Goal: Task Accomplishment & Management: Use online tool/utility

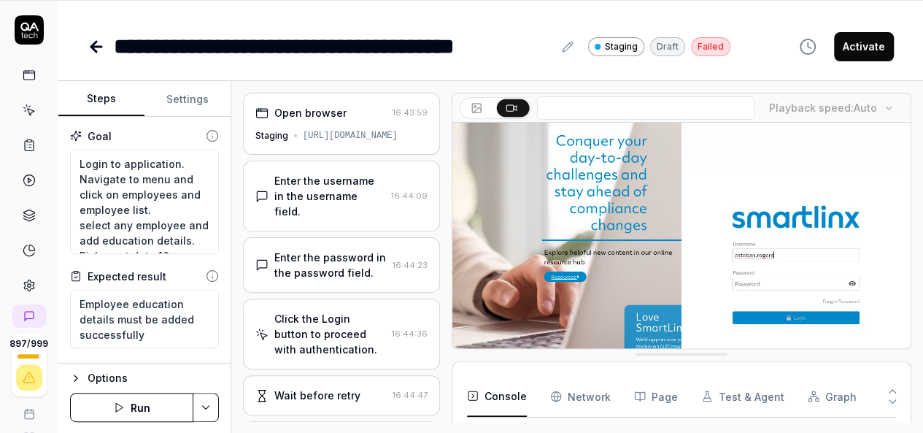
scroll to position [77, 0]
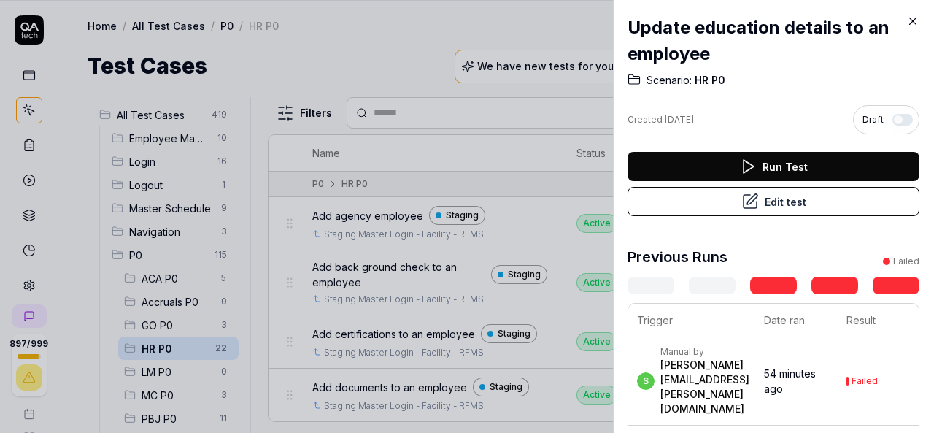
click at [909, 21] on icon at bounding box center [912, 21] width 13 height 13
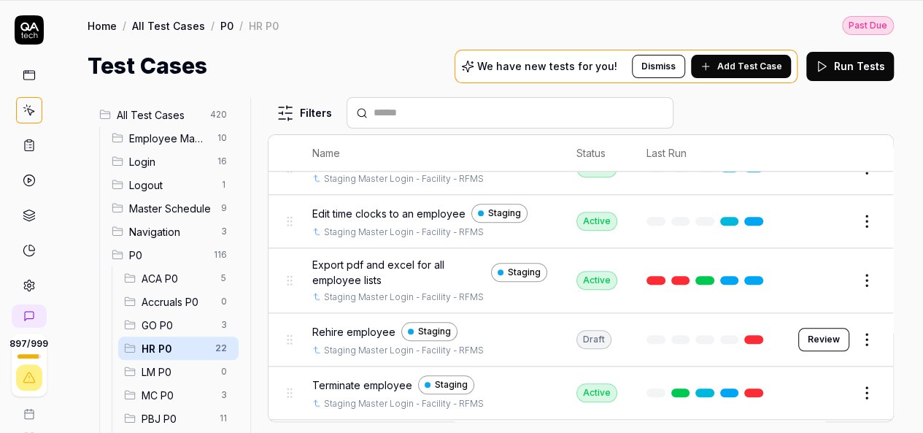
scroll to position [1001, 0]
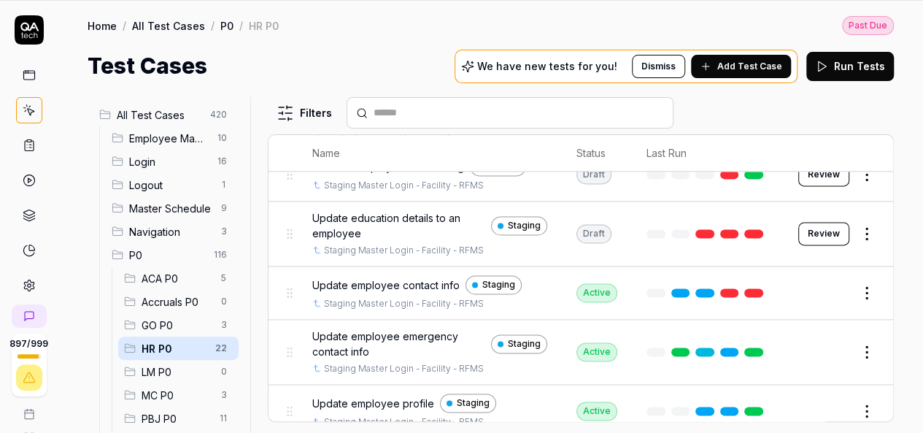
click at [807, 222] on button "Review" at bounding box center [823, 233] width 51 height 23
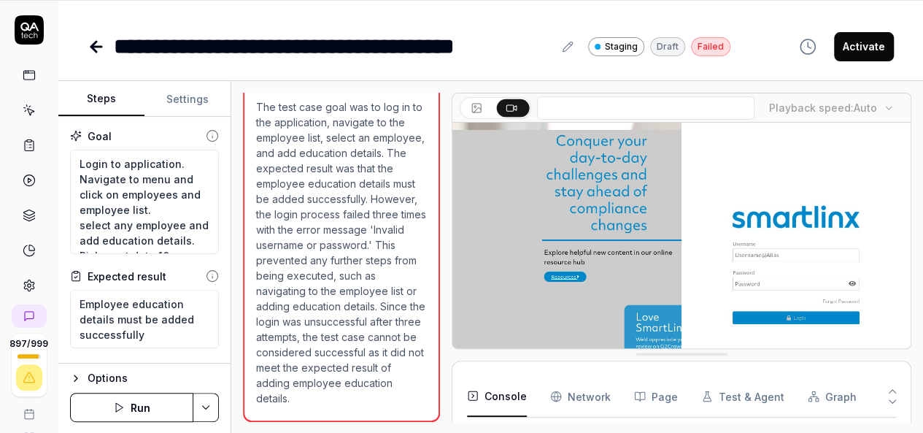
scroll to position [660, 0]
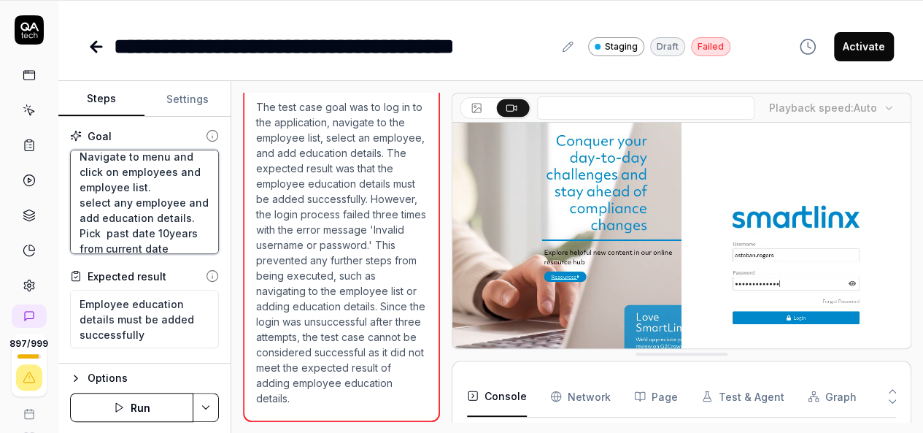
scroll to position [77, 0]
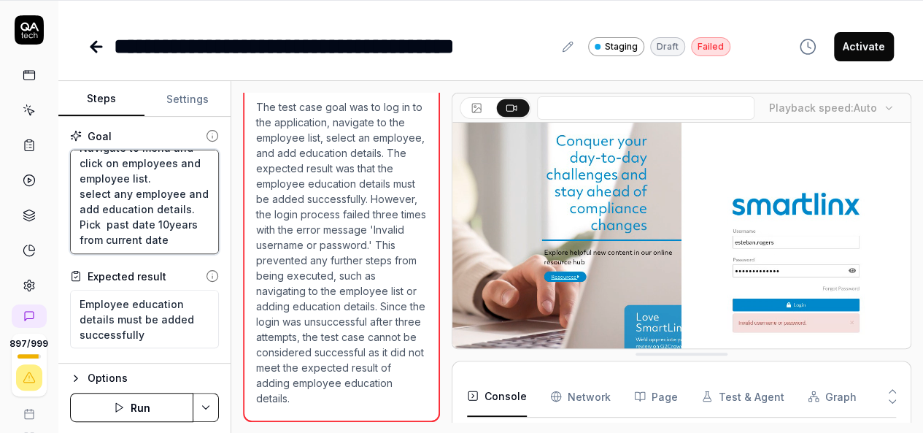
drag, startPoint x: 77, startPoint y: 161, endPoint x: 171, endPoint y: 250, distance: 129.5
click at [171, 250] on textarea "Login to application. Navigate to menu and click on employees and employee list…" at bounding box center [144, 202] width 149 height 104
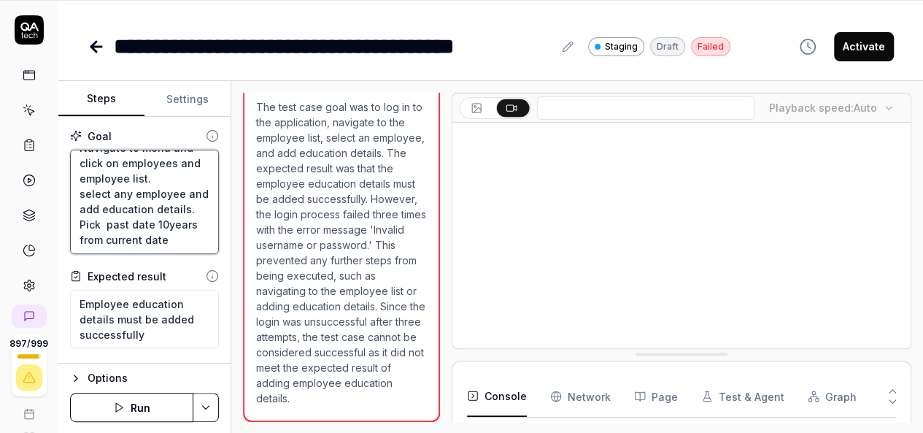
type textarea "*"
type textarea "U"
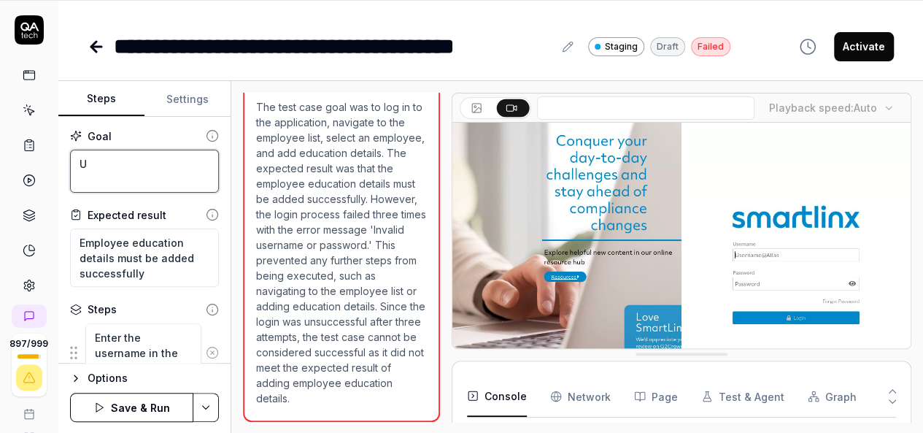
scroll to position [0, 0]
type textarea "*"
type textarea "Up"
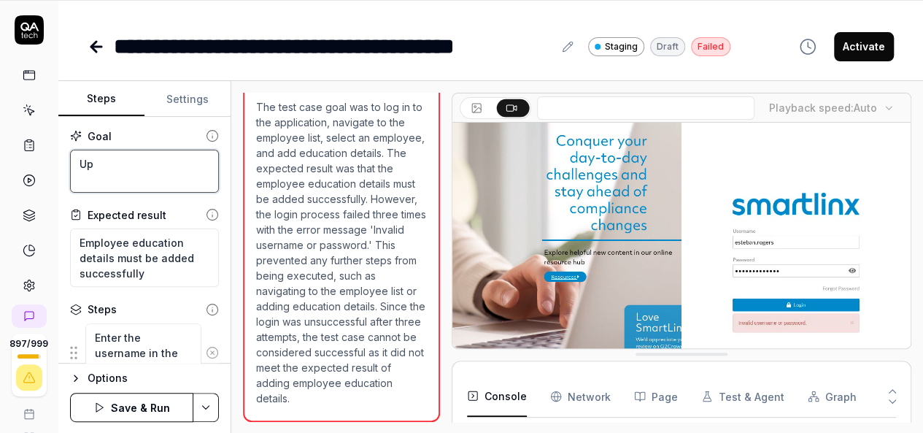
type textarea "*"
type textarea "Upd"
type textarea "*"
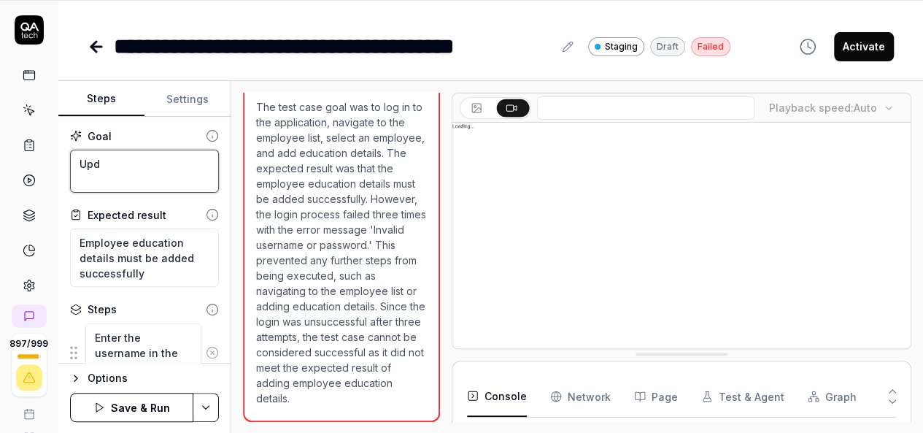
type textarea "Upda"
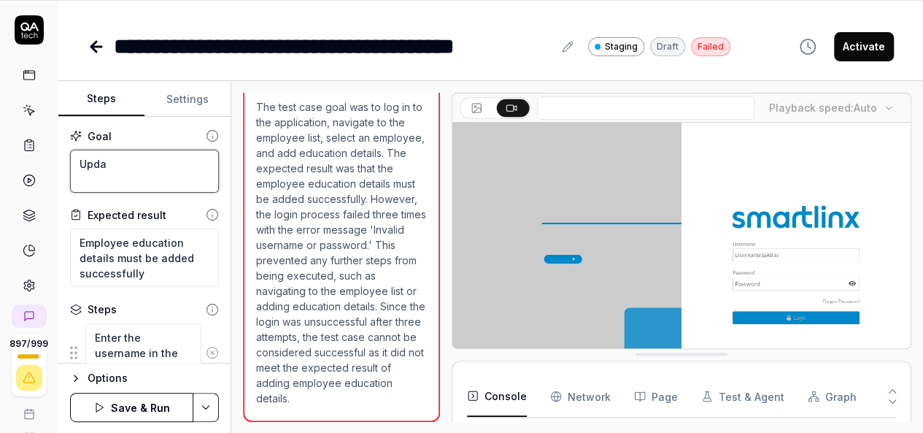
type textarea "*"
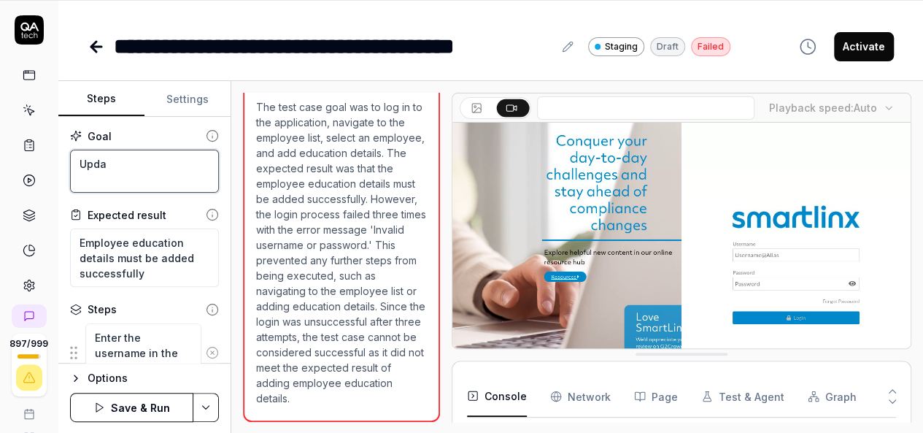
type textarea "Updat"
type textarea "*"
type textarea "Update"
type textarea "*"
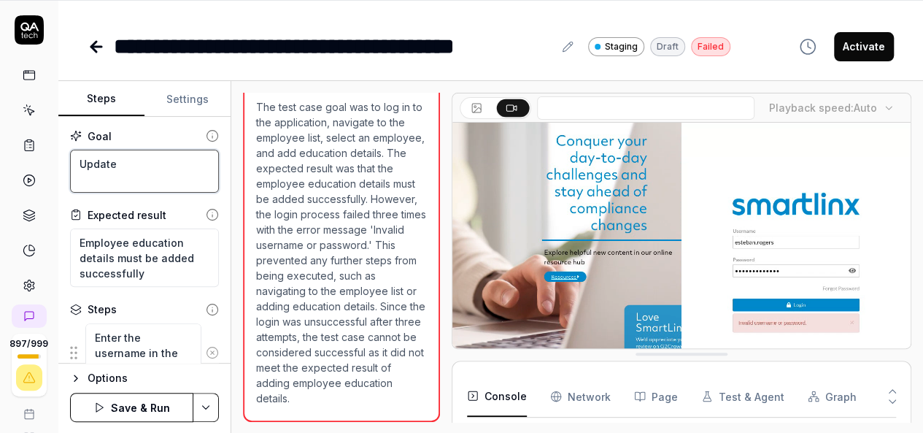
type textarea "Update"
type textarea "*"
type textarea "Update e"
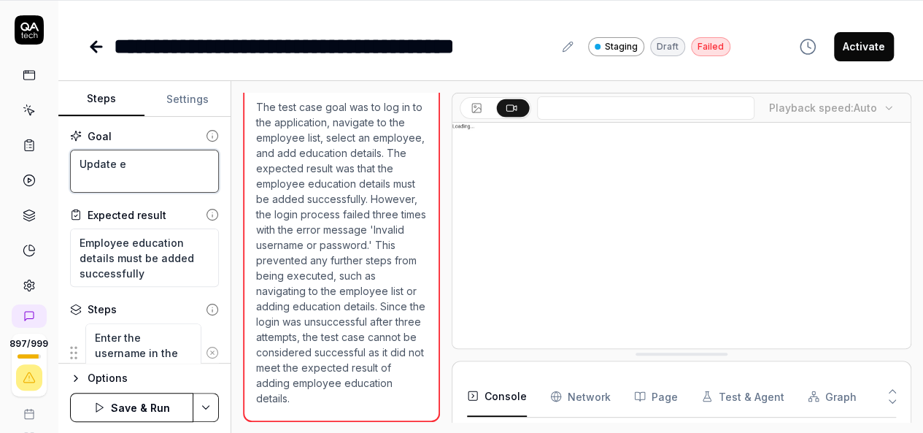
type textarea "*"
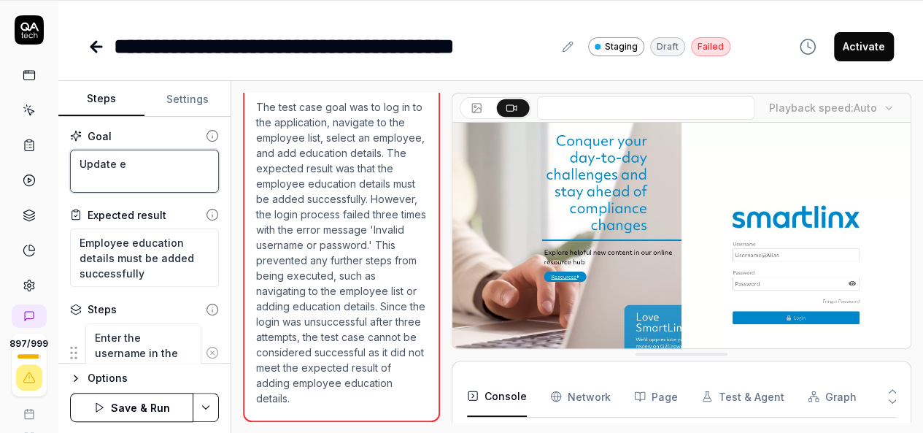
type textarea "Update ed"
type textarea "*"
type textarea "Update edu"
type textarea "*"
type textarea "Update educ"
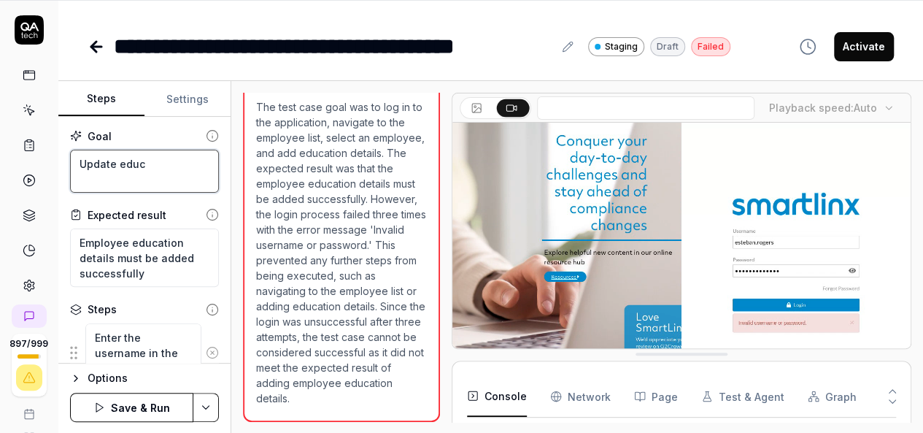
type textarea "*"
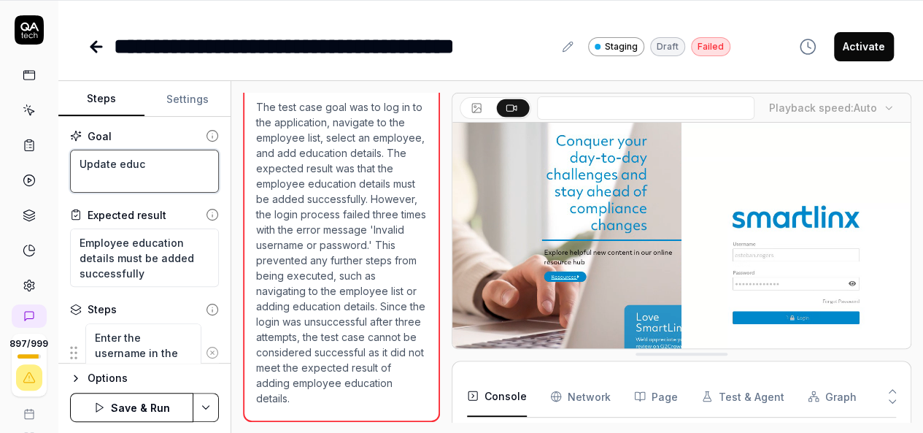
type textarea "Update educa"
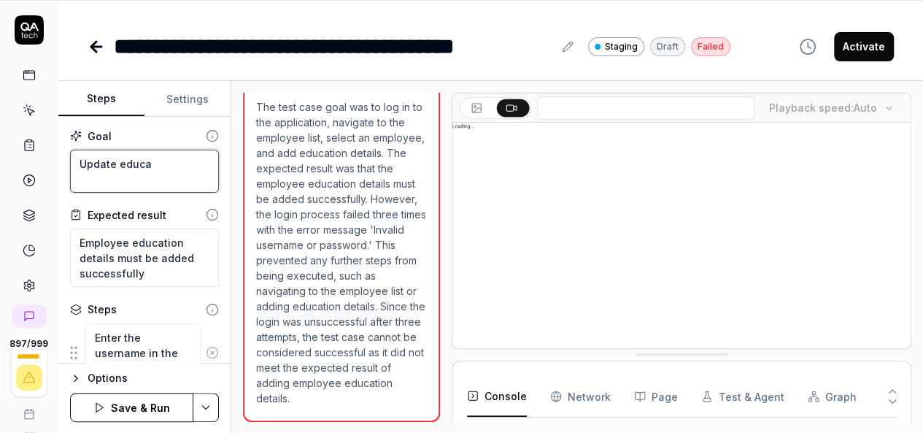
type textarea "*"
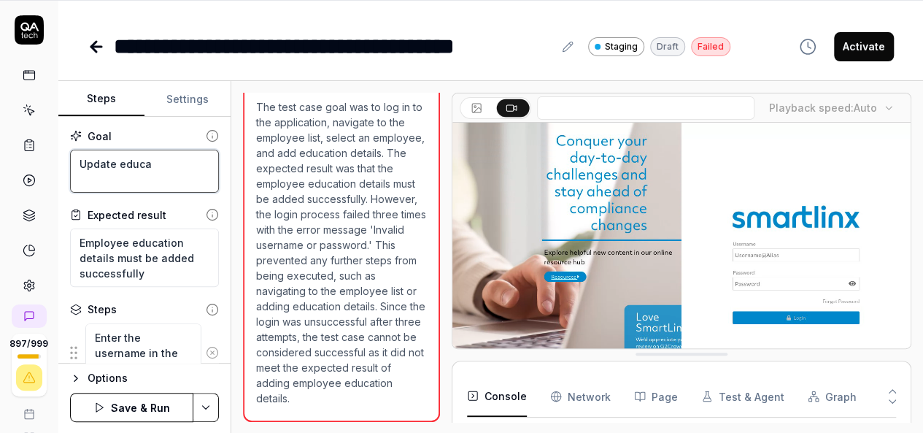
type textarea "Update educat"
type textarea "*"
type textarea "Update educati"
type textarea "*"
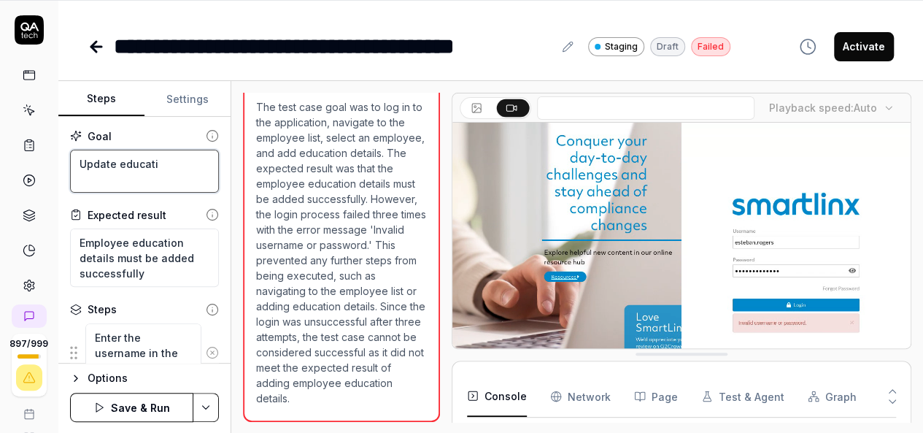
type textarea "Update educatio"
type textarea "*"
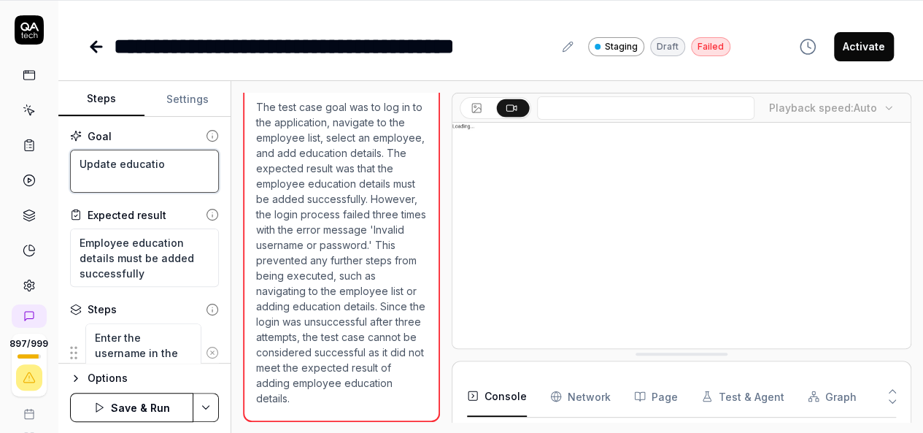
type textarea "Update education"
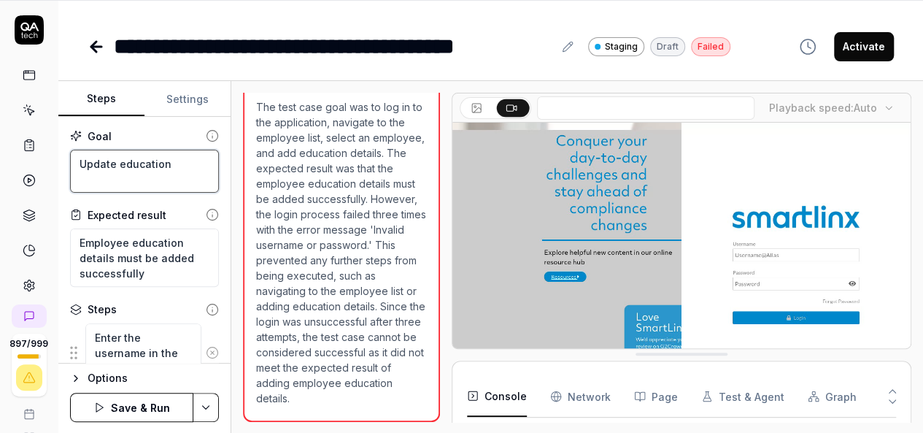
type textarea "*"
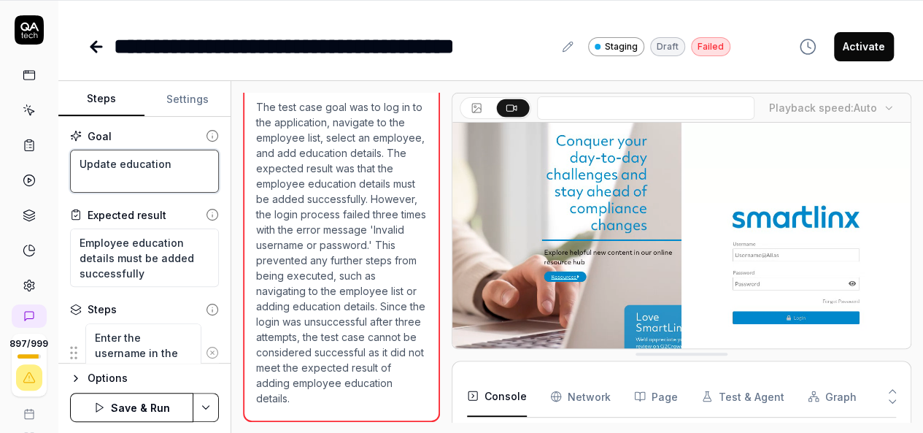
type textarea "Update education"
type textarea "*"
type textarea "Update education d"
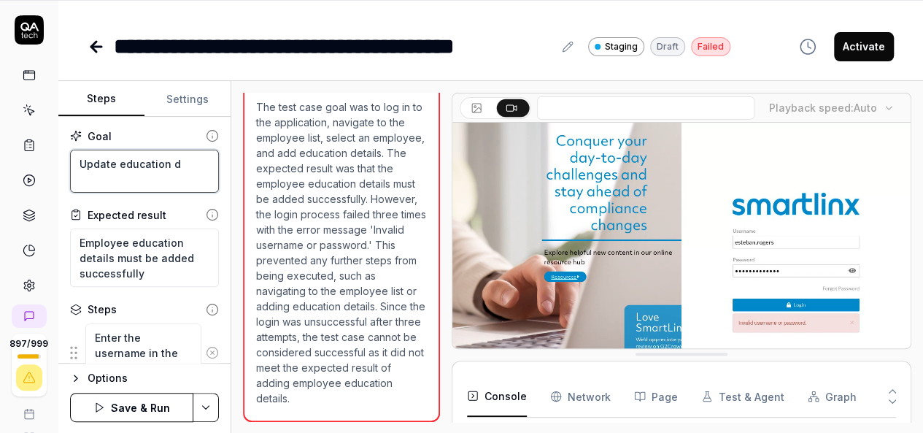
type textarea "*"
type textarea "Update education de"
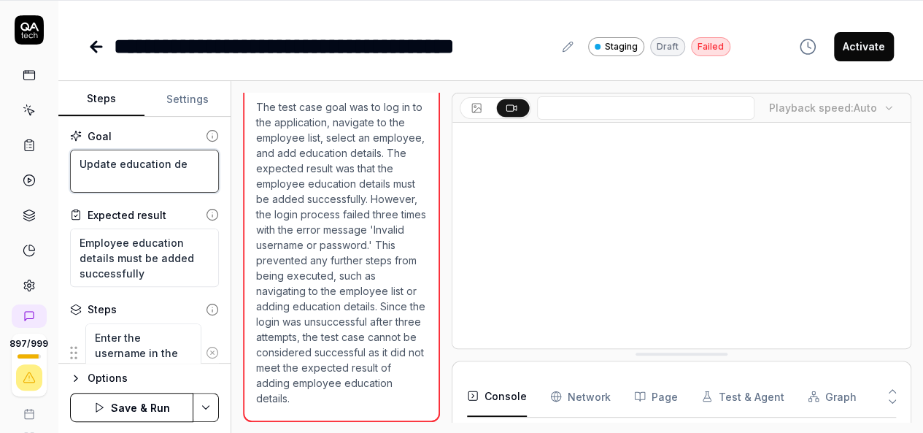
type textarea "*"
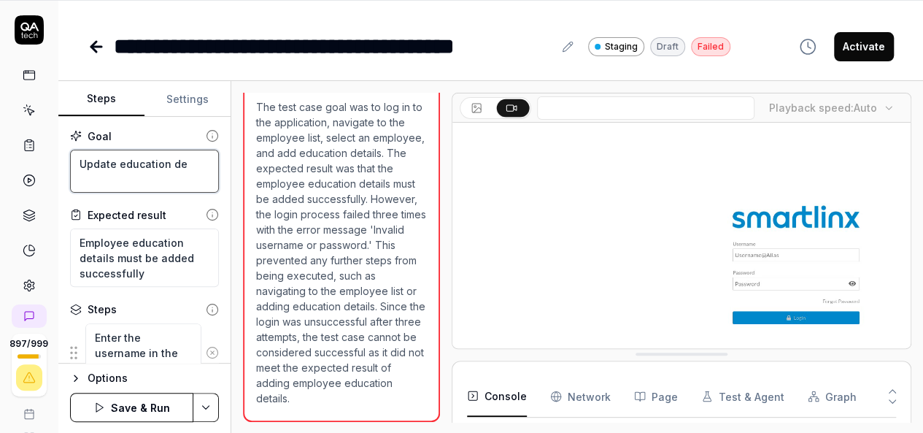
type textarea "Update education [PERSON_NAME]"
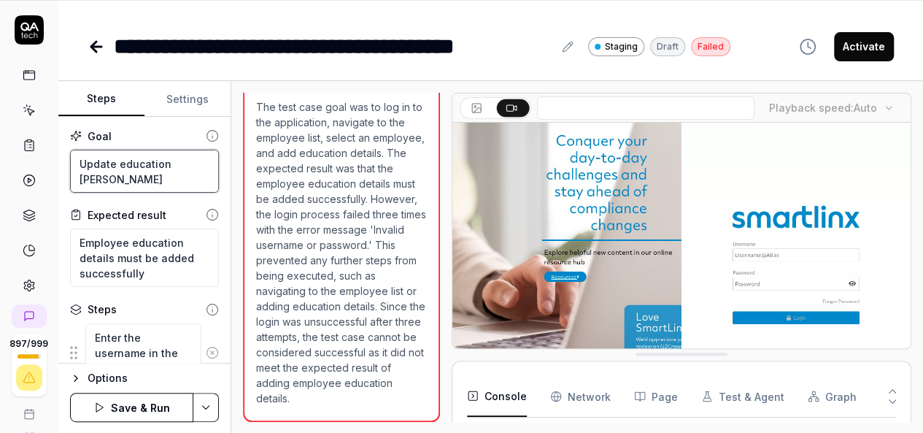
type textarea "*"
type textarea "Update education de"
type textarea "*"
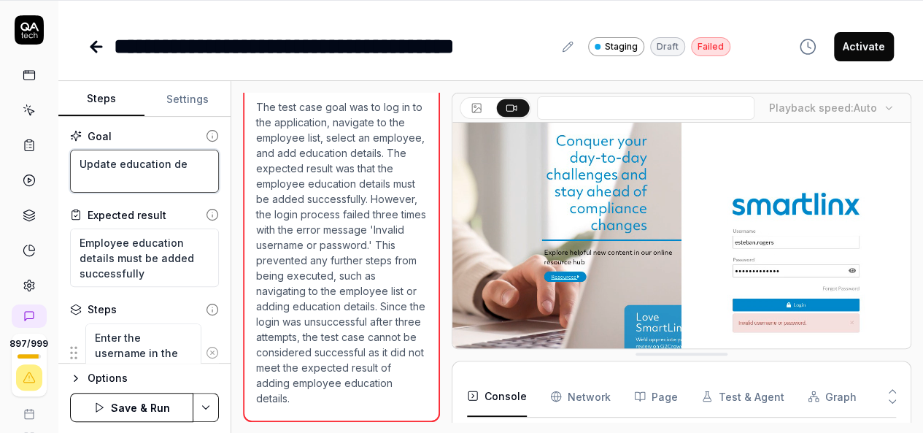
type textarea "Update education det"
type textarea "*"
type textarea "Update education deta"
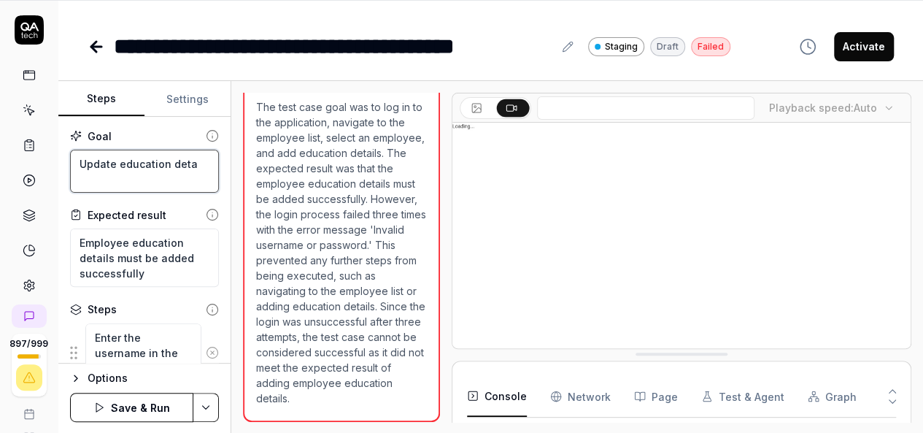
type textarea "*"
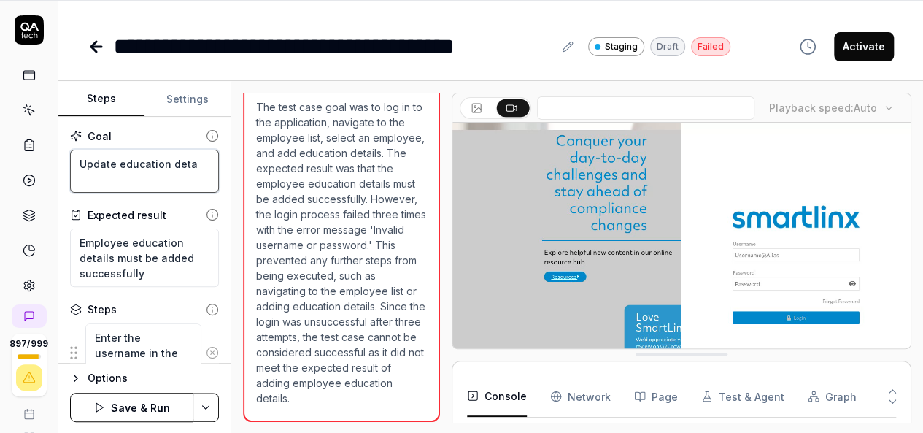
type textarea "Update education detai"
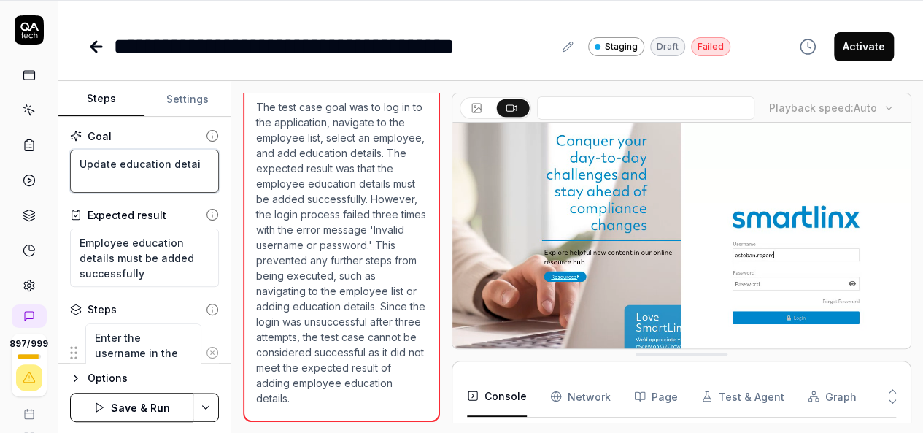
type textarea "*"
type textarea "Update education detail"
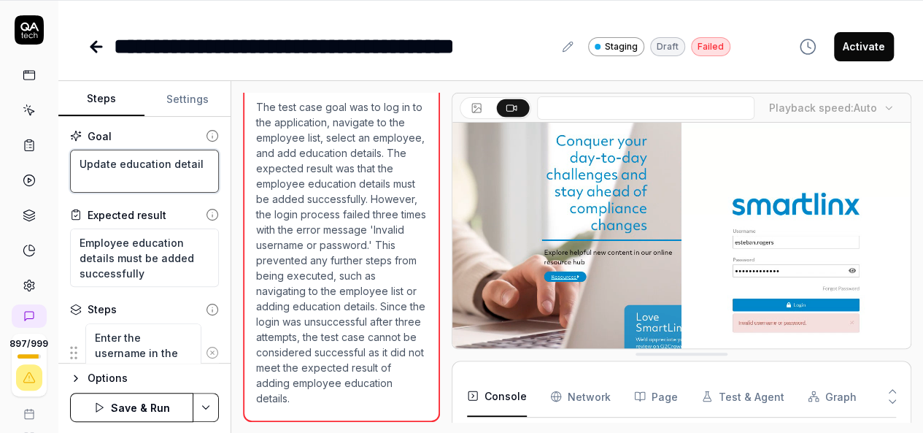
type textarea "*"
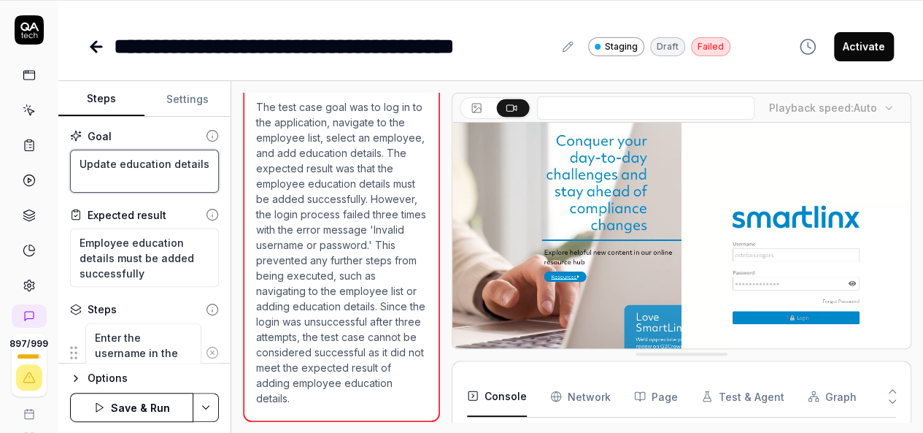
type textarea "Update education details"
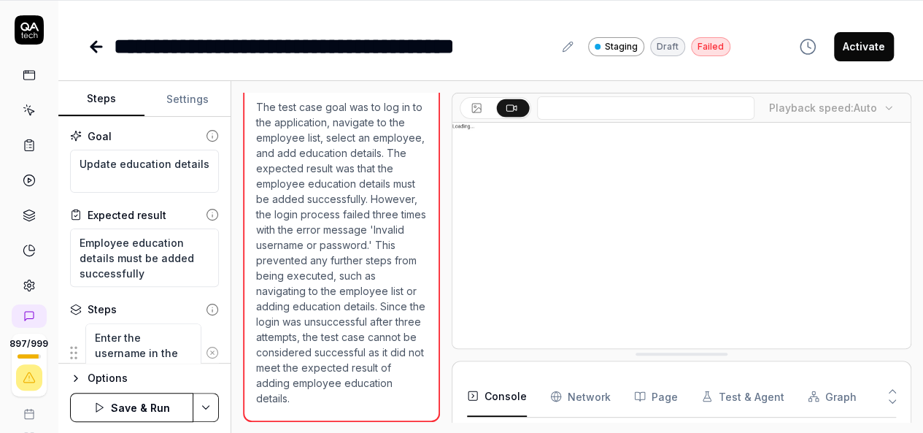
click at [208, 401] on html "**********" at bounding box center [461, 169] width 923 height 528
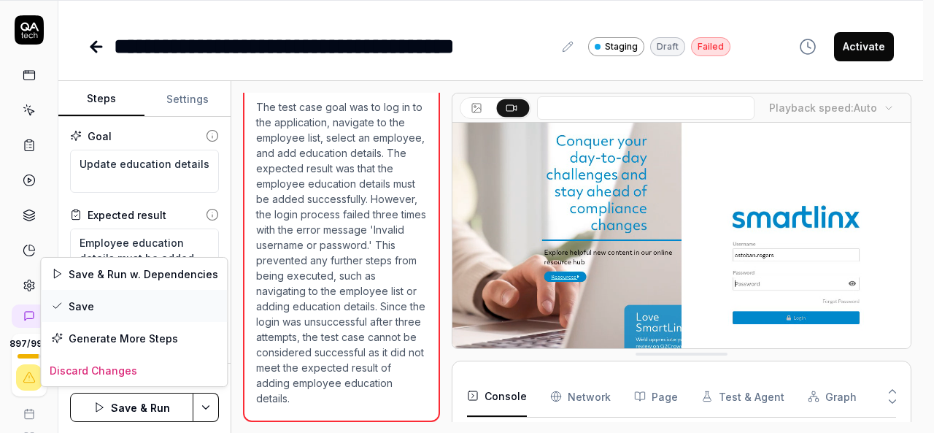
click at [144, 312] on div "Save" at bounding box center [134, 306] width 186 height 32
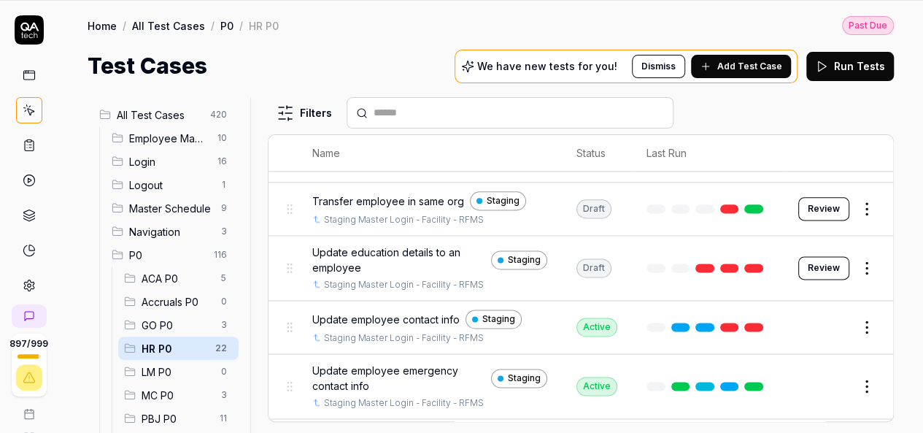
scroll to position [1001, 0]
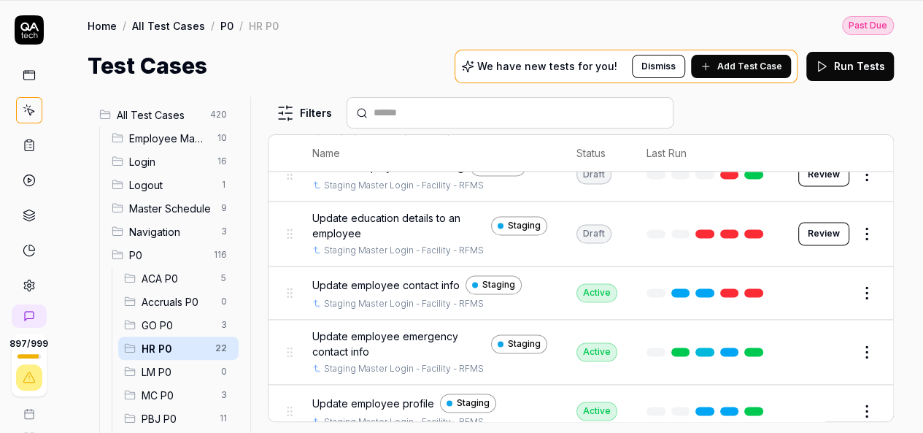
click at [403, 210] on span "Update education details to an employee" at bounding box center [398, 225] width 173 height 31
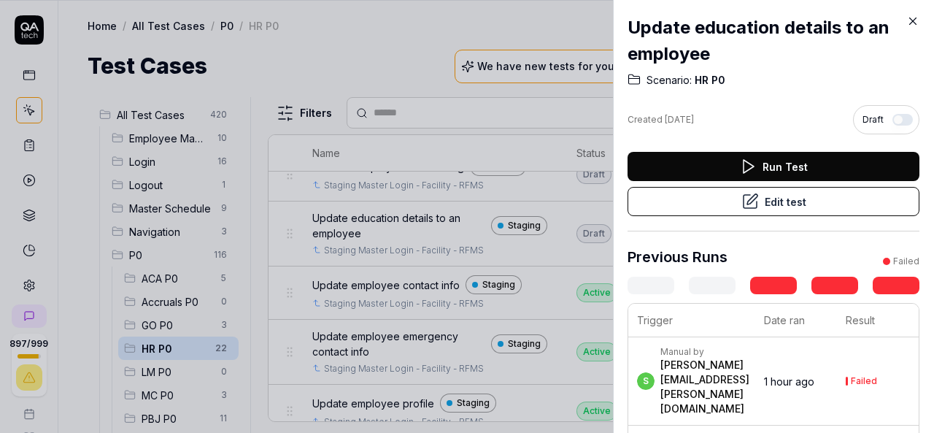
click at [771, 164] on button "Run Test" at bounding box center [774, 166] width 292 height 29
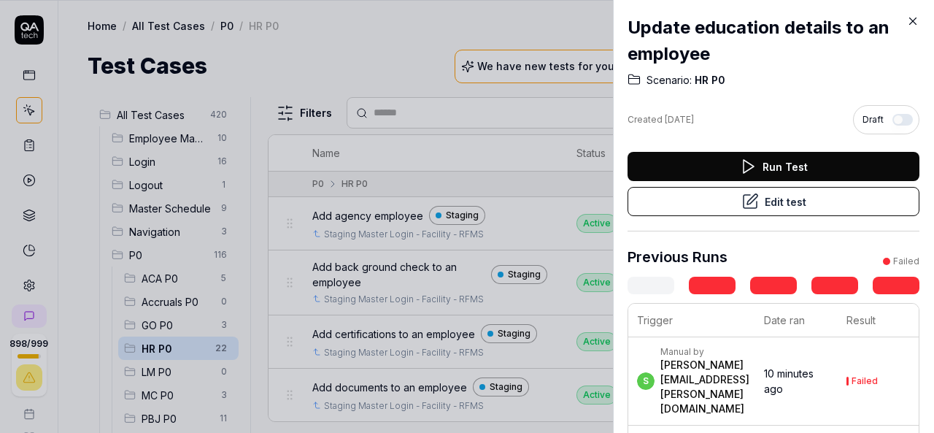
click at [911, 16] on icon at bounding box center [912, 21] width 13 height 13
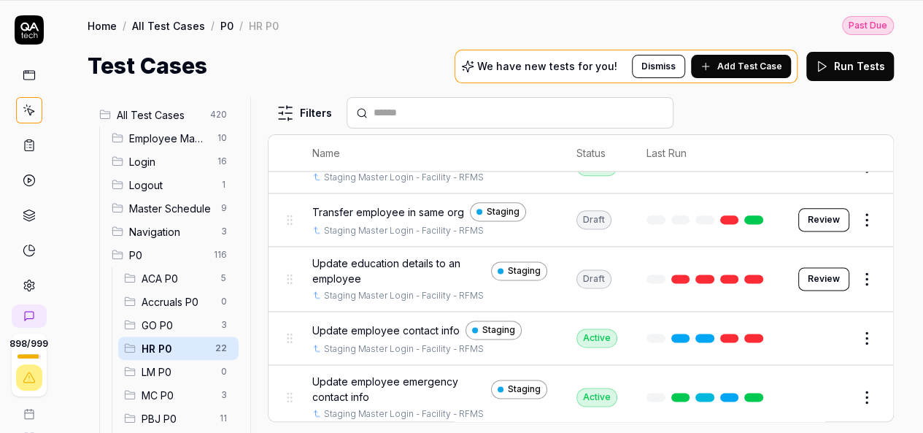
scroll to position [1001, 0]
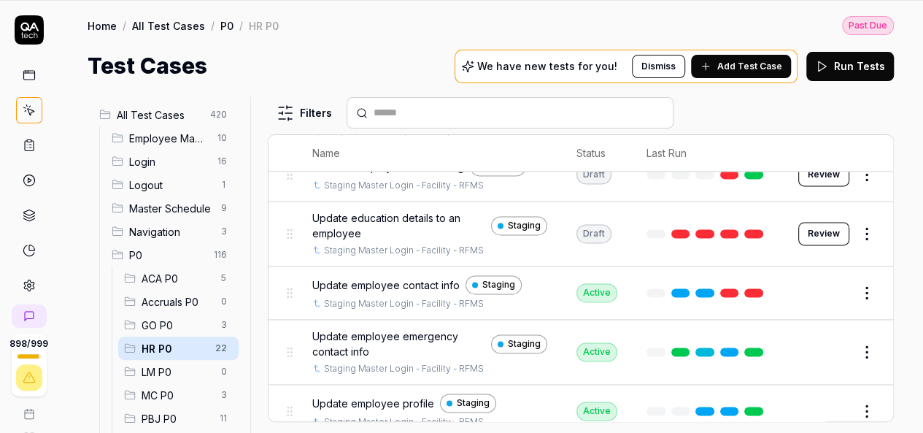
click at [370, 277] on span "Update employee contact info" at bounding box center [385, 284] width 147 height 15
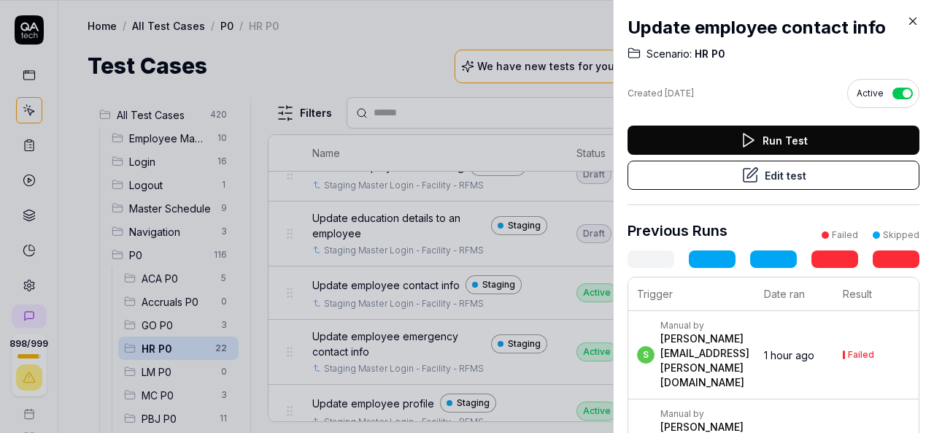
click at [780, 179] on button "Edit test" at bounding box center [774, 175] width 292 height 29
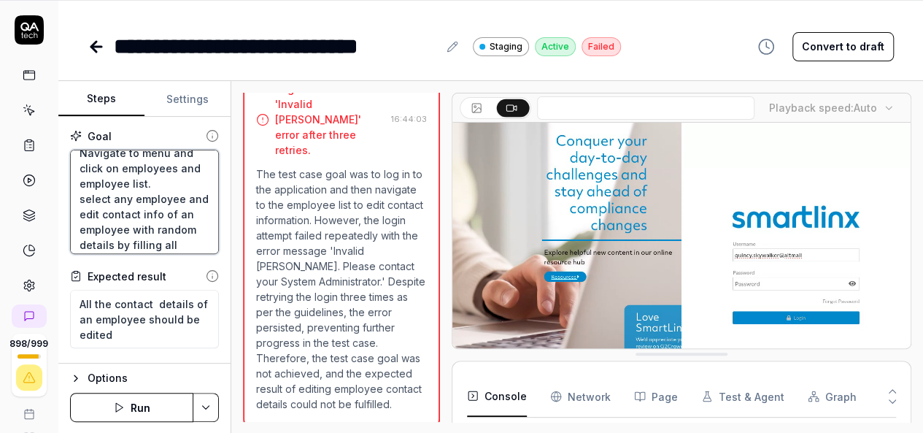
scroll to position [77, 0]
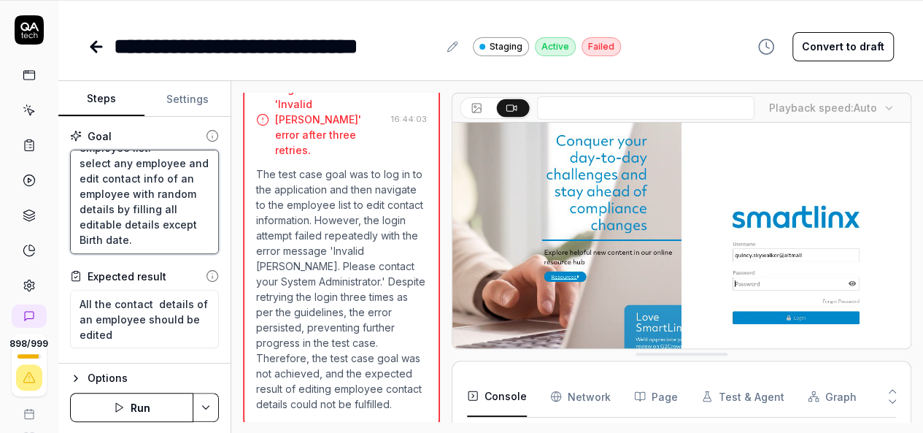
drag, startPoint x: 79, startPoint y: 161, endPoint x: 185, endPoint y: 247, distance: 136.4
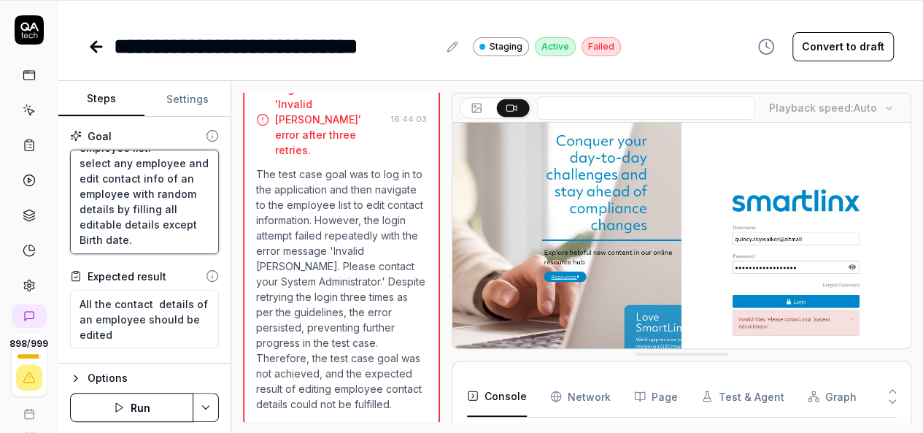
click at [185, 247] on textarea "Login to application. Navigate to menu and click on employees and employee list…" at bounding box center [144, 202] width 149 height 104
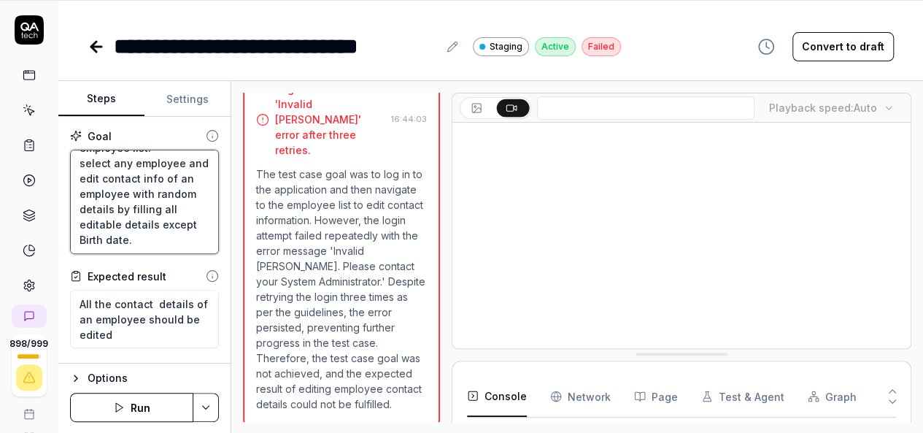
type textarea "*"
type textarea "U"
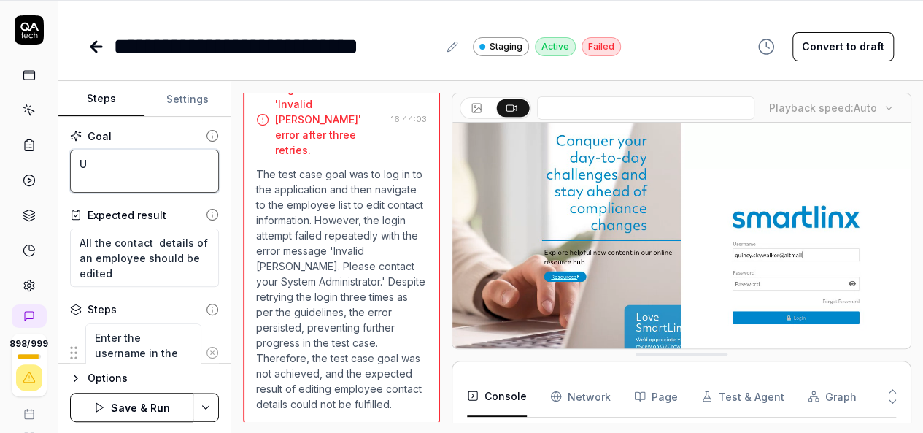
type textarea "*"
type textarea "Up"
type textarea "*"
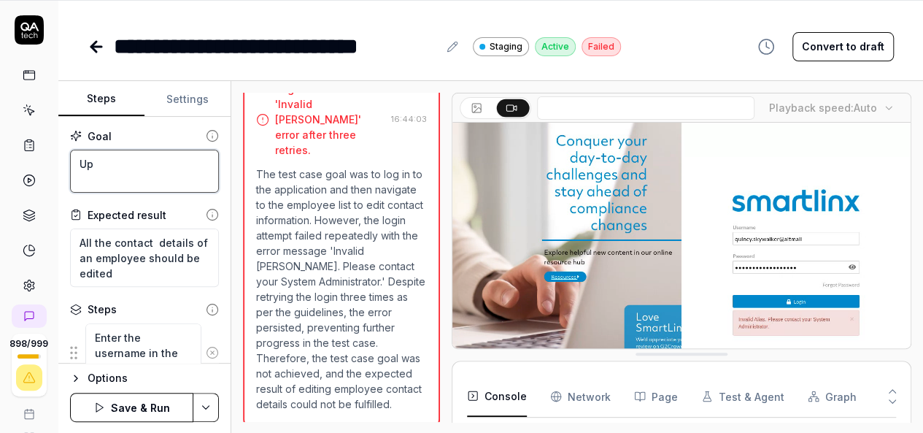
type textarea "Upd"
type textarea "*"
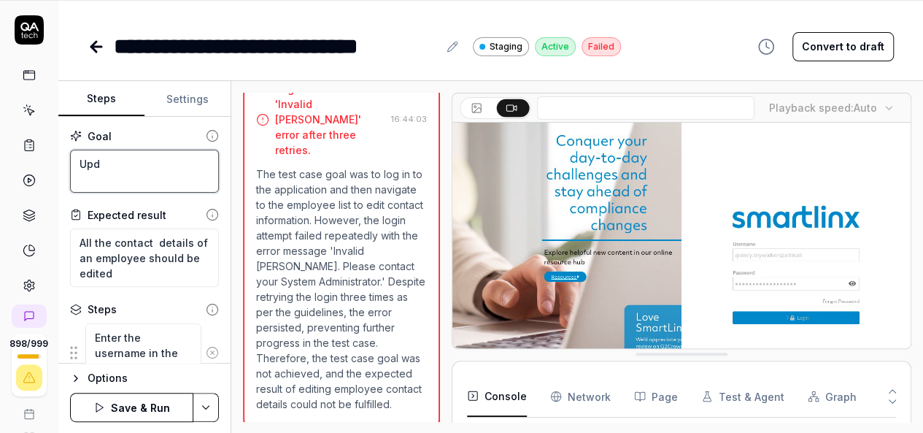
type textarea "Upda"
type textarea "*"
type textarea "Updat"
type textarea "*"
type textarea "Update"
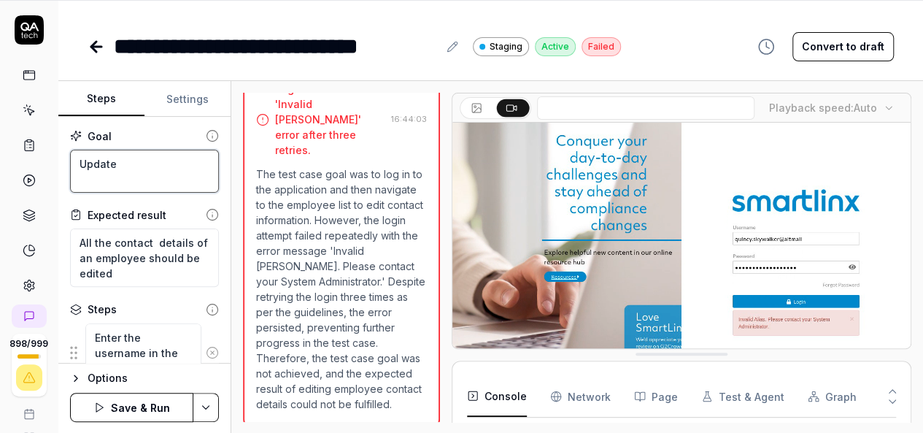
type textarea "*"
type textarea "Update"
type textarea "*"
type textarea "Update e"
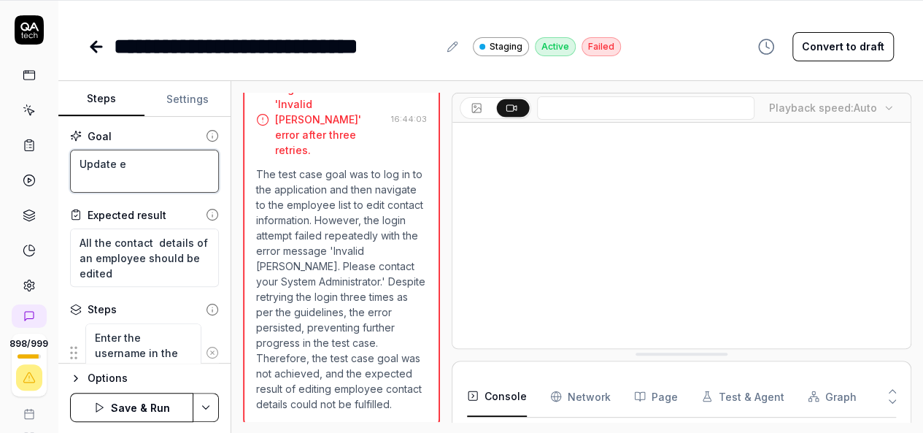
type textarea "*"
type textarea "Update em"
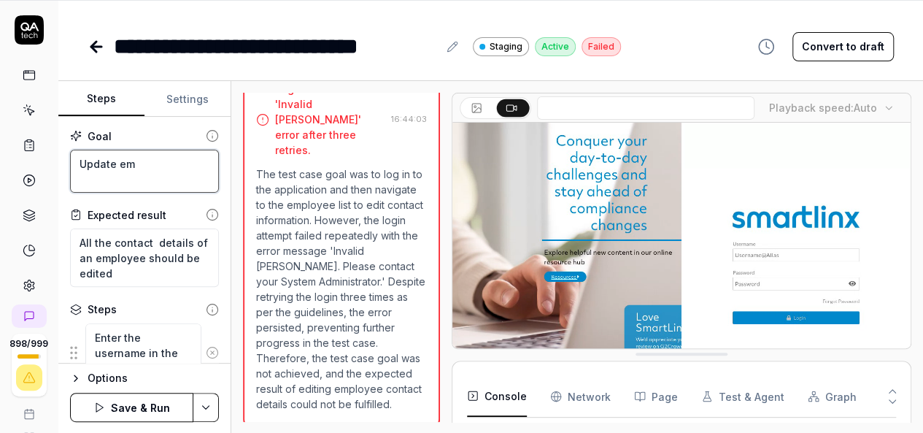
type textarea "*"
type textarea "Update emp"
type textarea "*"
type textarea "Update empl"
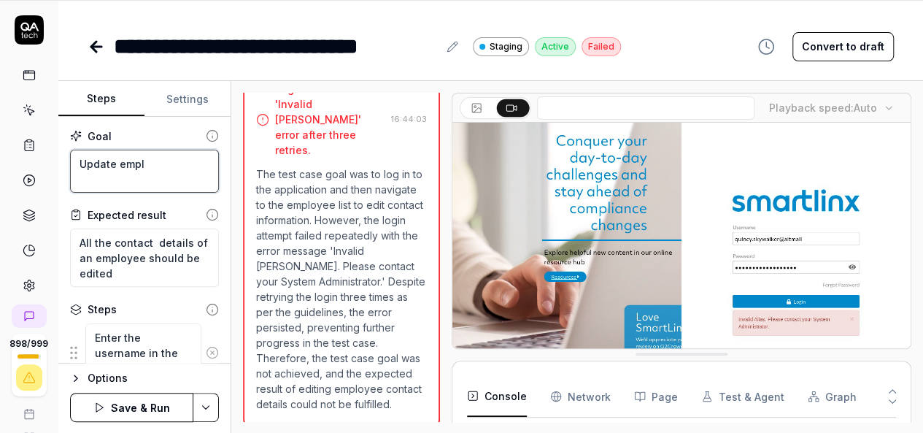
type textarea "*"
type textarea "Update emplo"
type textarea "*"
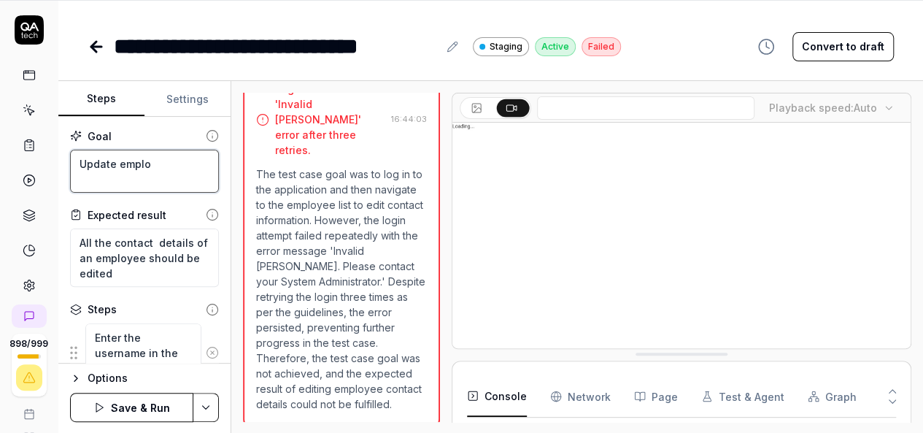
type textarea "Update employ"
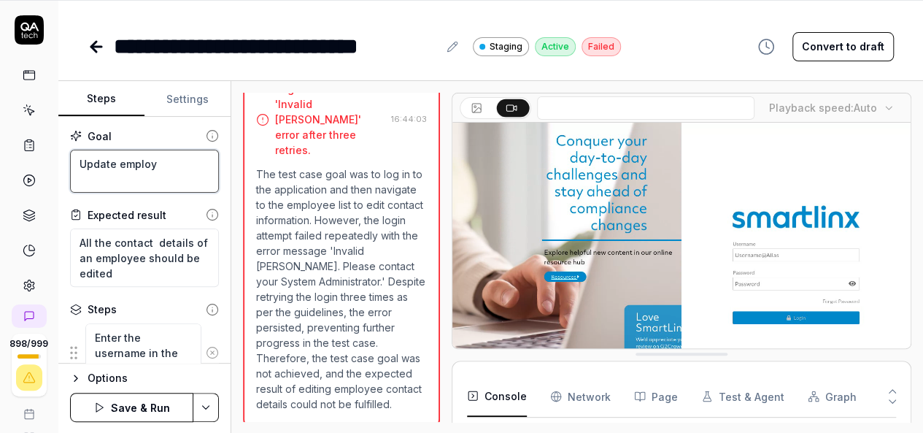
type textarea "*"
type textarea "Update employe"
type textarea "*"
type textarea "Update employee"
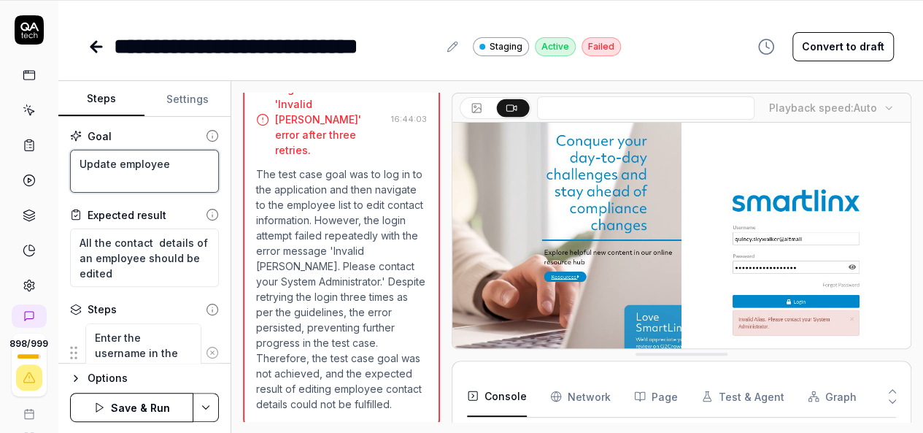
type textarea "*"
type textarea "Update employee"
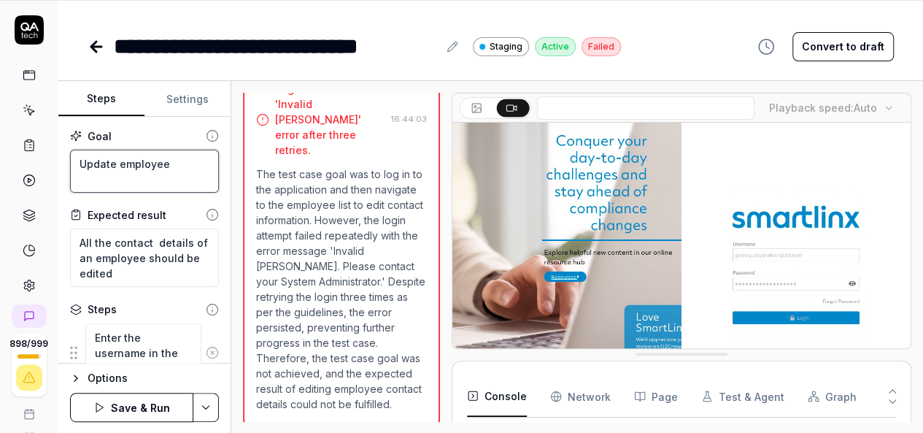
type textarea "*"
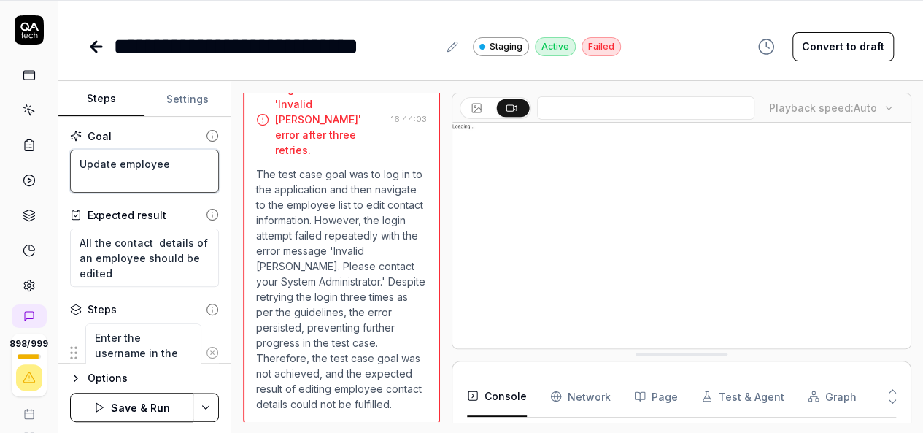
type textarea "Update employee v"
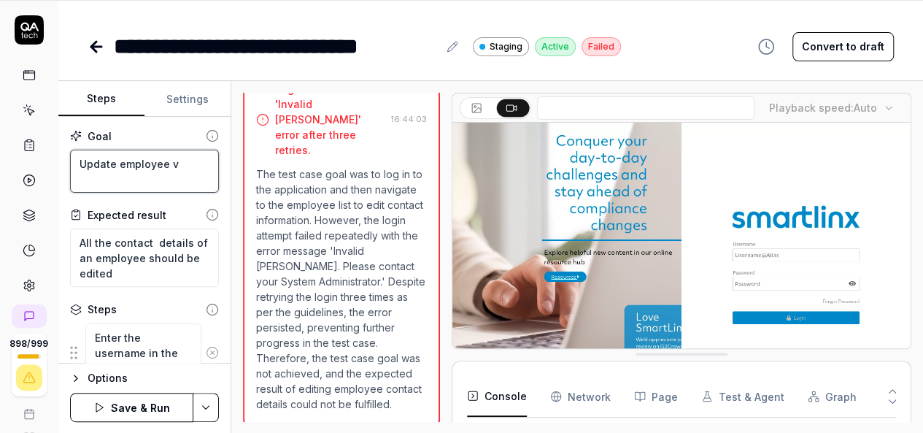
type textarea "*"
type textarea "Update employee"
type textarea "*"
type textarea "Update employee c"
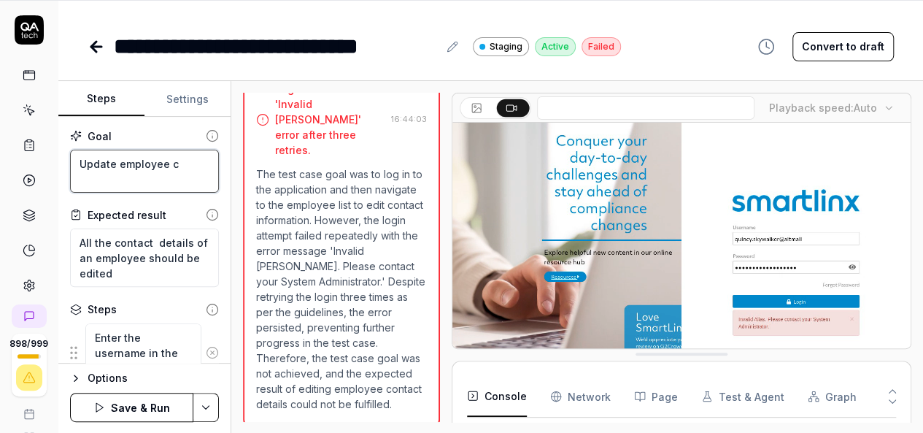
type textarea "*"
type textarea "Update employee co"
type textarea "*"
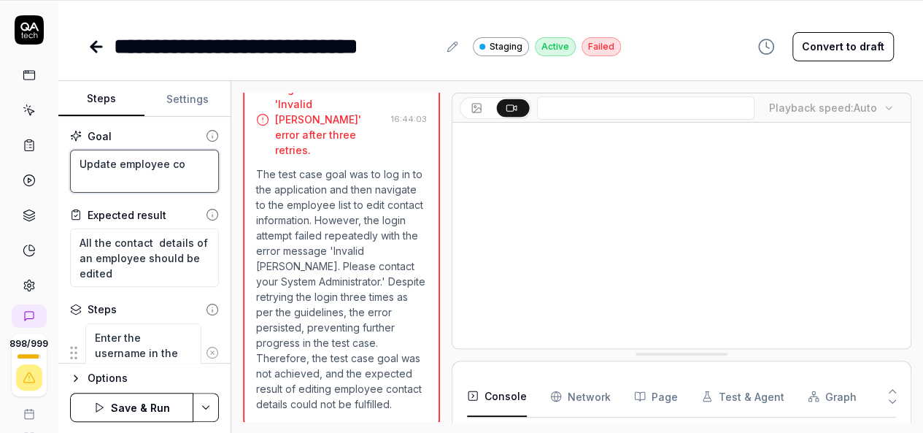
type textarea "Update employee con"
type textarea "*"
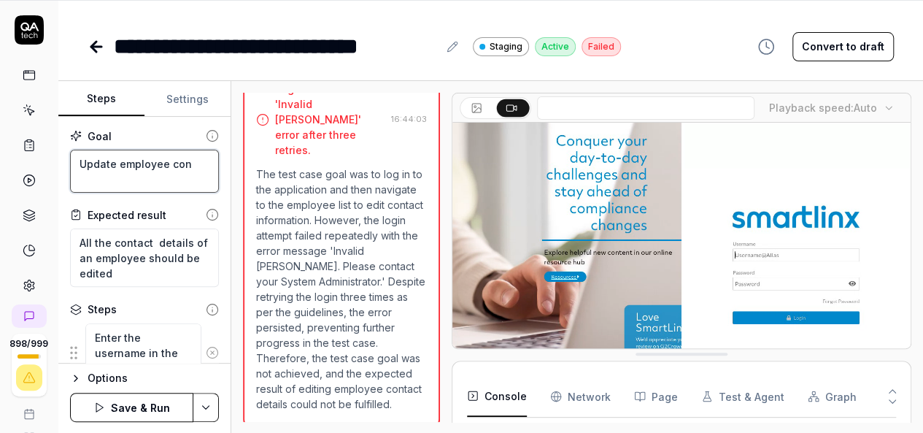
type textarea "Update employee cont"
type textarea "*"
type textarea "Update employee conta"
type textarea "*"
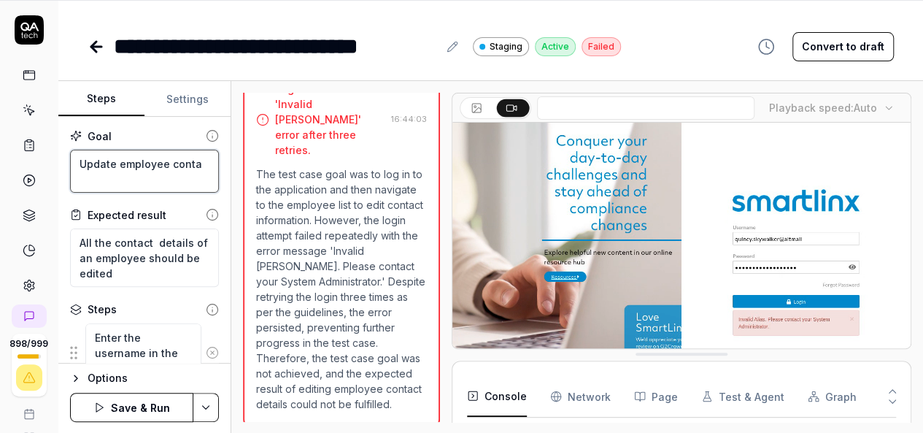
type textarea "Update employee contac"
type textarea "*"
type textarea "Update employee contact"
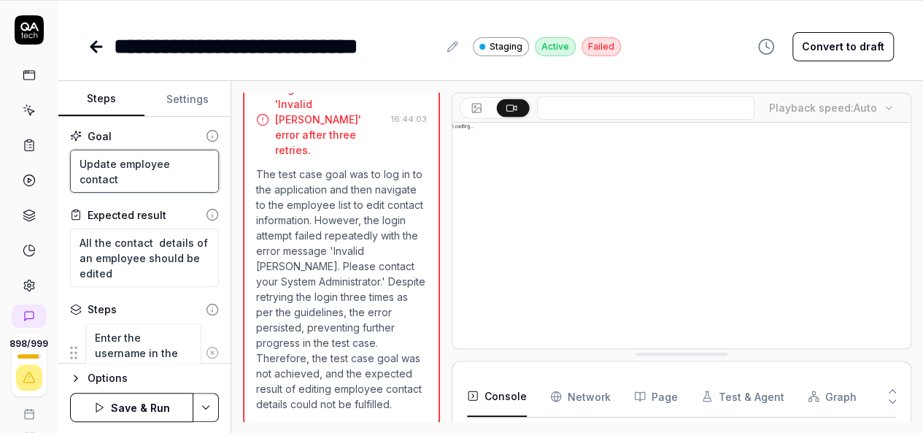
type textarea "*"
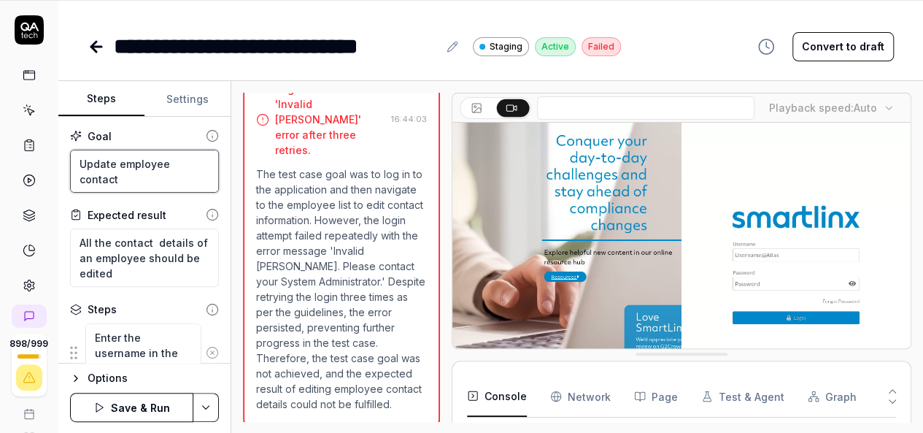
type textarea "Update employee contact"
type textarea "*"
type textarea "Update employee contact d"
type textarea "*"
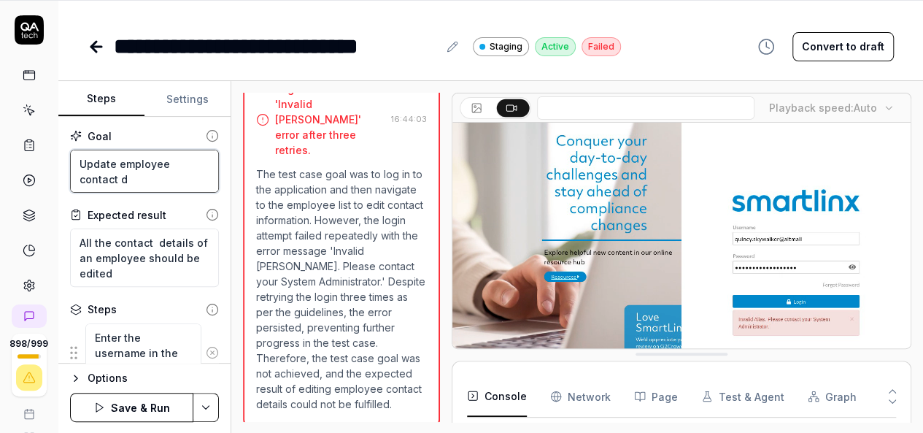
type textarea "Update employee contact de"
type textarea "*"
type textarea "Update employee contact det"
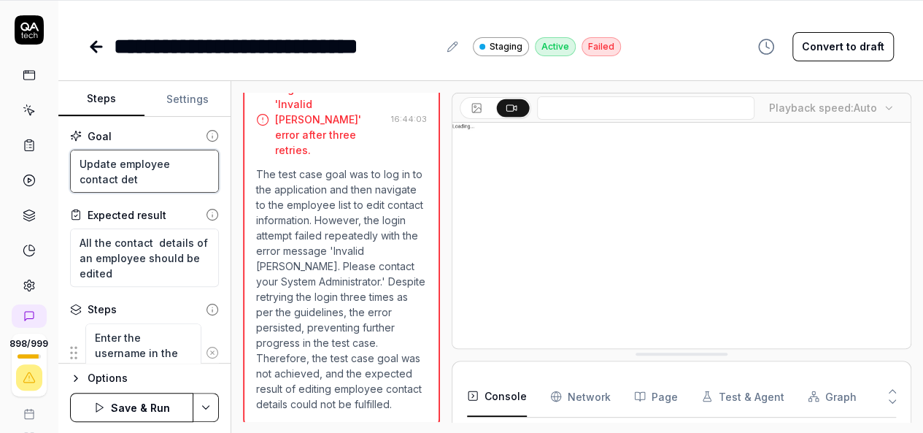
type textarea "*"
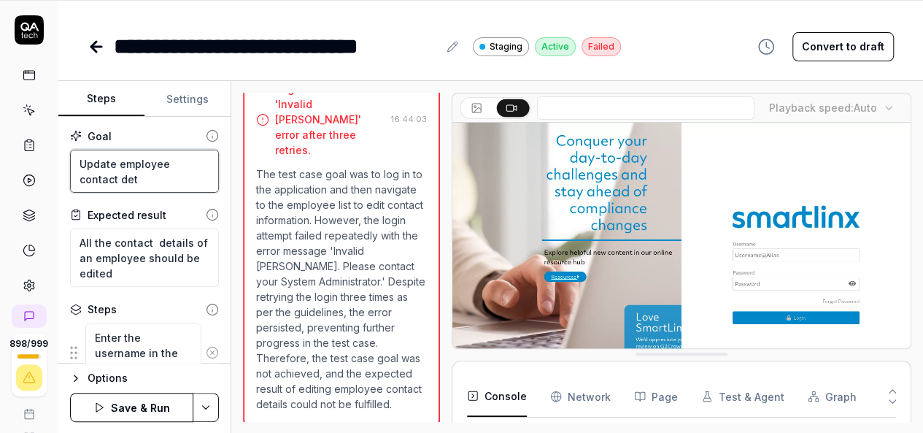
type textarea "Update employee contact deta"
type textarea "*"
type textarea "Update employee contact detai"
type textarea "*"
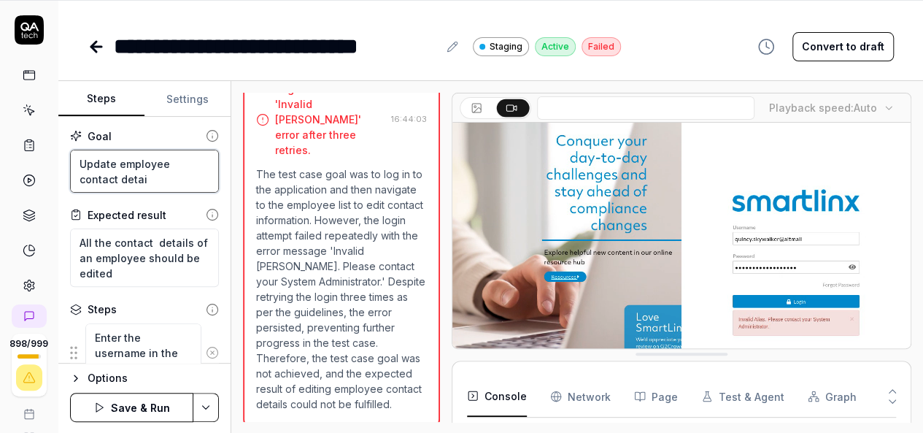
type textarea "Update employee contact detail"
type textarea "*"
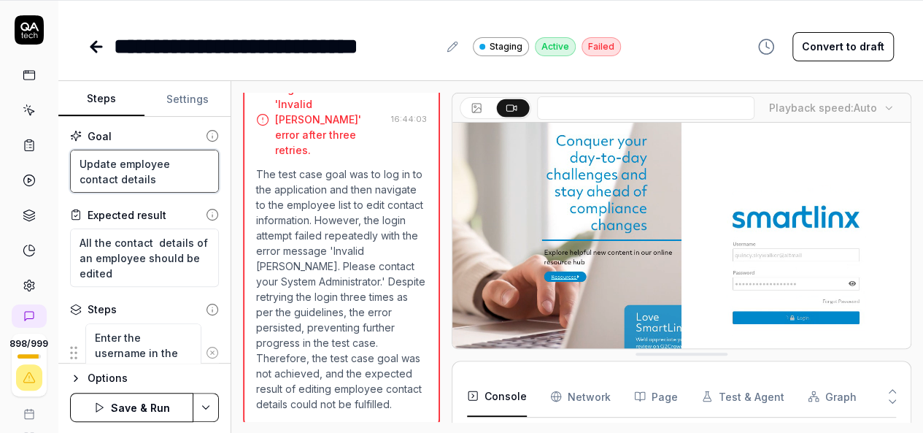
type textarea "Update employee contact details"
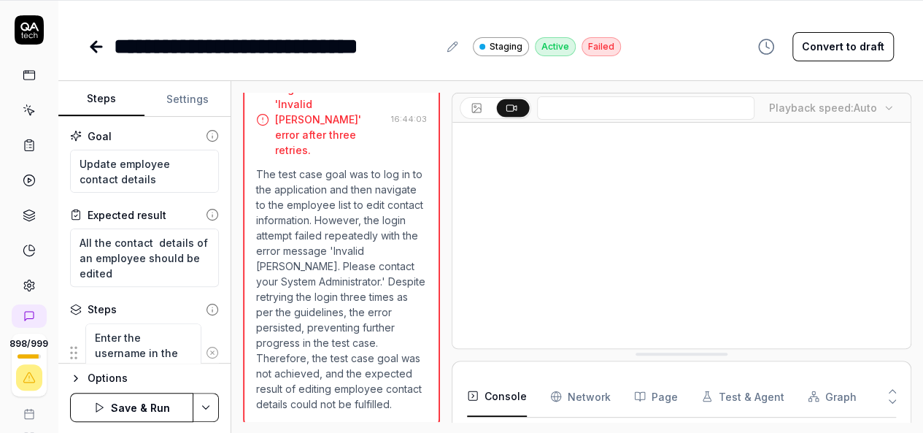
click at [208, 396] on html "**********" at bounding box center [461, 169] width 923 height 528
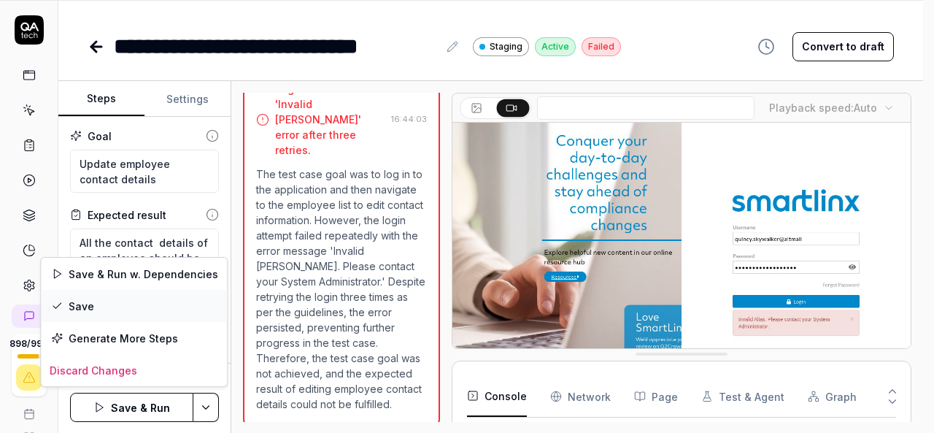
click at [101, 311] on div "Save" at bounding box center [134, 306] width 186 height 32
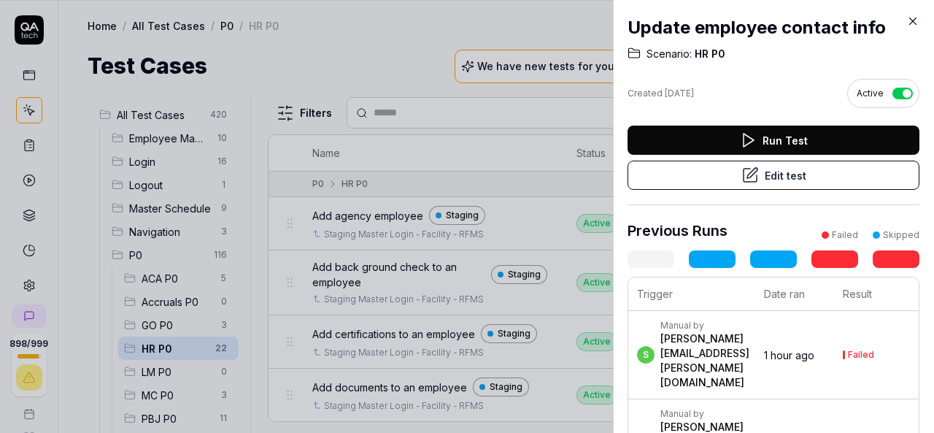
click at [799, 137] on button "Run Test" at bounding box center [774, 140] width 292 height 29
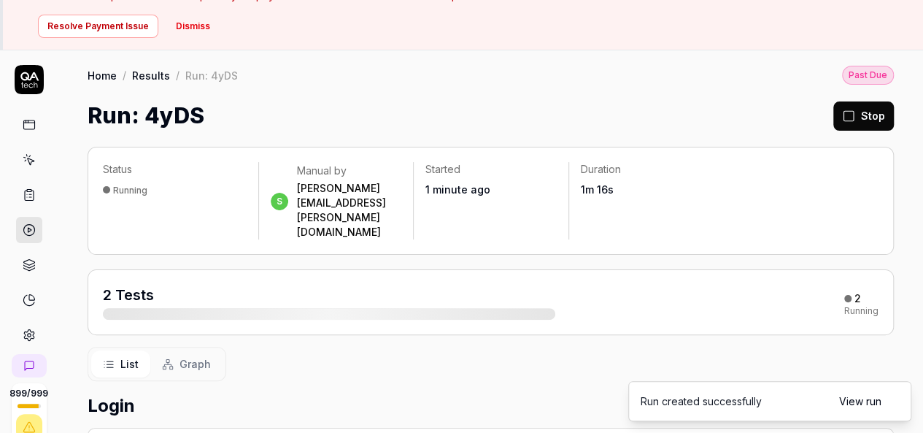
scroll to position [22, 0]
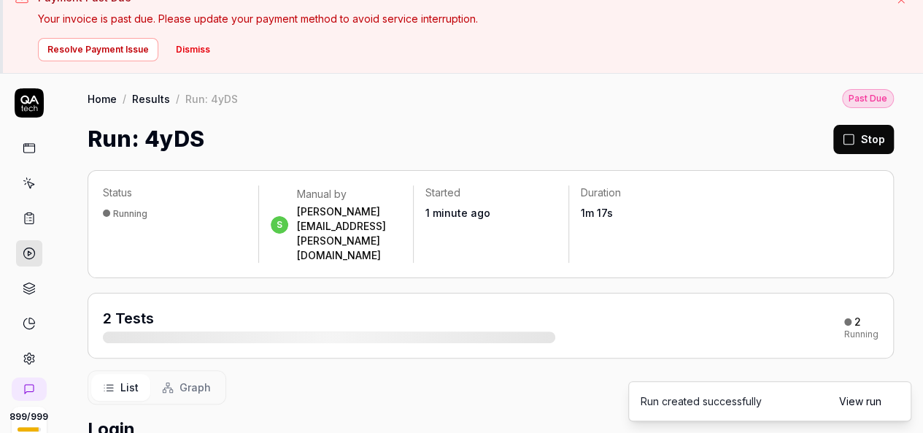
click at [190, 47] on button "Dismiss" at bounding box center [193, 49] width 52 height 23
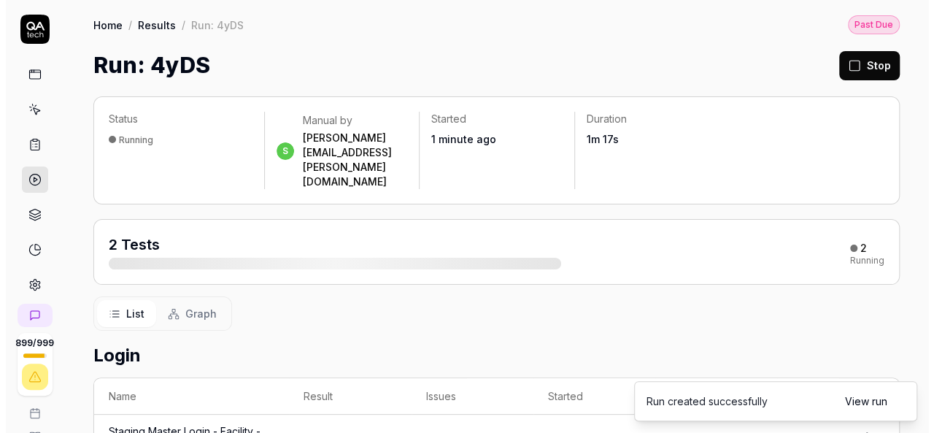
scroll to position [0, 0]
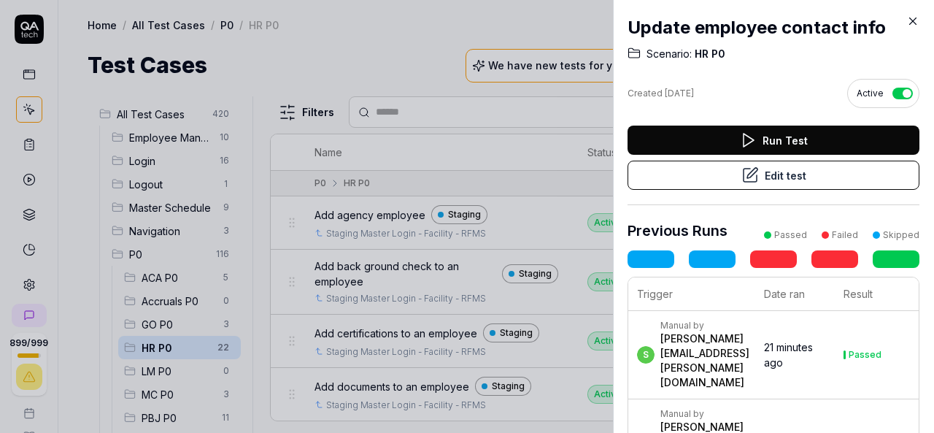
click at [911, 18] on icon at bounding box center [912, 21] width 13 height 13
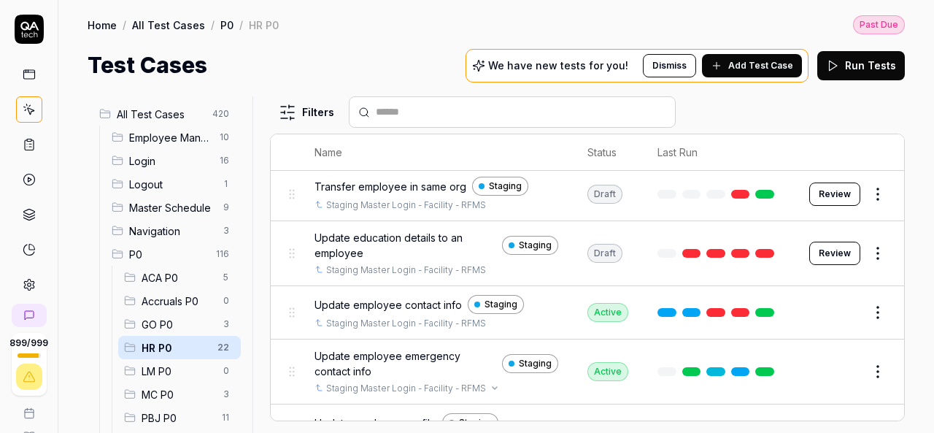
scroll to position [1001, 0]
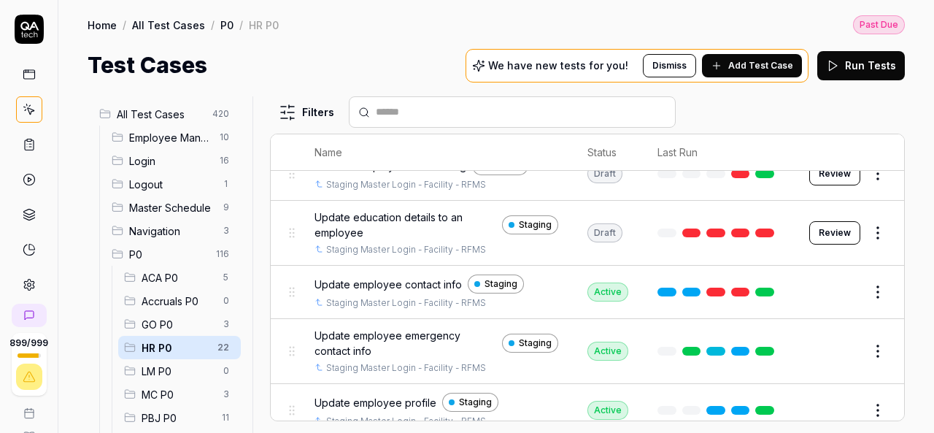
click at [352, 395] on span "Update employee profile" at bounding box center [376, 402] width 122 height 15
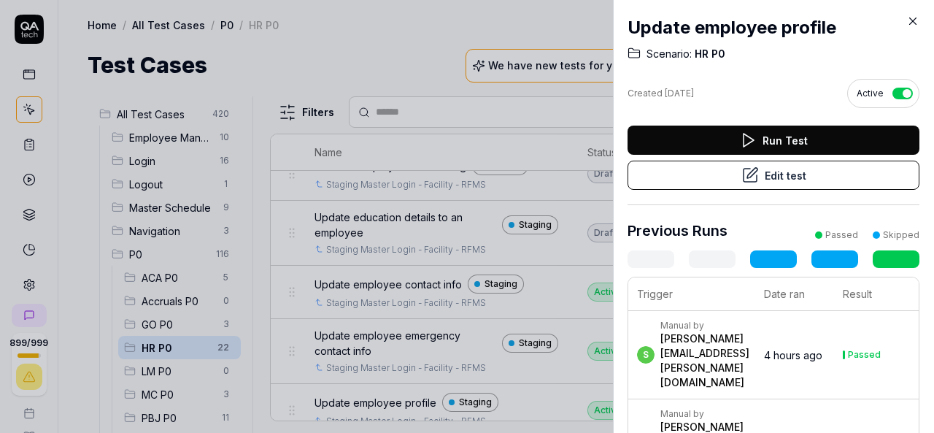
click at [906, 17] on icon at bounding box center [912, 21] width 13 height 13
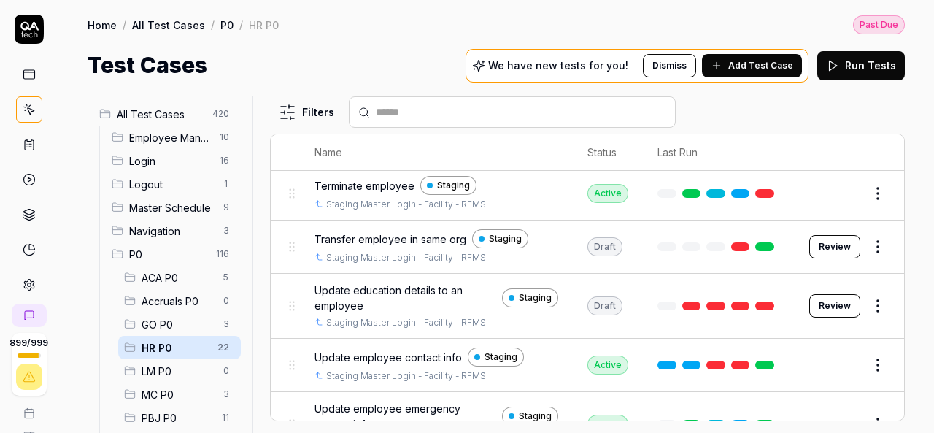
scroll to position [855, 0]
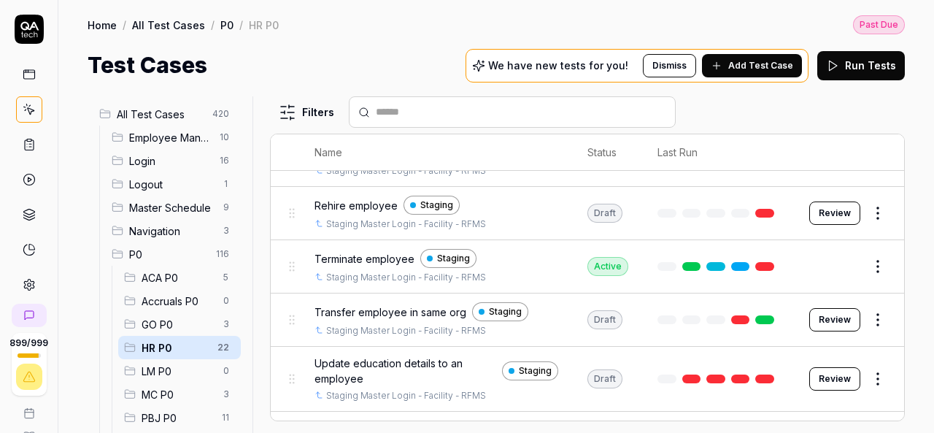
click at [366, 255] on div "Terminate employee Staging Staging Master Login - Facility - RFMS" at bounding box center [437, 266] width 244 height 35
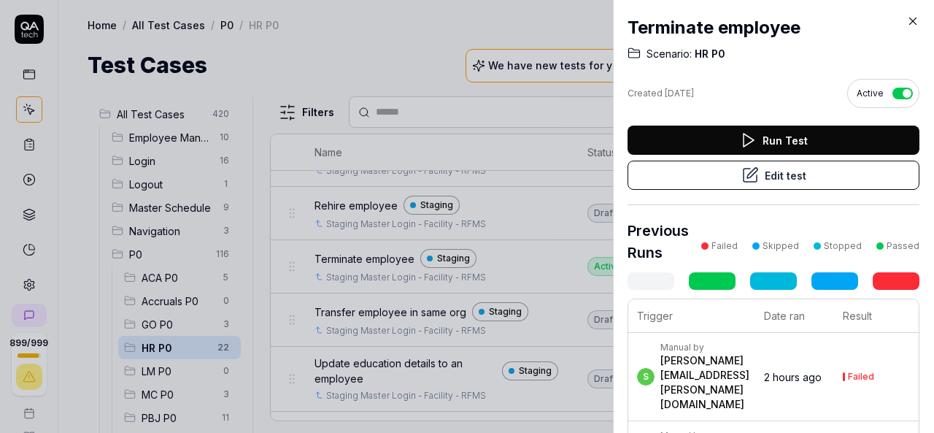
click at [751, 175] on icon at bounding box center [750, 175] width 13 height 13
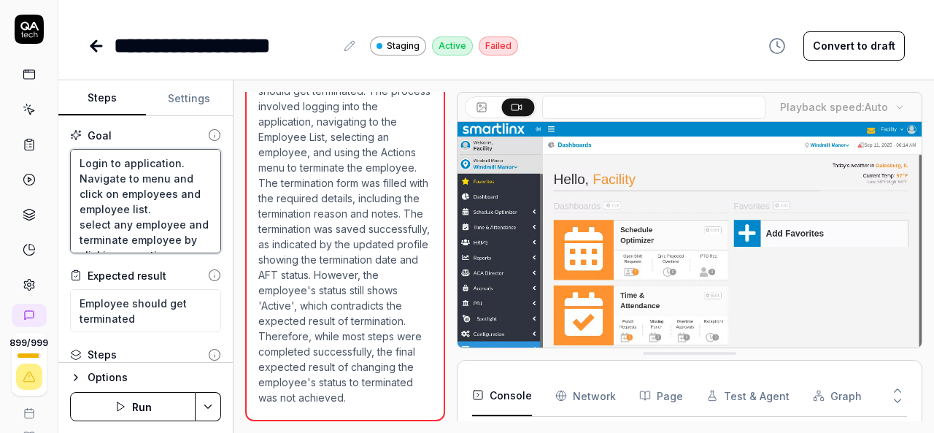
scroll to position [92, 0]
drag, startPoint x: 78, startPoint y: 163, endPoint x: 222, endPoint y: 258, distance: 172.2
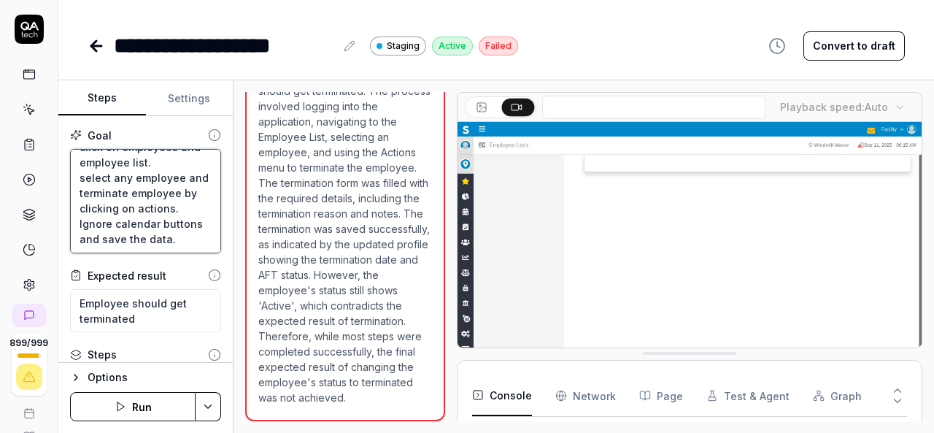
click at [222, 258] on div "Goal Login to application. Navigate to menu and click on employees and employee…" at bounding box center [145, 239] width 174 height 247
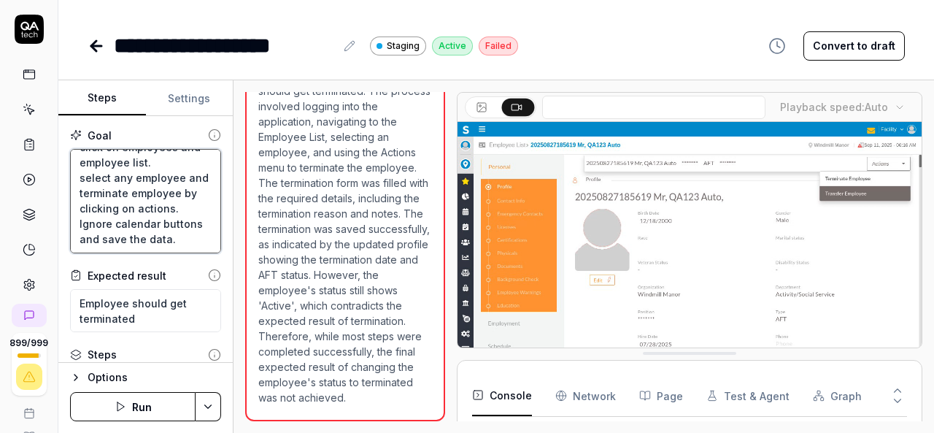
scroll to position [266, 0]
type textarea "*"
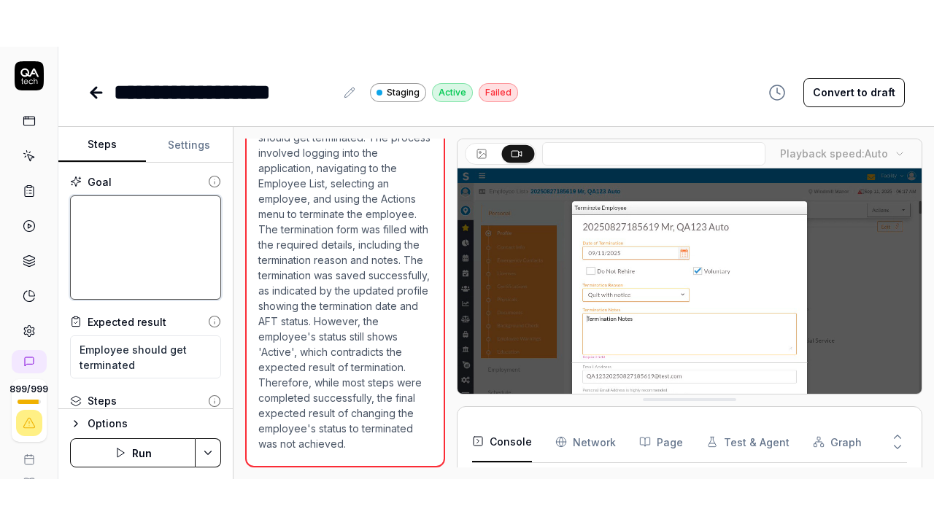
scroll to position [0, 0]
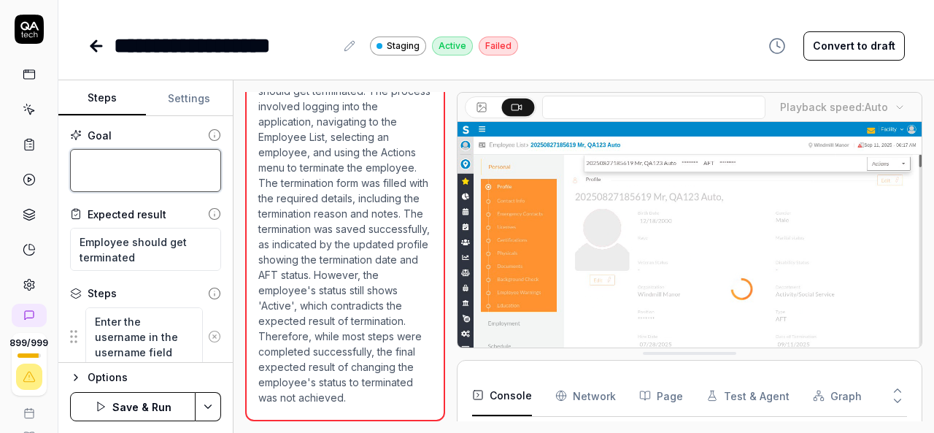
type textarea "*"
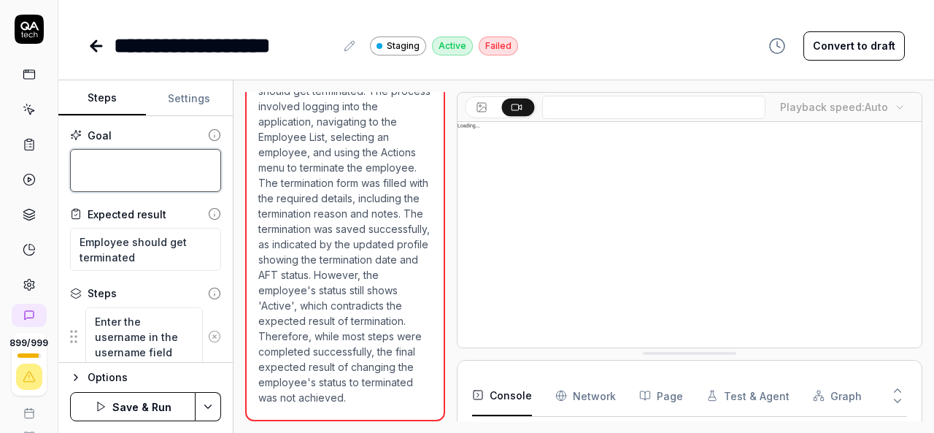
type textarea "T"
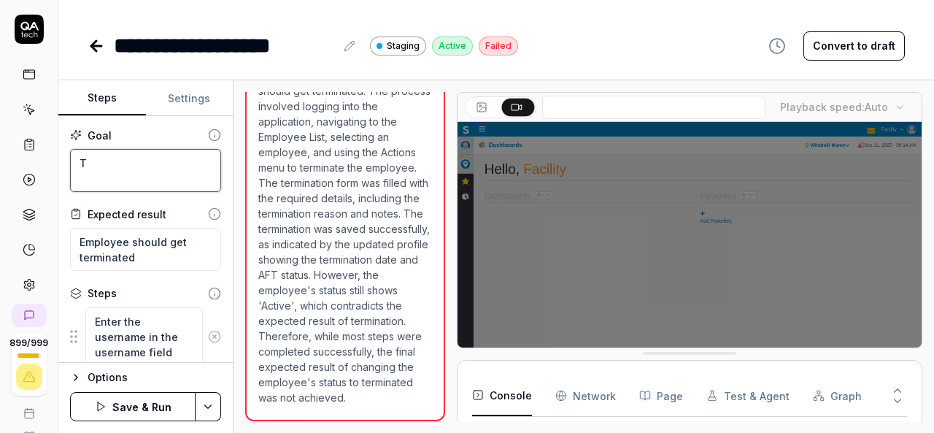
type textarea "*"
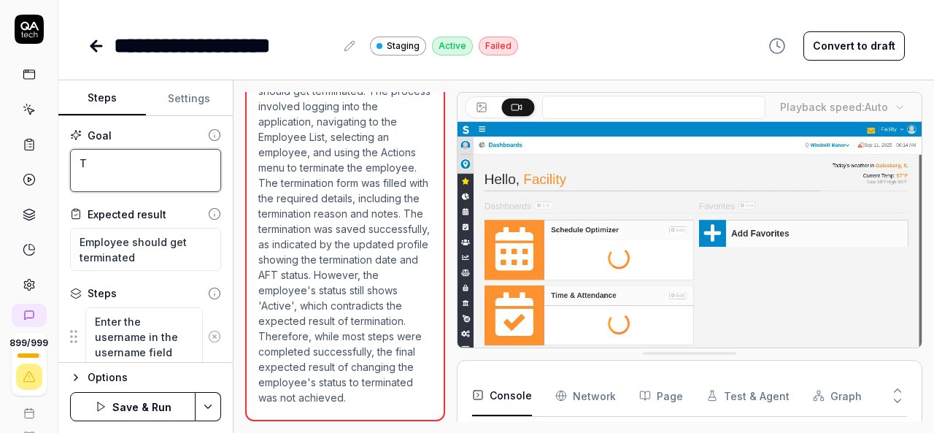
type textarea "Te"
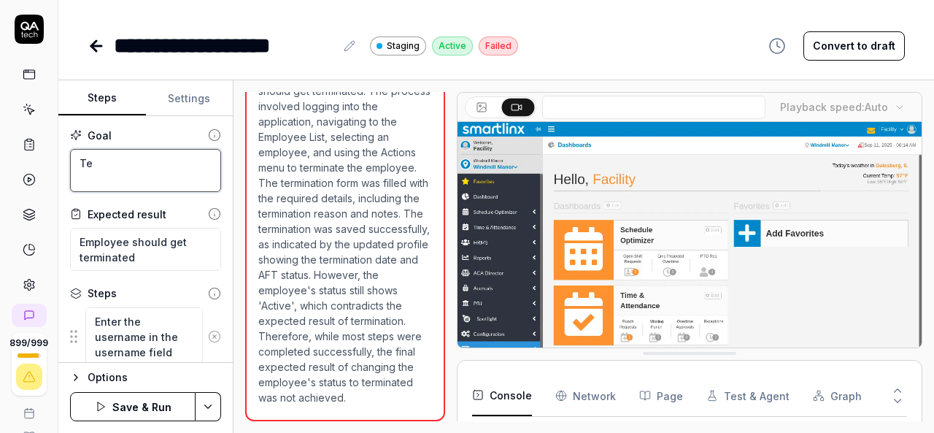
type textarea "*"
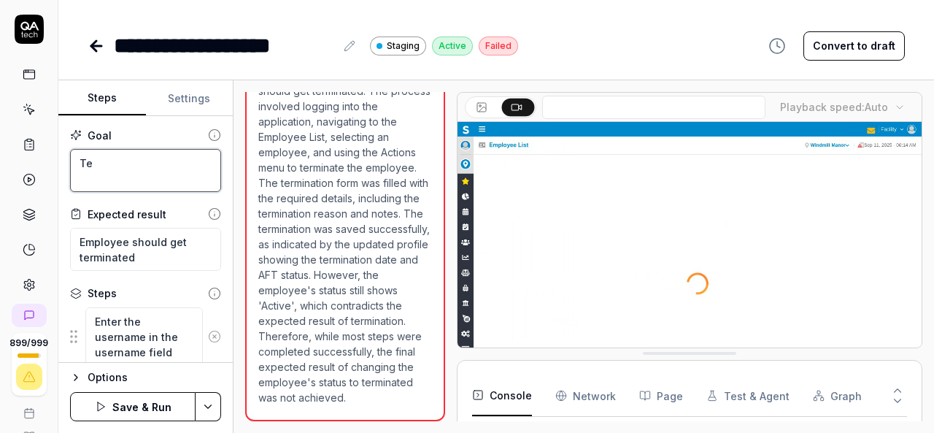
type textarea "Ter"
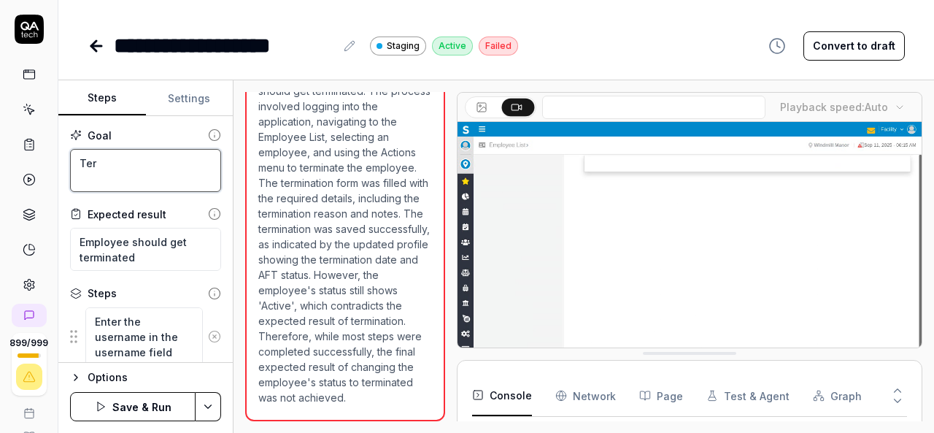
type textarea "*"
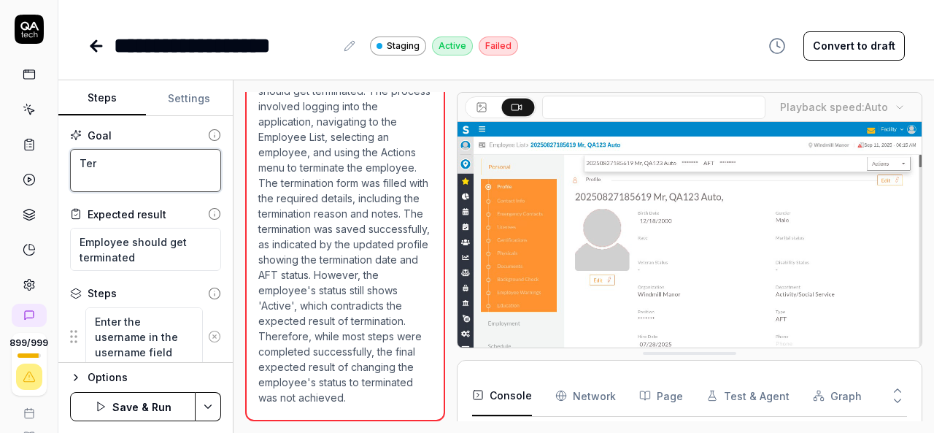
type textarea "Term"
type textarea "*"
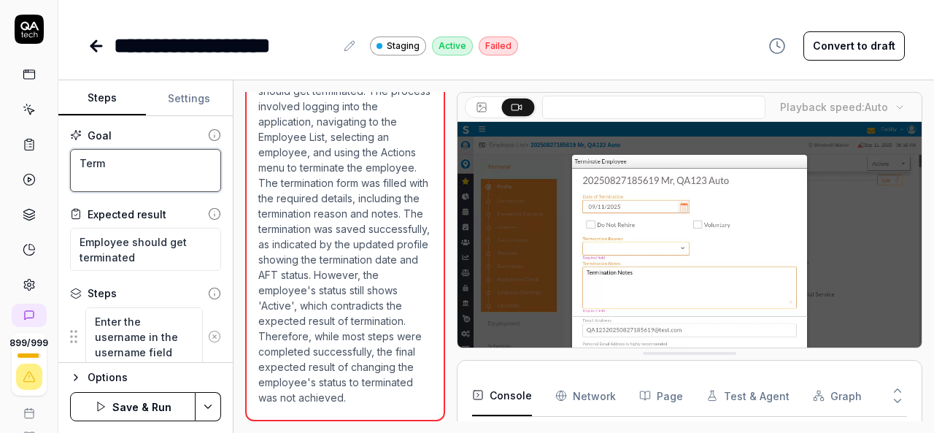
type textarea "Termi"
type textarea "*"
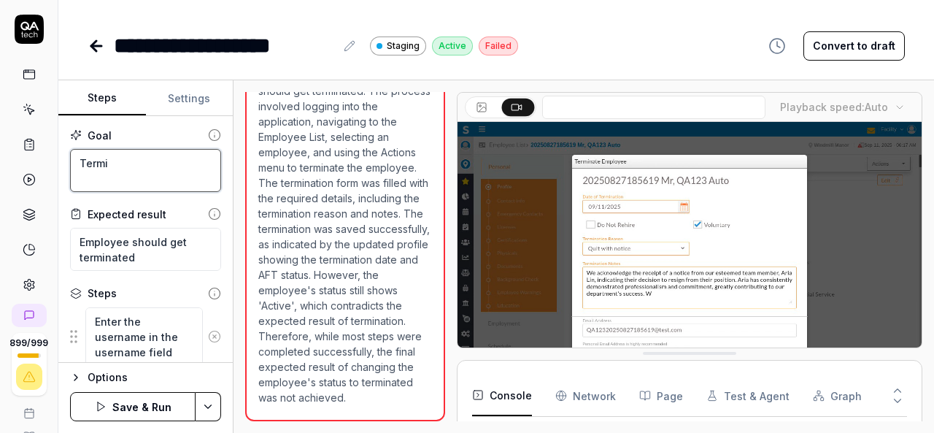
type textarea "Termin"
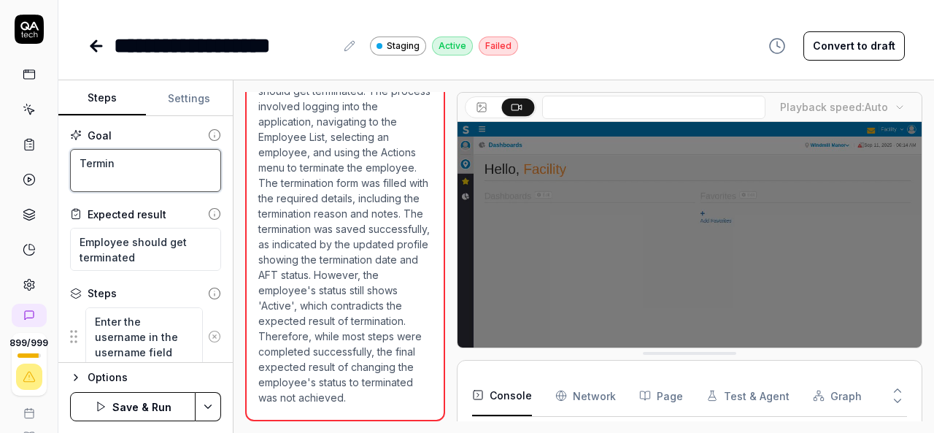
type textarea "*"
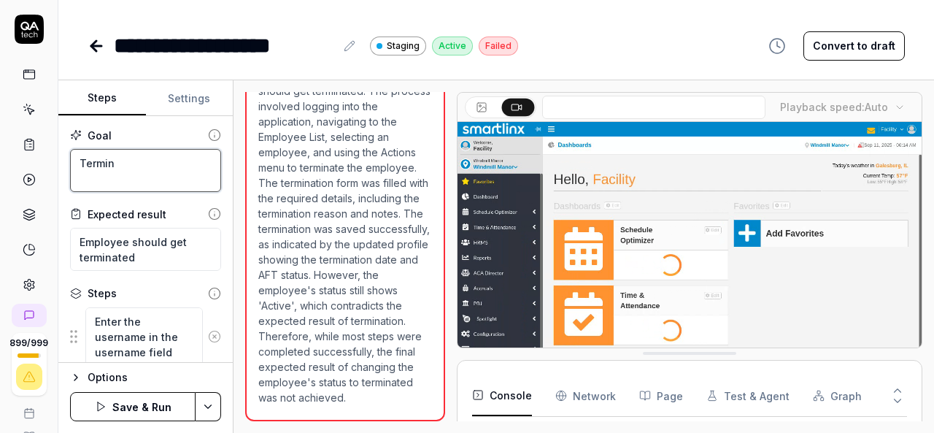
type textarea "Termina"
type textarea "*"
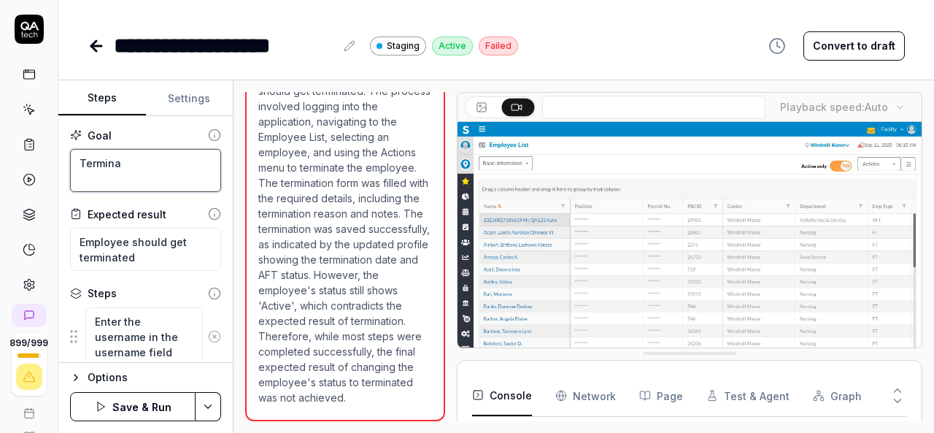
type textarea "Terminat"
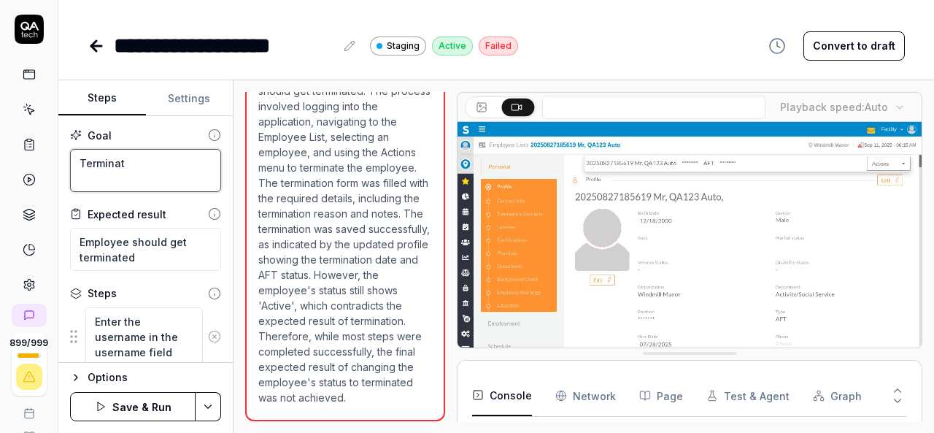
type textarea "*"
type textarea "Terminate"
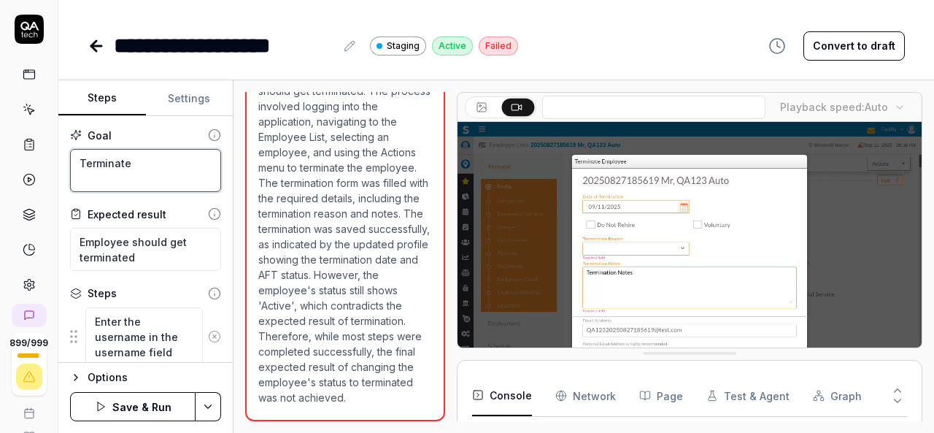
type textarea "*"
type textarea "Terminate"
type textarea "*"
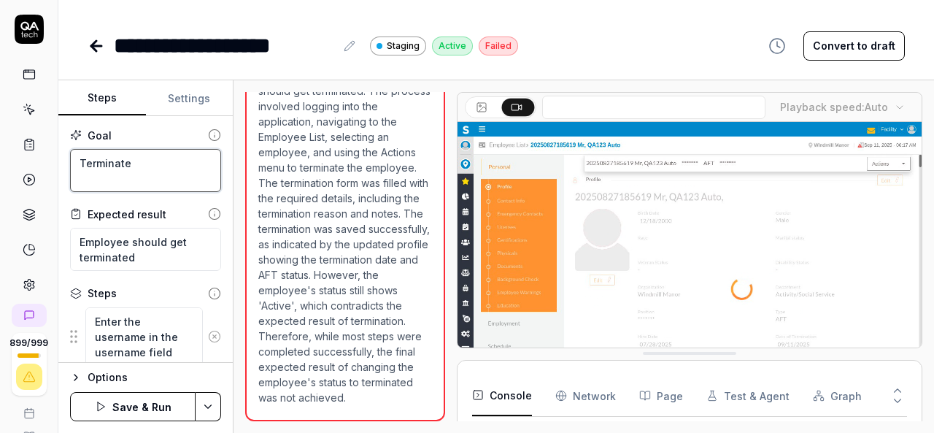
type textarea "Terminate e"
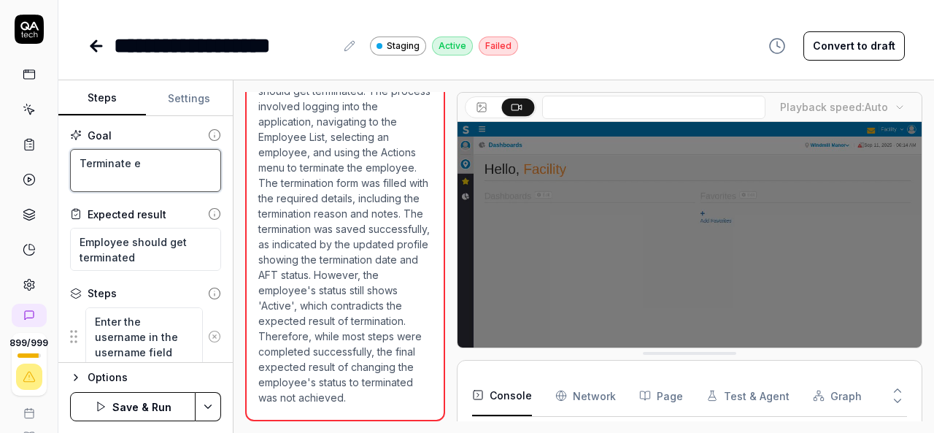
type textarea "*"
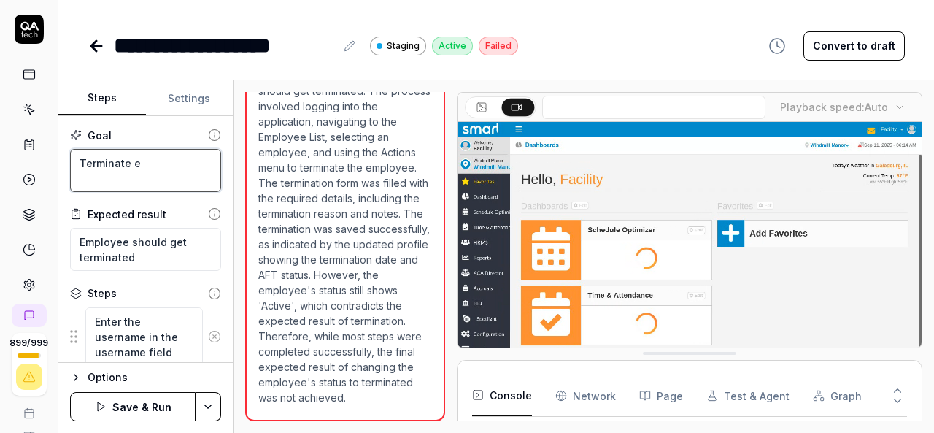
type textarea "Terminate em"
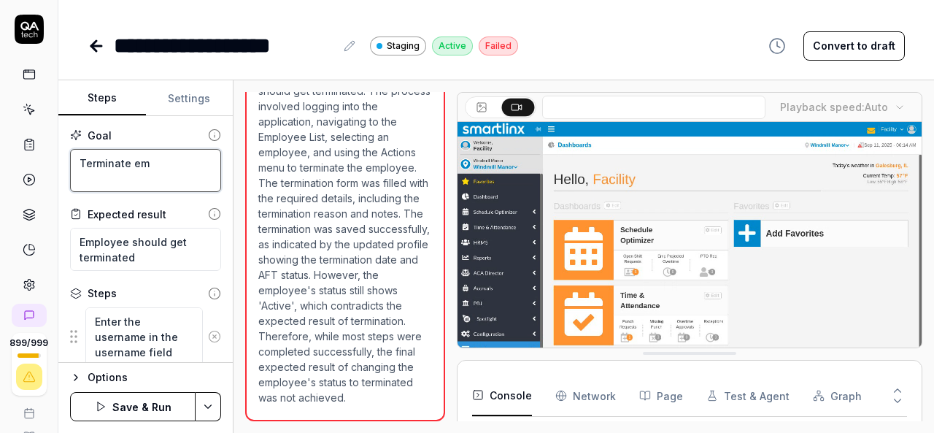
type textarea "*"
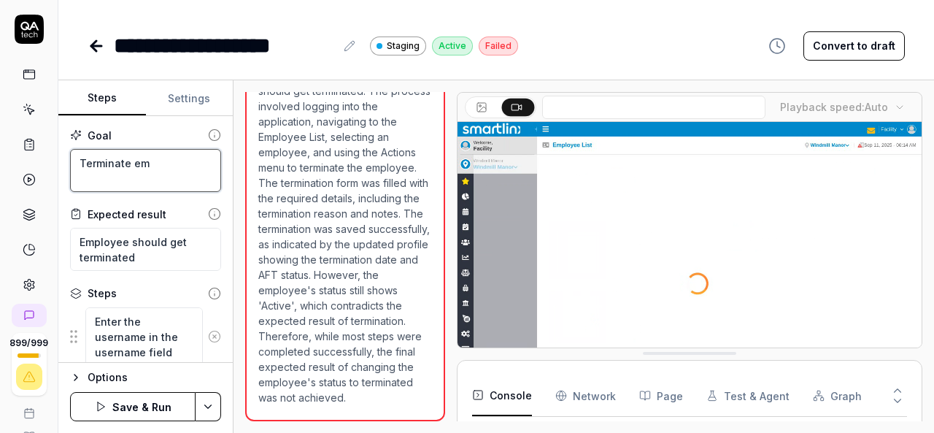
type textarea "Terminate emp"
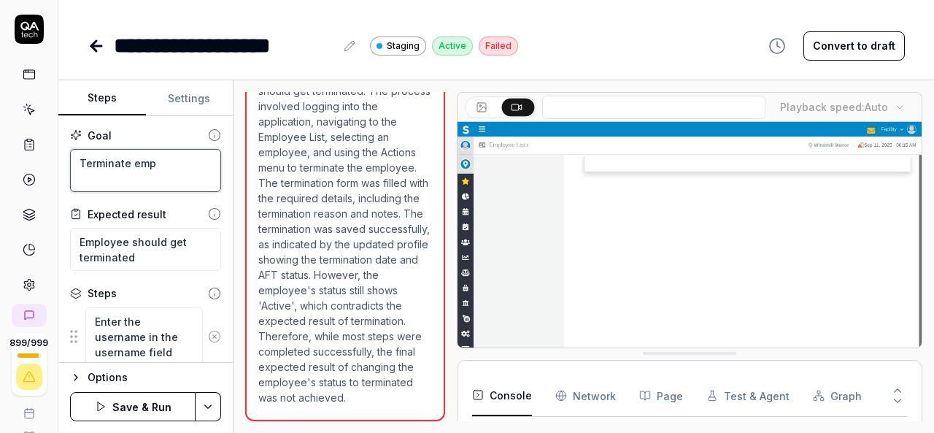
type textarea "*"
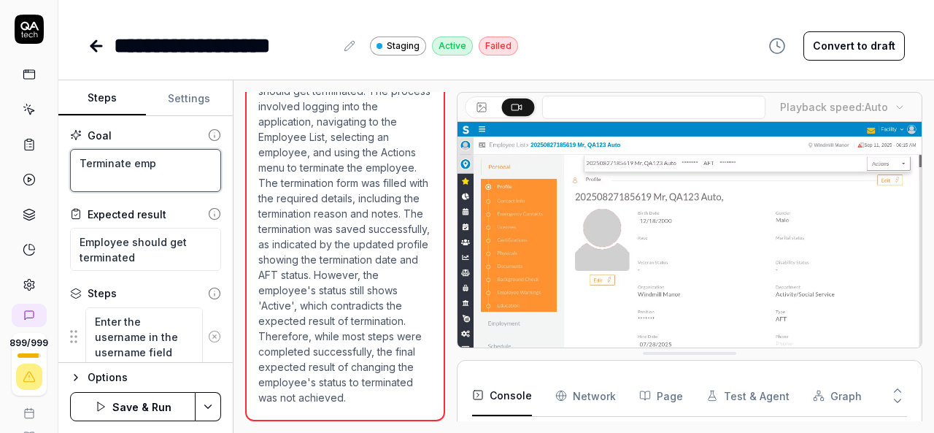
type textarea "Terminate empl"
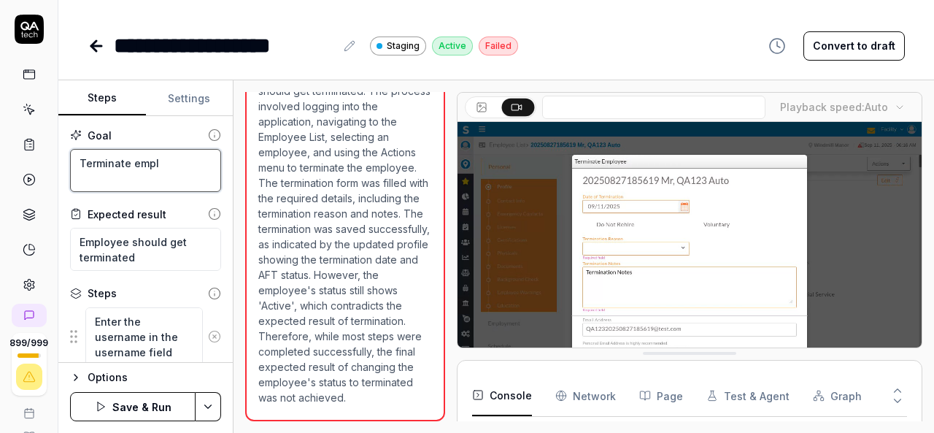
type textarea "*"
type textarea "Terminate emplo"
type textarea "*"
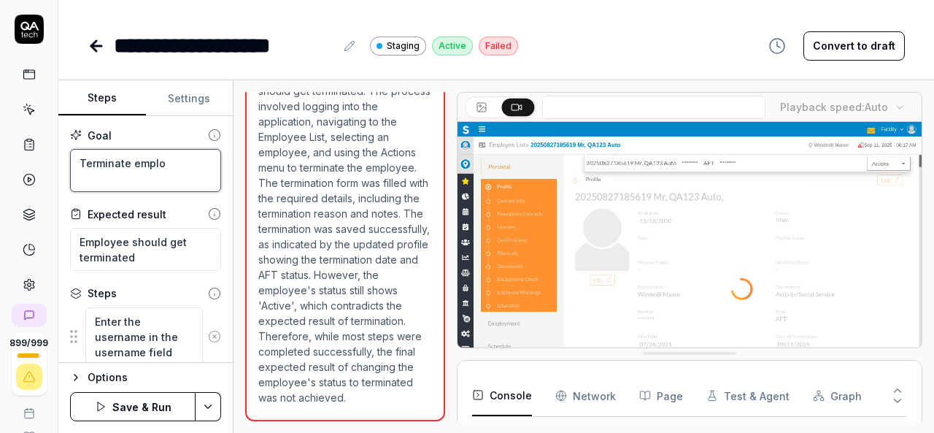
type textarea "Terminate employ"
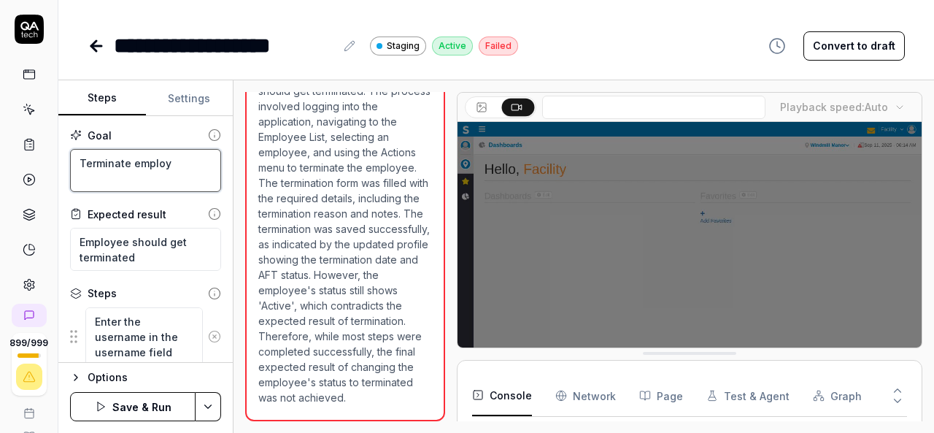
type textarea "*"
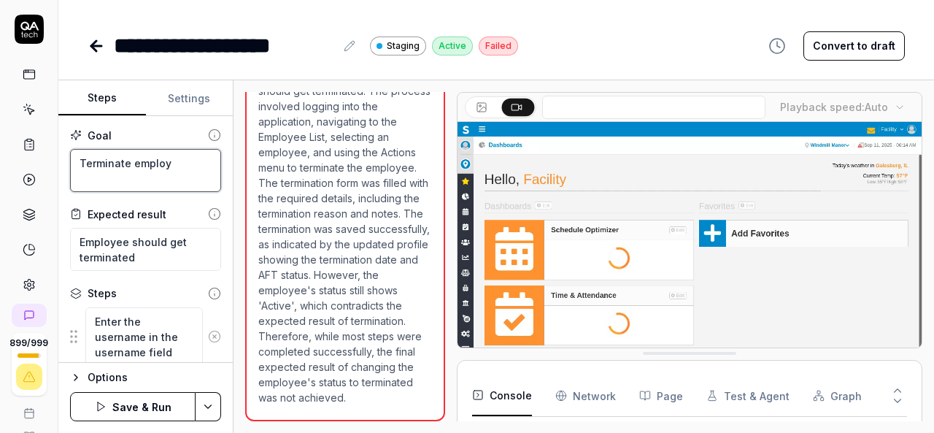
type textarea "Terminate employe"
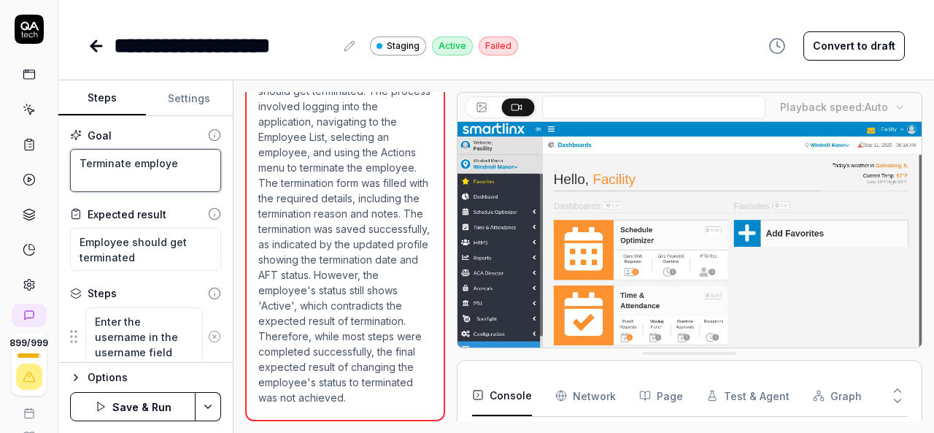
type textarea "*"
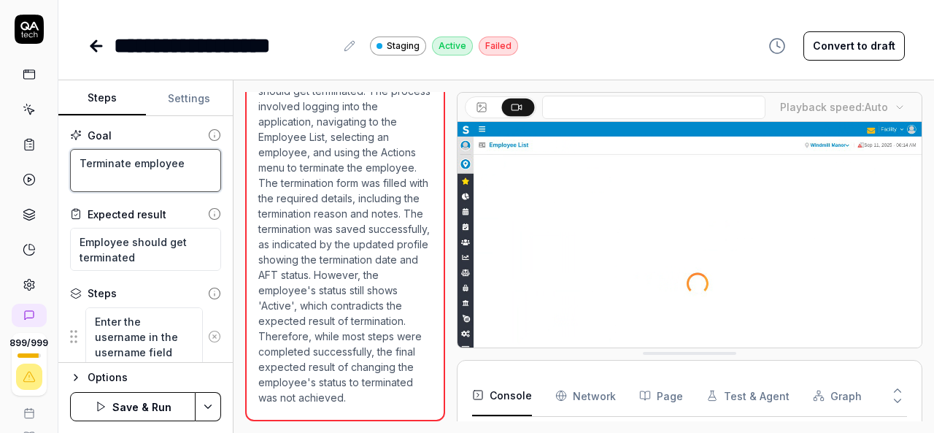
type textarea "Terminate employee"
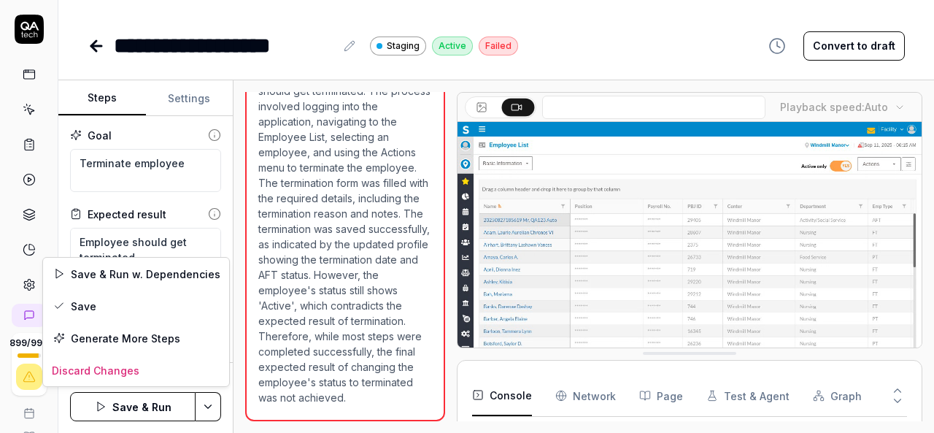
click at [202, 408] on html "**********" at bounding box center [467, 216] width 934 height 433
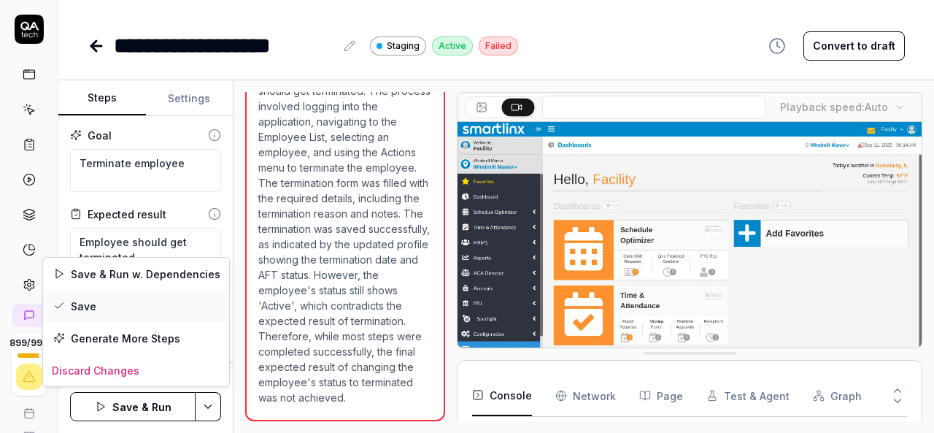
click at [85, 304] on div "Save" at bounding box center [136, 306] width 186 height 32
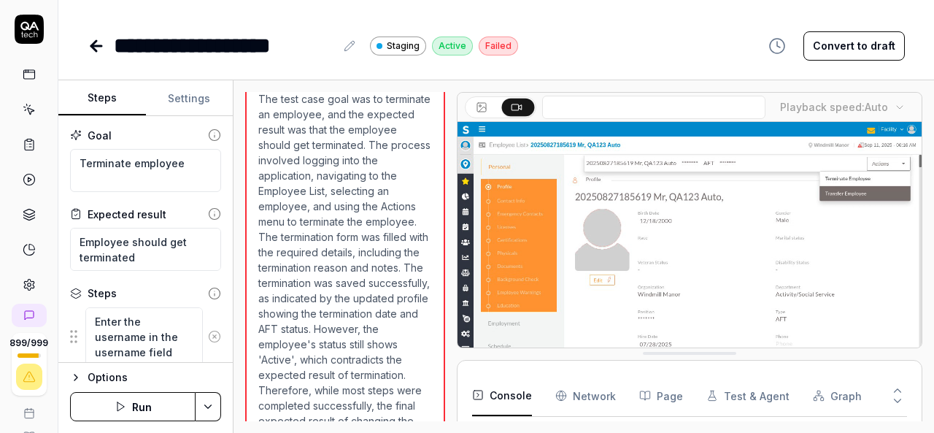
scroll to position [1011, 0]
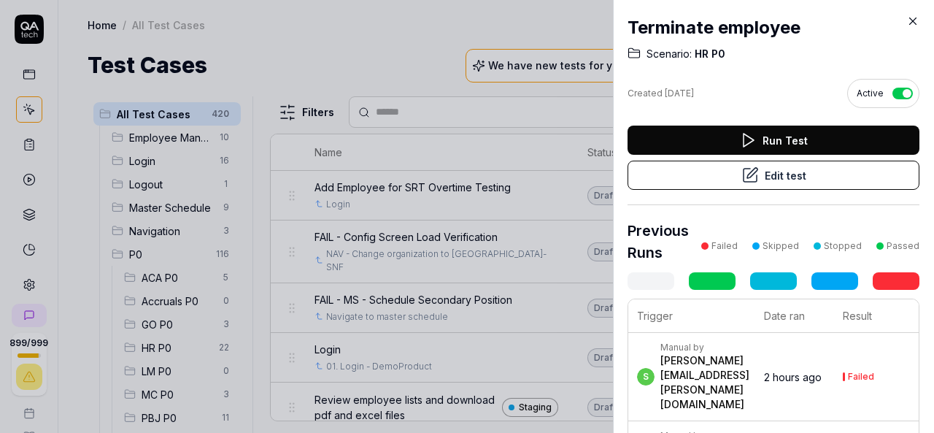
click at [385, 53] on div at bounding box center [467, 216] width 934 height 433
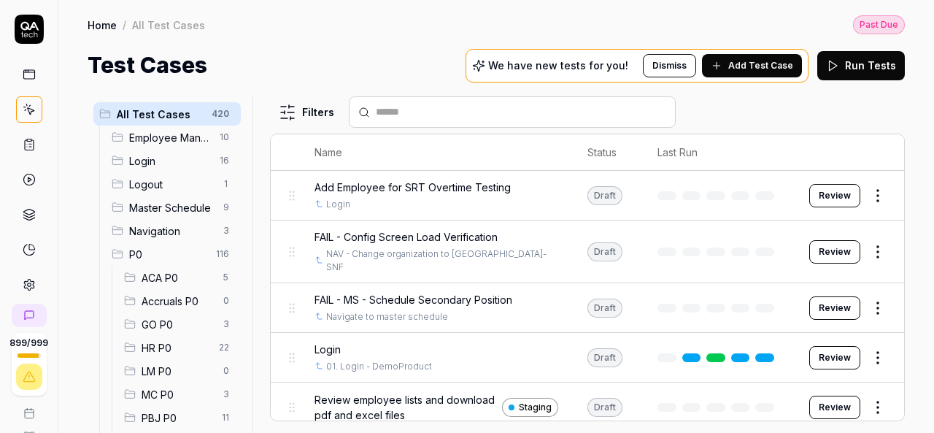
click at [171, 348] on span "HR P0" at bounding box center [176, 347] width 69 height 15
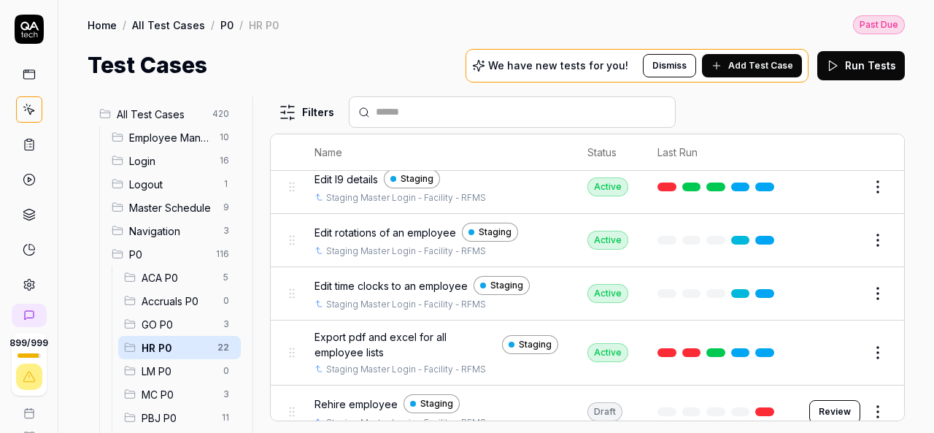
scroll to position [1001, 0]
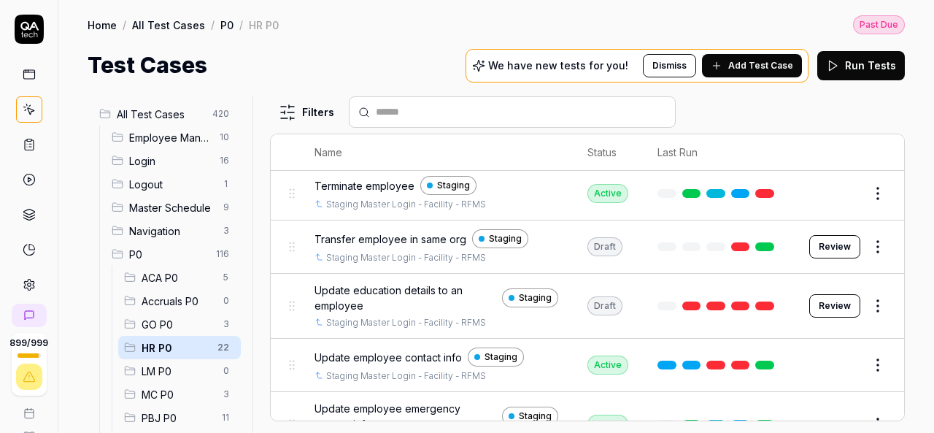
scroll to position [855, 0]
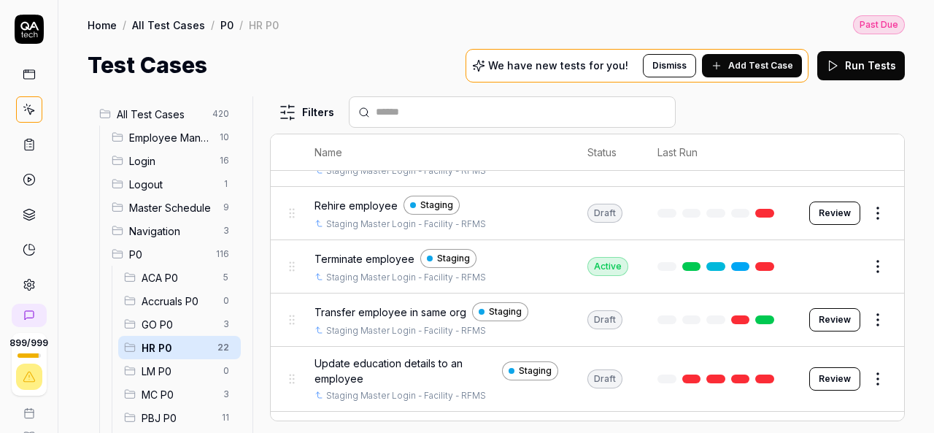
click at [382, 251] on span "Terminate employee" at bounding box center [365, 258] width 100 height 15
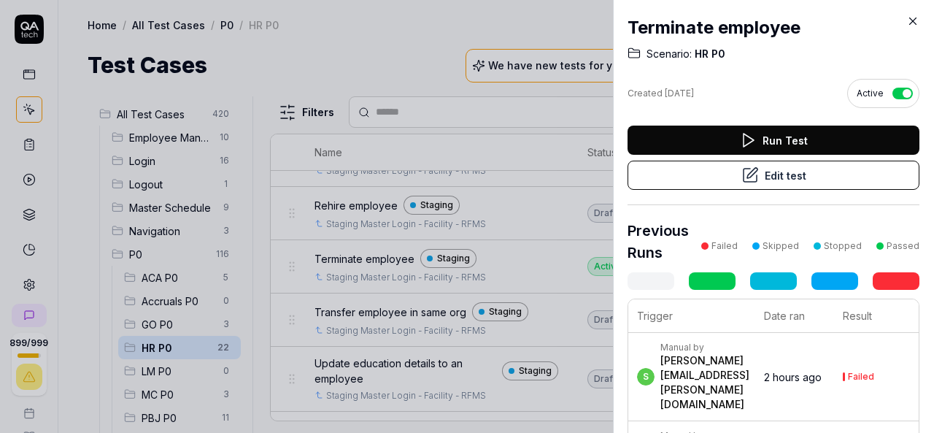
click at [733, 131] on button "Run Test" at bounding box center [774, 140] width 292 height 29
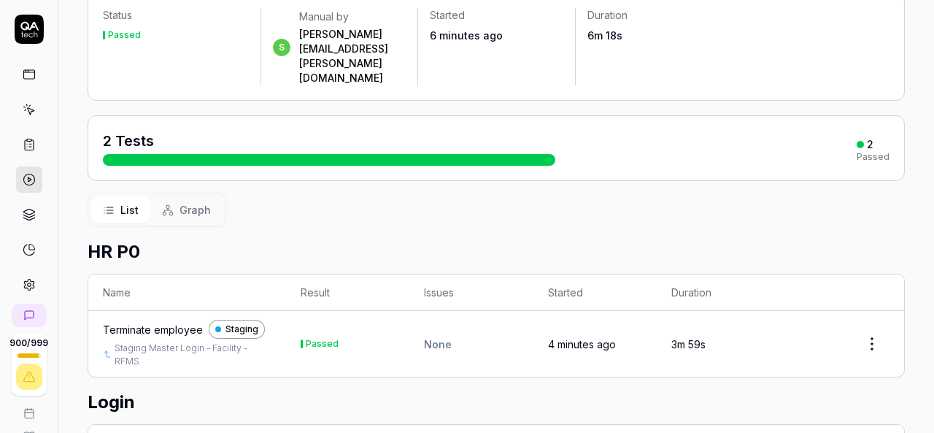
scroll to position [204, 0]
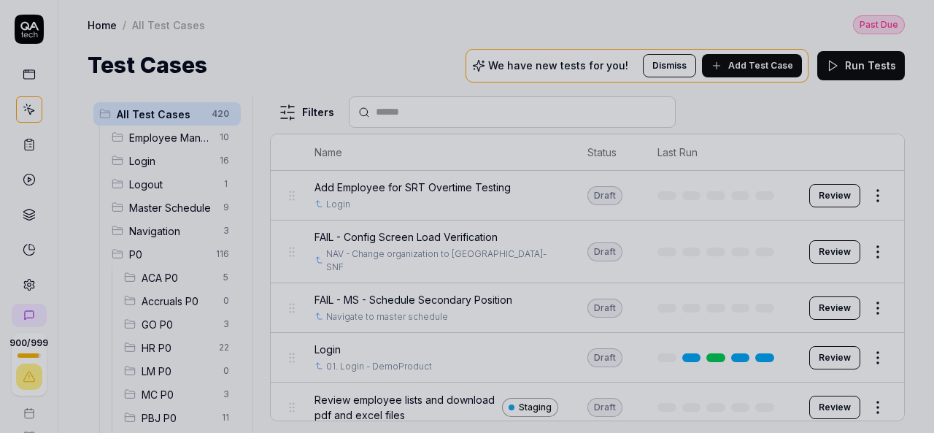
click at [401, 39] on div at bounding box center [467, 216] width 934 height 433
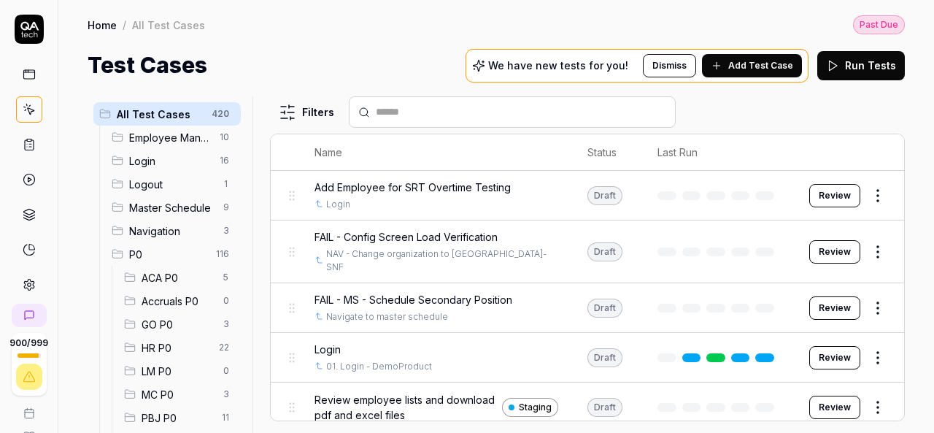
click at [153, 350] on span "HR P0" at bounding box center [176, 347] width 69 height 15
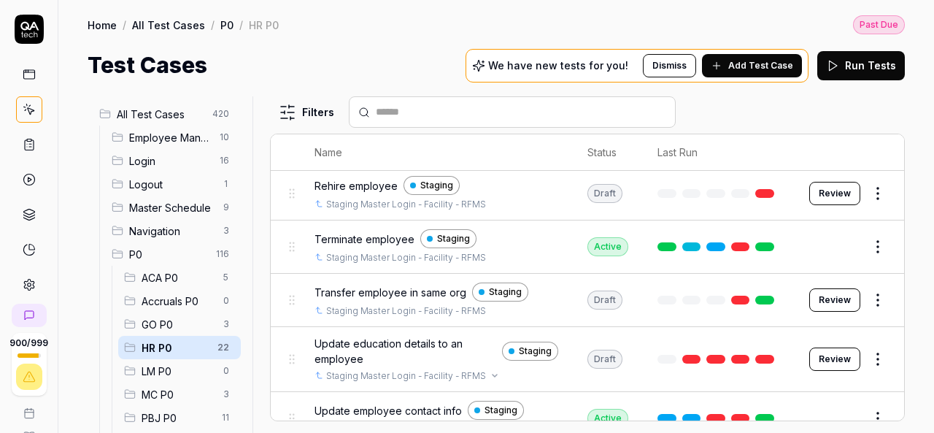
scroll to position [855, 0]
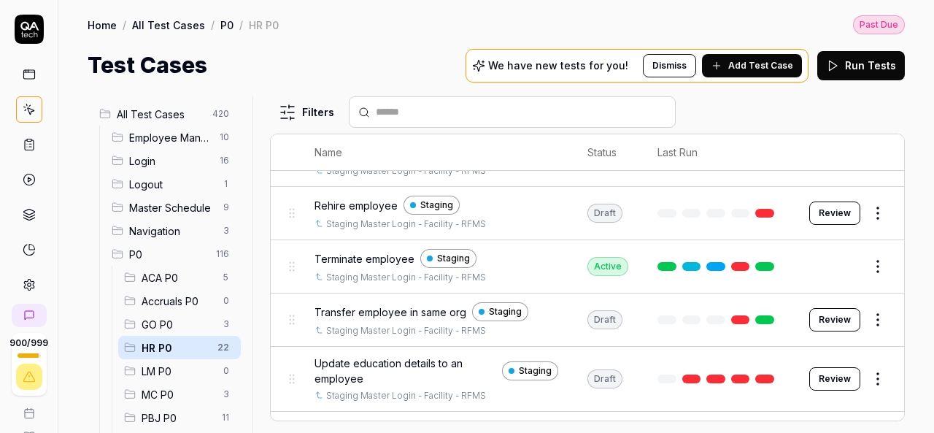
click at [374, 198] on span "Rehire employee" at bounding box center [356, 205] width 83 height 15
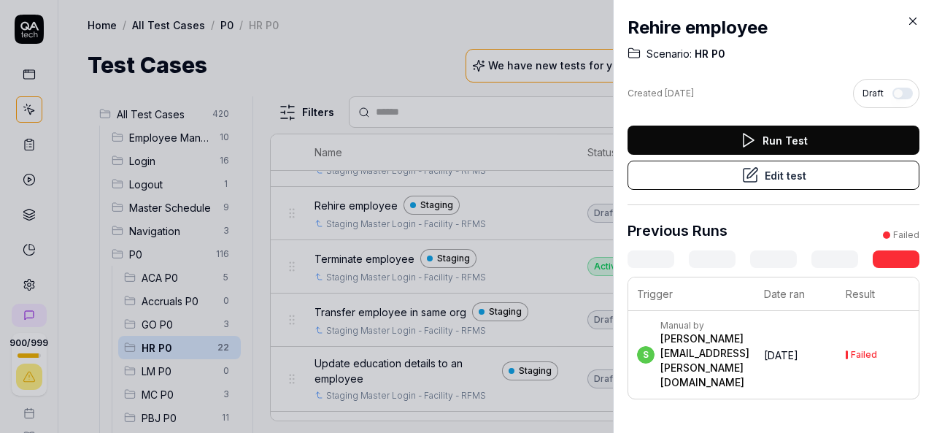
click at [760, 174] on button "Edit test" at bounding box center [774, 175] width 292 height 29
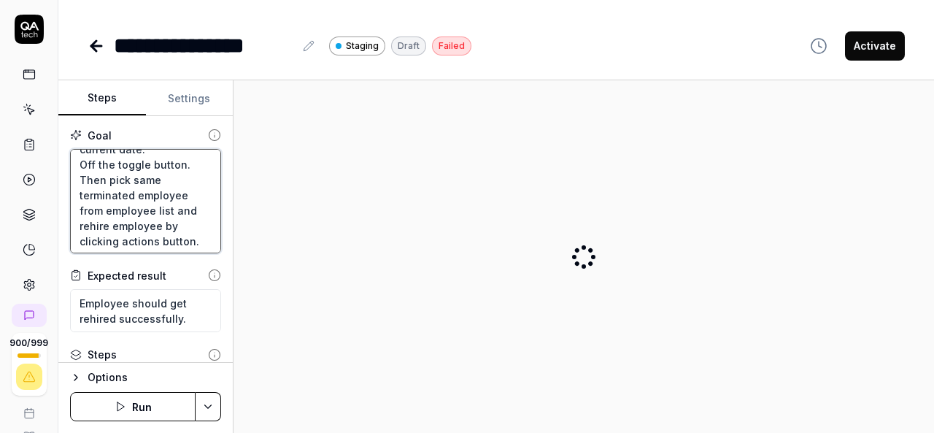
scroll to position [245, 0]
drag, startPoint x: 73, startPoint y: 164, endPoint x: 212, endPoint y: 265, distance: 171.4
click at [212, 265] on div "Goal Login to application. Add an employee by filling all required details. Pic…" at bounding box center [145, 239] width 174 height 247
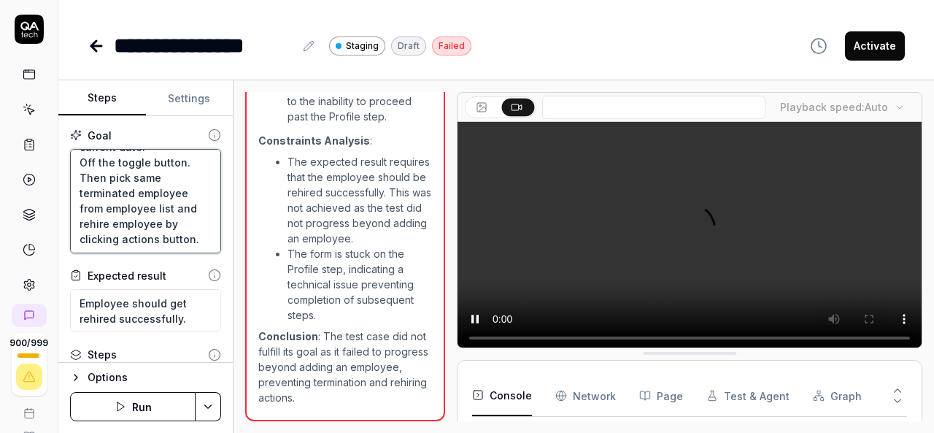
scroll to position [2007, 0]
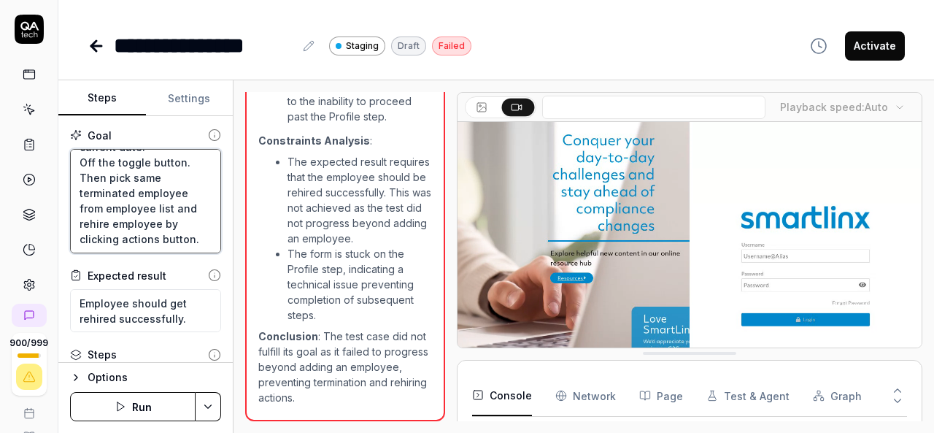
type textarea "*"
type textarea "R"
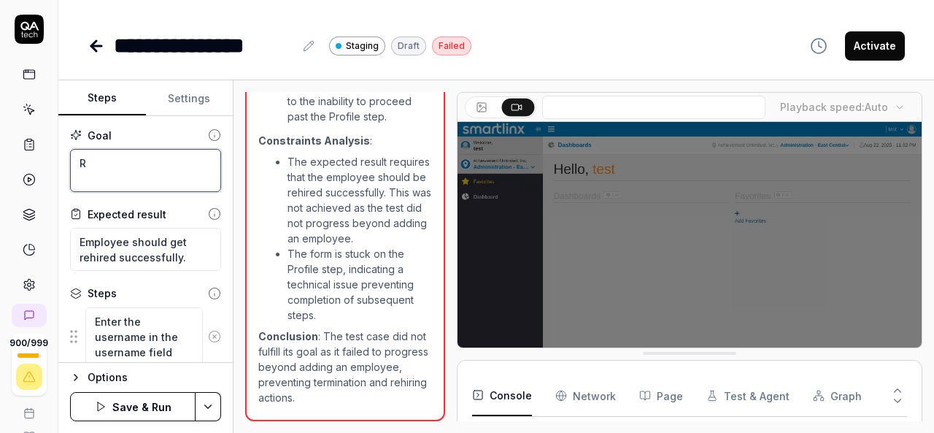
scroll to position [0, 0]
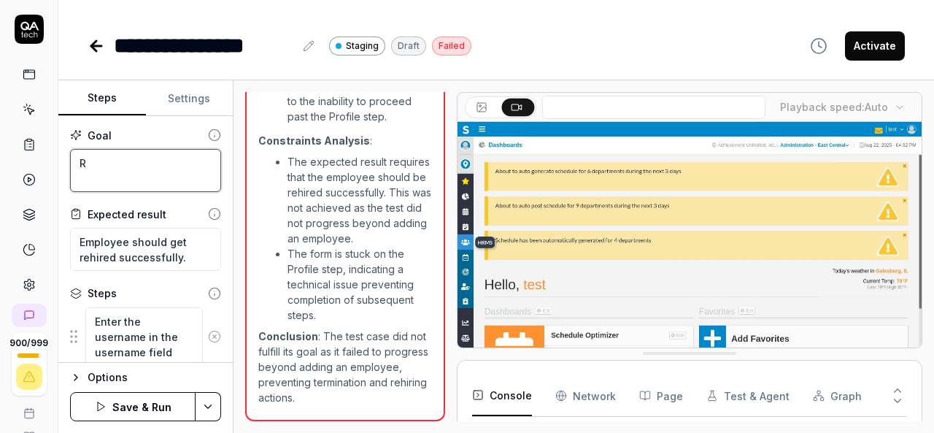
type textarea "*"
type textarea "Re"
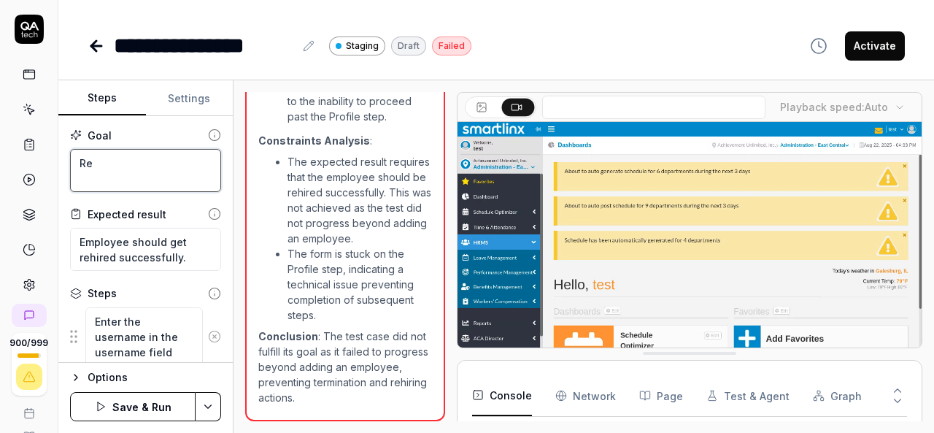
scroll to position [249, 0]
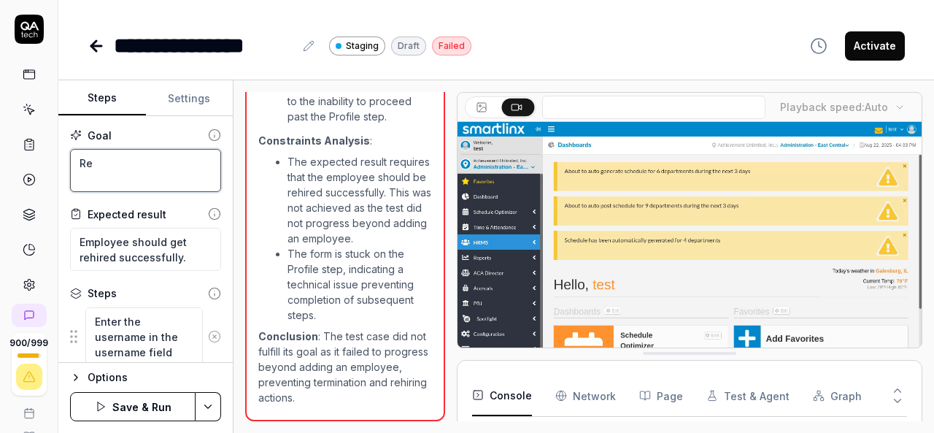
type textarea "*"
type textarea "Reh"
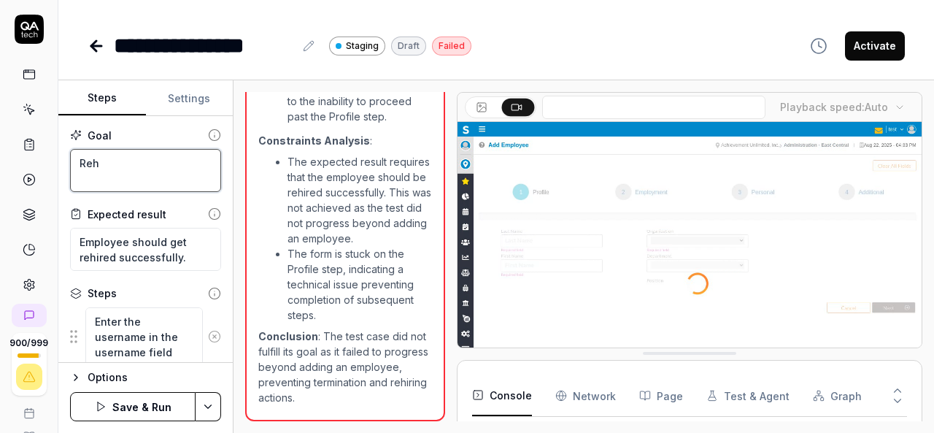
type textarea "*"
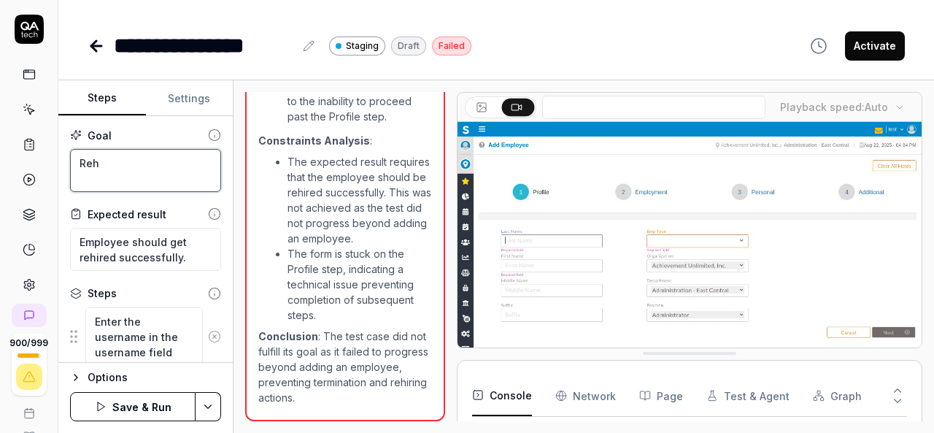
type textarea "Rehi"
type textarea "*"
type textarea "Rehir"
type textarea "*"
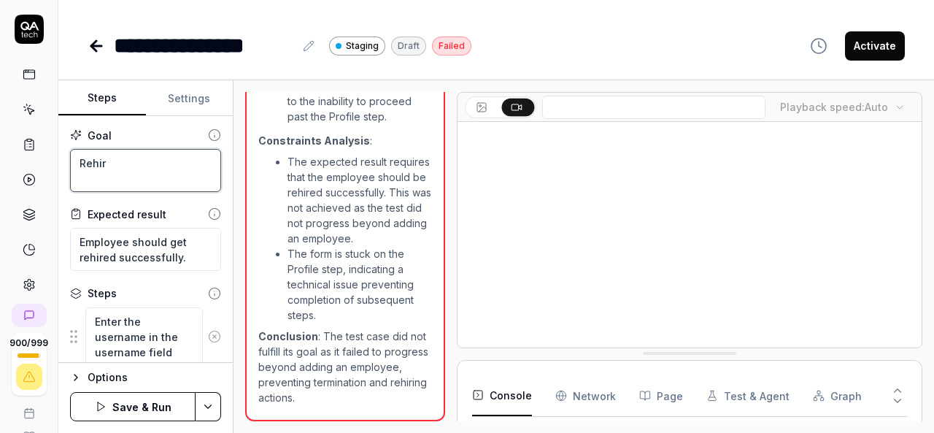
type textarea "Rehire"
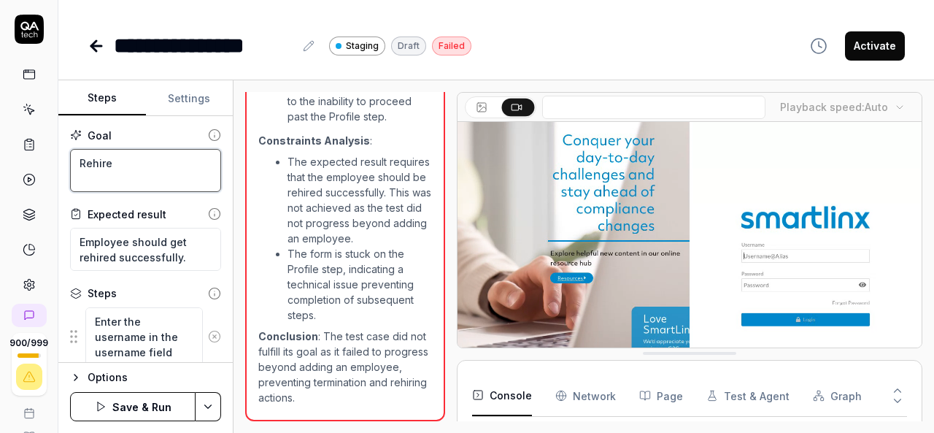
type textarea "*"
type textarea "Rehire"
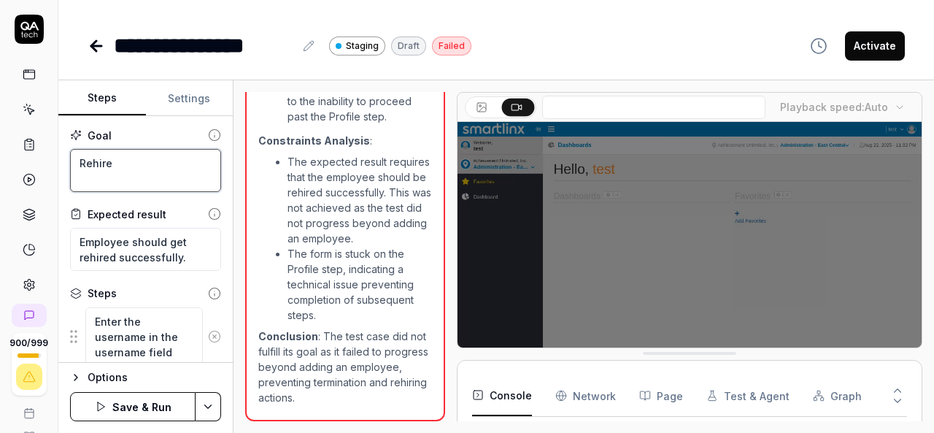
type textarea "*"
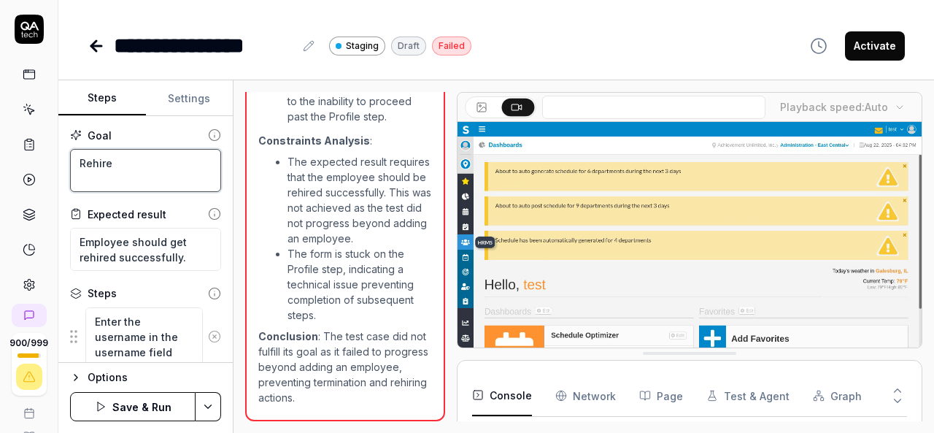
type textarea "Rehire e"
type textarea "*"
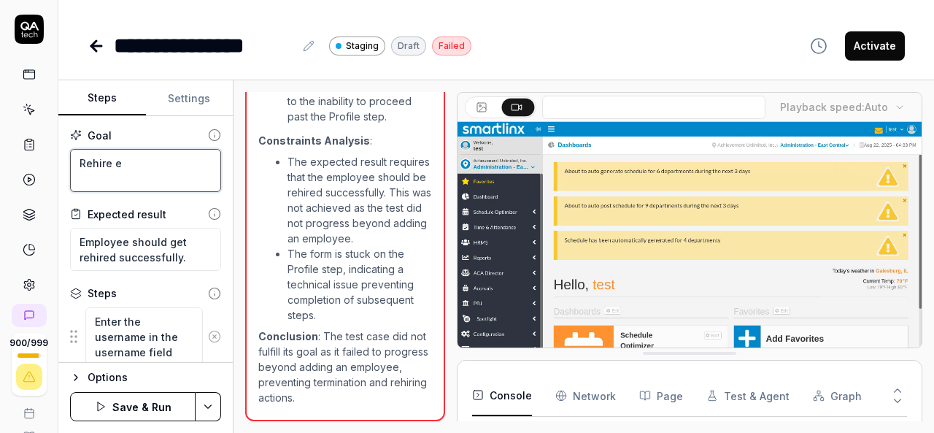
type textarea "Rehire em"
type textarea "*"
type textarea "Rehire emp"
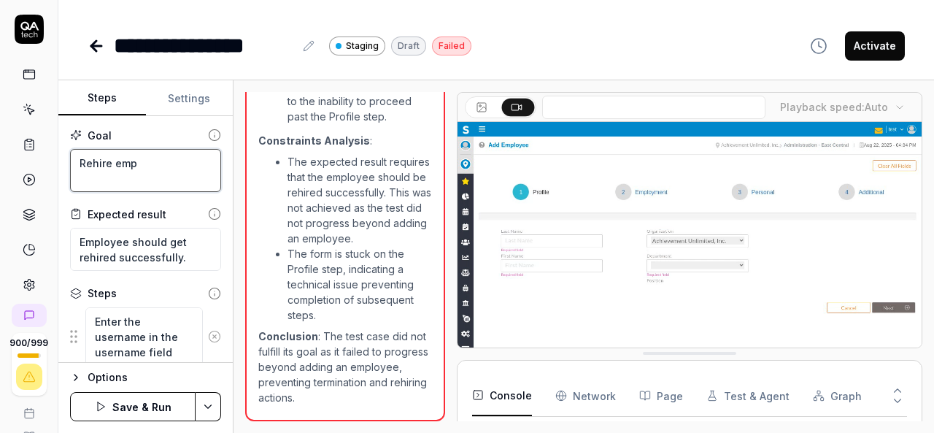
type textarea "*"
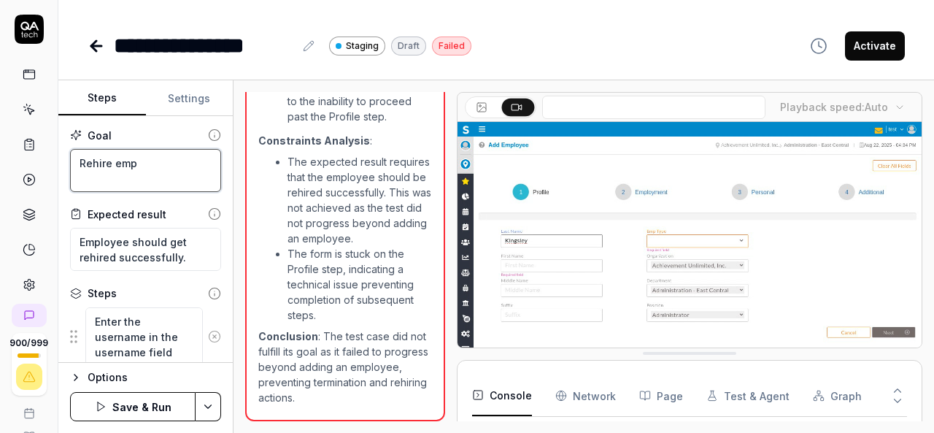
type textarea "Rehire empl"
type textarea "*"
type textarea "Rehire emplo"
type textarea "*"
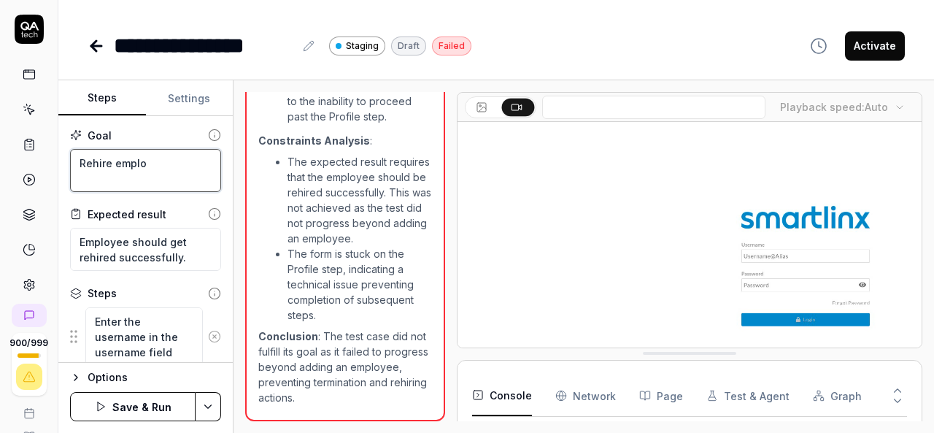
type textarea "Rehire employ"
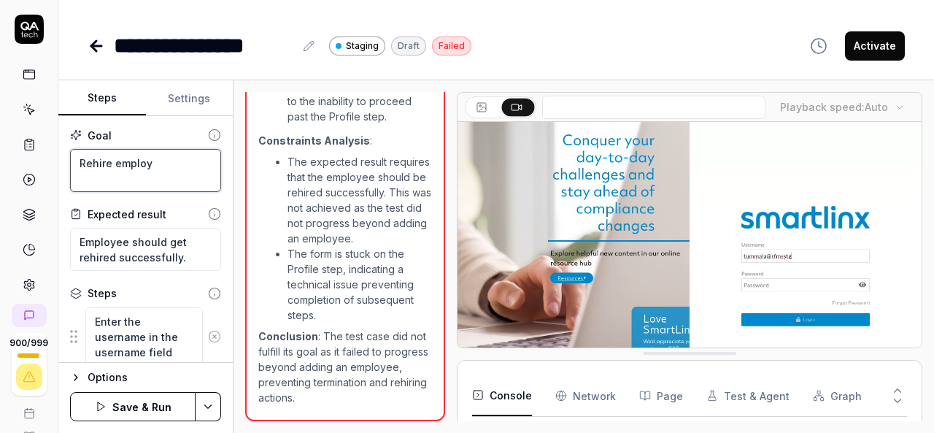
type textarea "*"
type textarea "Rehire employe"
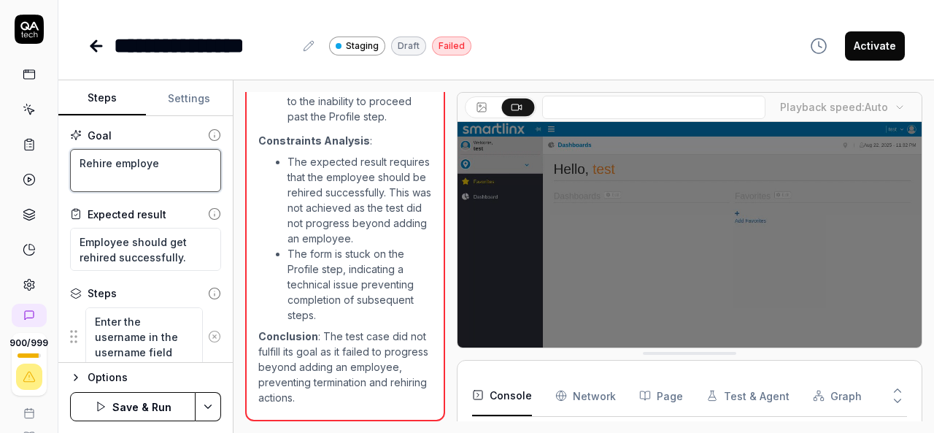
type textarea "*"
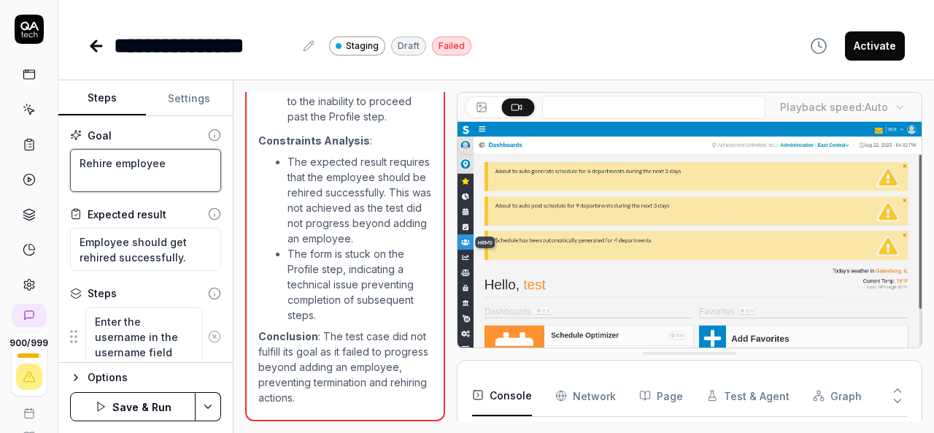
type textarea "Rehire employee"
click at [217, 406] on html "**********" at bounding box center [467, 216] width 934 height 433
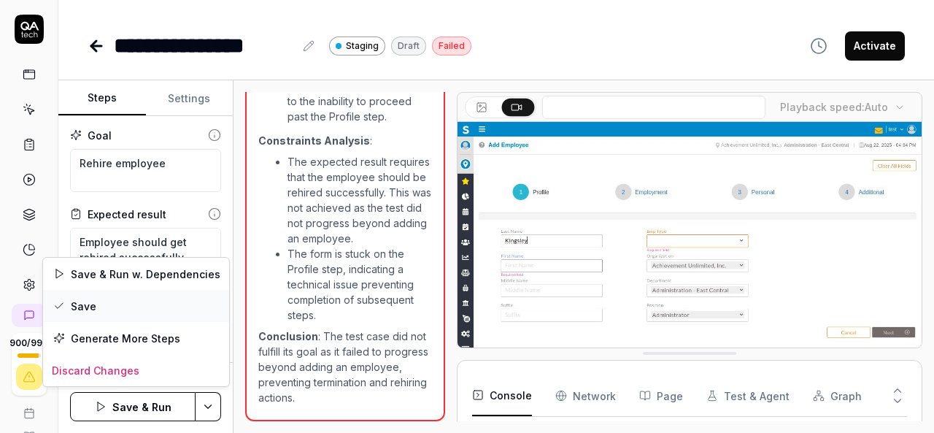
click at [127, 304] on div "Save" at bounding box center [136, 306] width 186 height 32
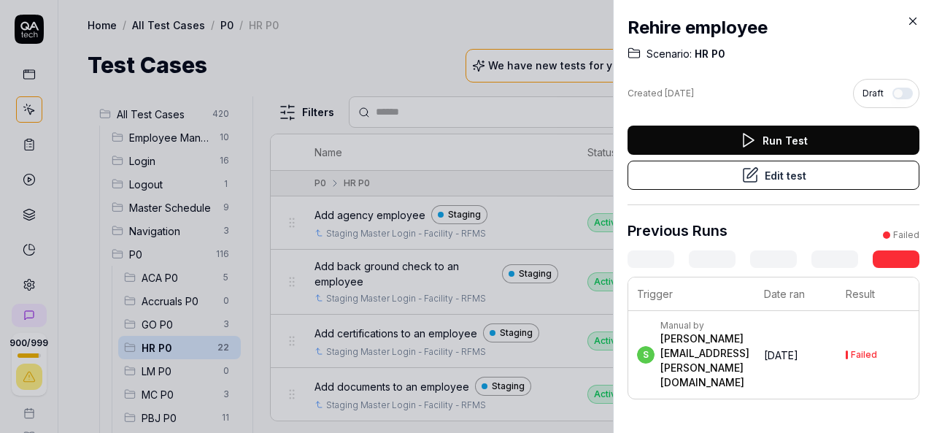
click at [763, 134] on button "Run Test" at bounding box center [774, 140] width 292 height 29
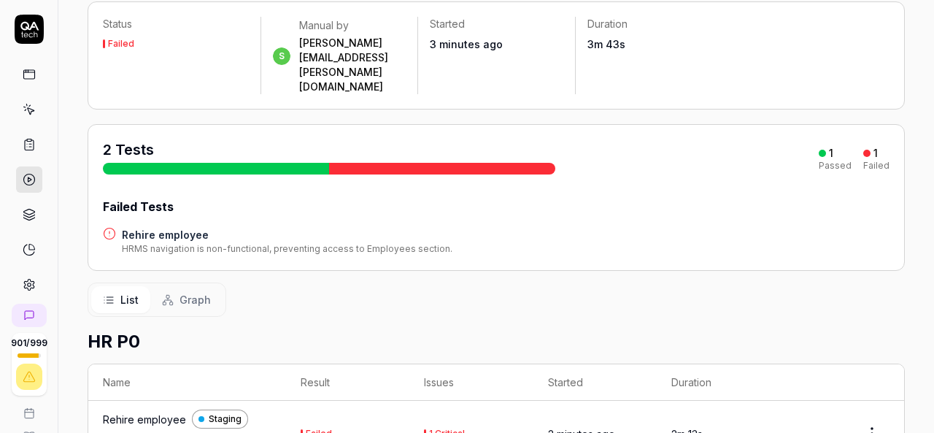
scroll to position [73, 0]
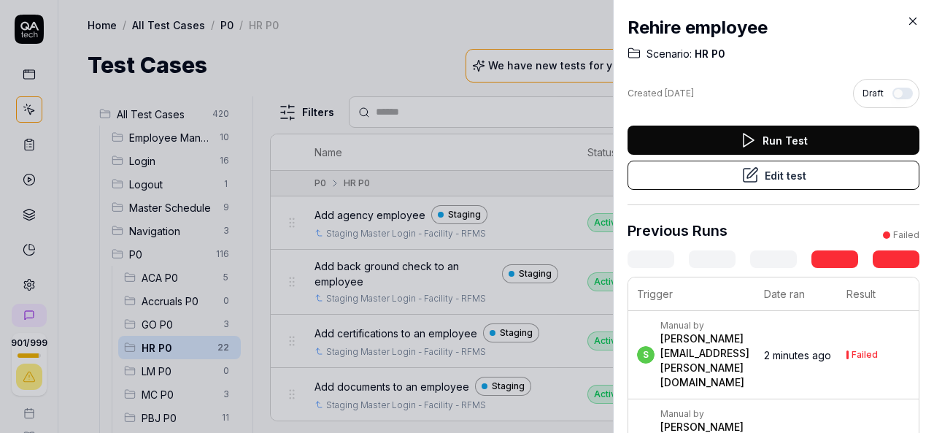
click at [818, 132] on button "Run Test" at bounding box center [774, 140] width 292 height 29
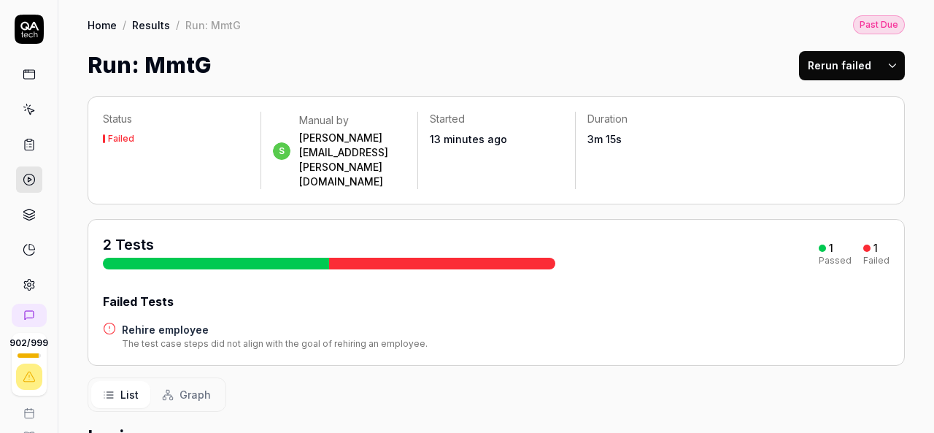
click at [823, 63] on button "Rerun failed" at bounding box center [839, 65] width 81 height 29
click at [830, 69] on button "Rerun failed" at bounding box center [839, 65] width 81 height 29
click at [819, 72] on button "Rerun failed" at bounding box center [839, 65] width 81 height 29
click at [24, 112] on icon at bounding box center [29, 109] width 13 height 13
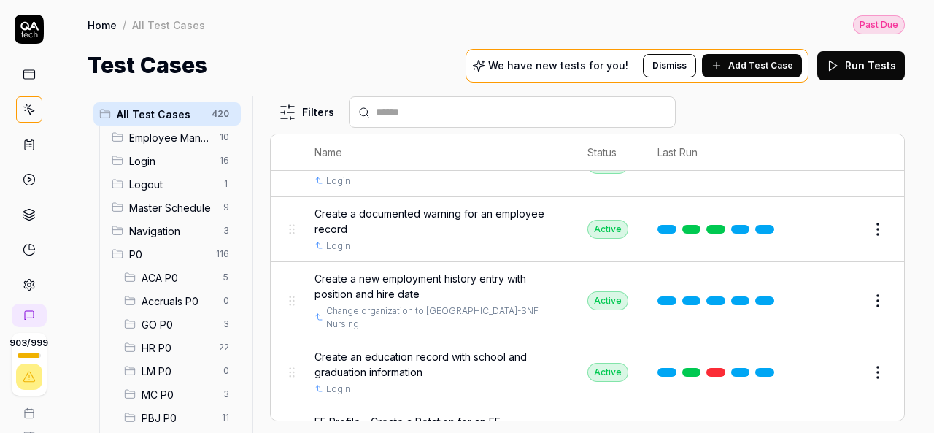
scroll to position [803, 0]
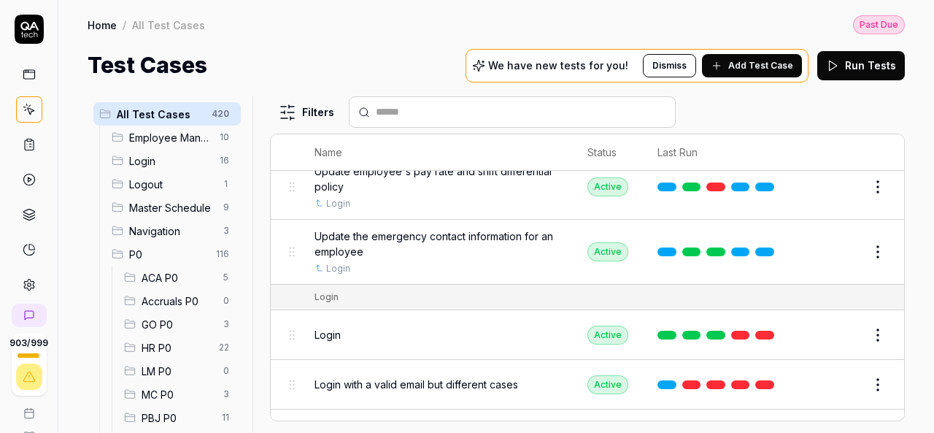
click at [167, 342] on span "HR P0" at bounding box center [176, 347] width 69 height 15
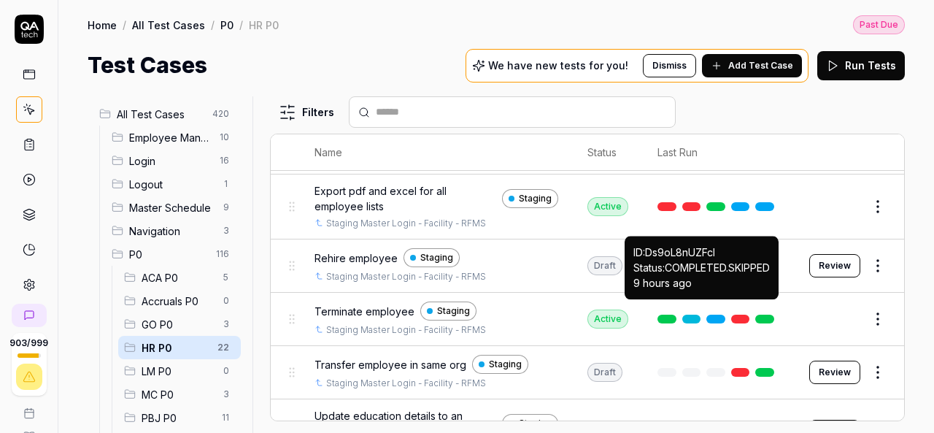
scroll to position [1001, 0]
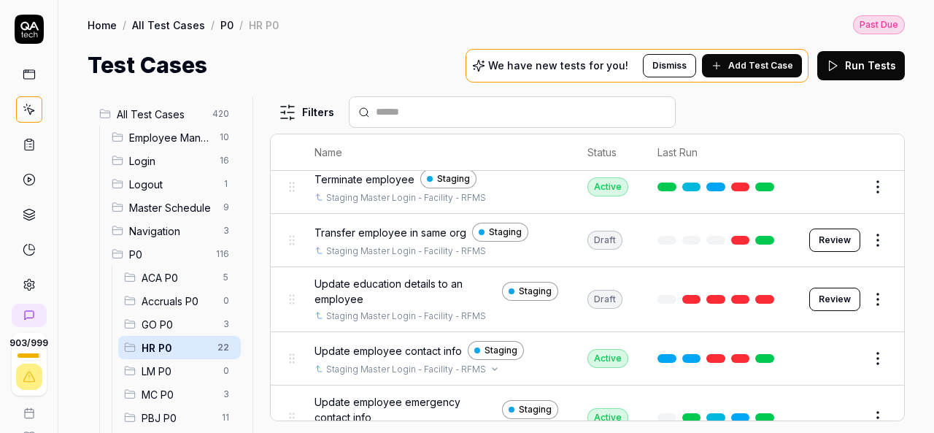
scroll to position [928, 0]
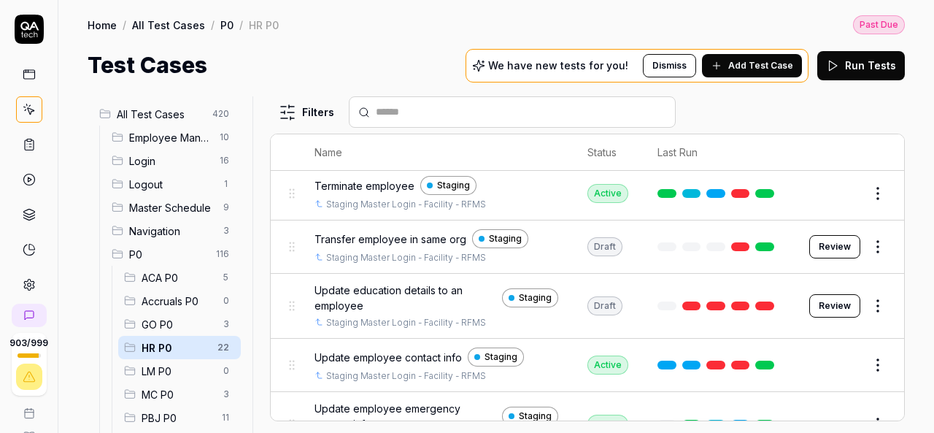
click at [412, 282] on span "Update education details to an employee" at bounding box center [406, 297] width 182 height 31
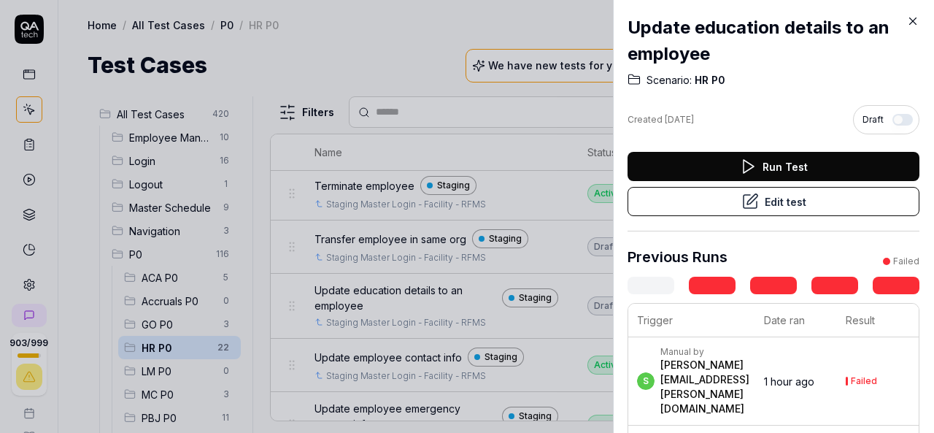
click at [769, 204] on button "Edit test" at bounding box center [774, 201] width 292 height 29
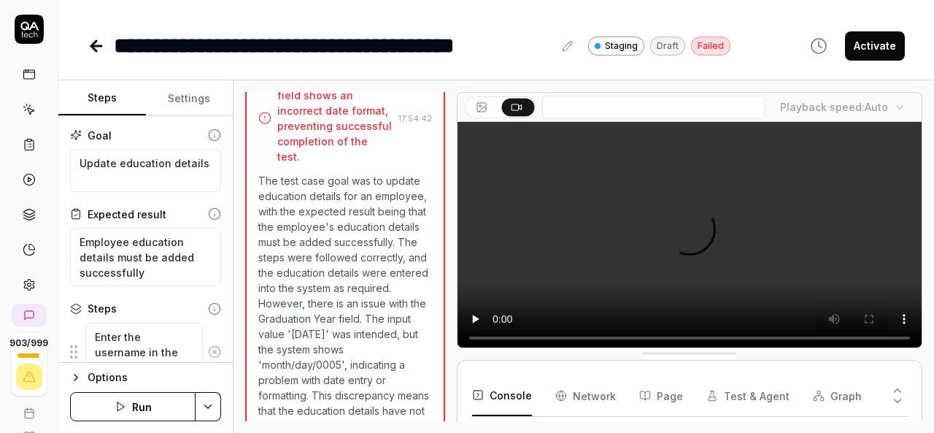
scroll to position [965, 0]
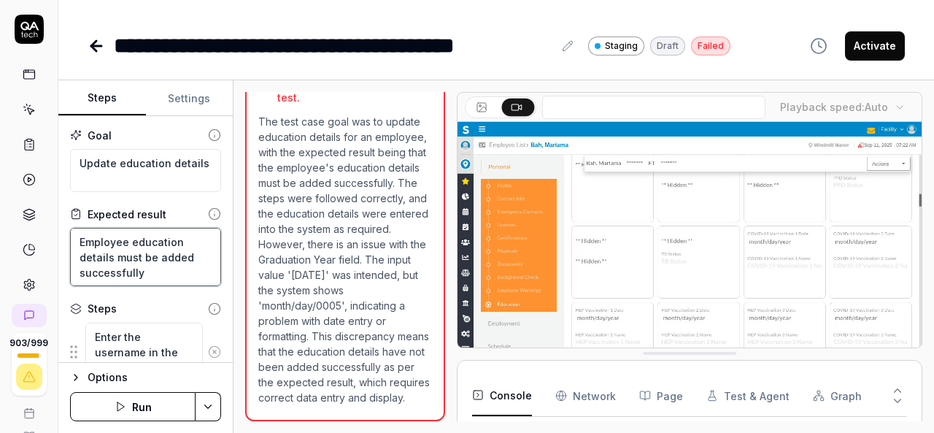
click at [146, 271] on textarea "Employee education details must be added successfully" at bounding box center [145, 257] width 151 height 58
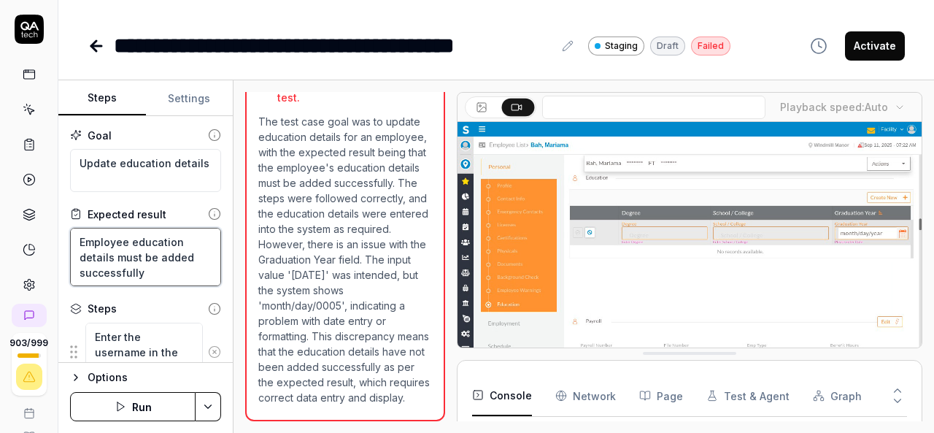
scroll to position [284, 0]
type textarea "*"
type textarea "Employee education details must be added successfully"
type textarea "*"
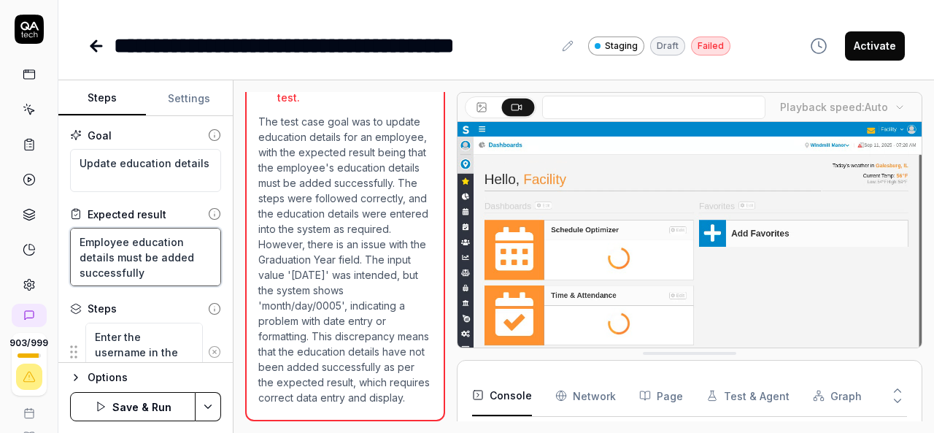
type textarea "Employee education details must be added successfully"
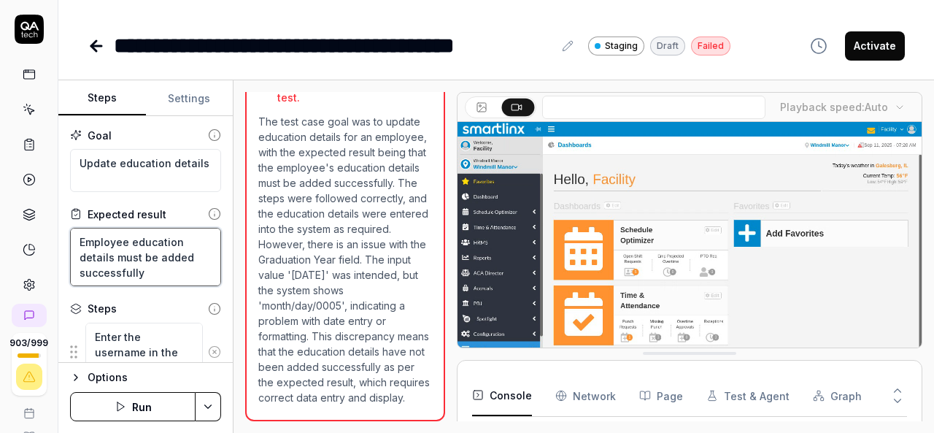
type textarea "*"
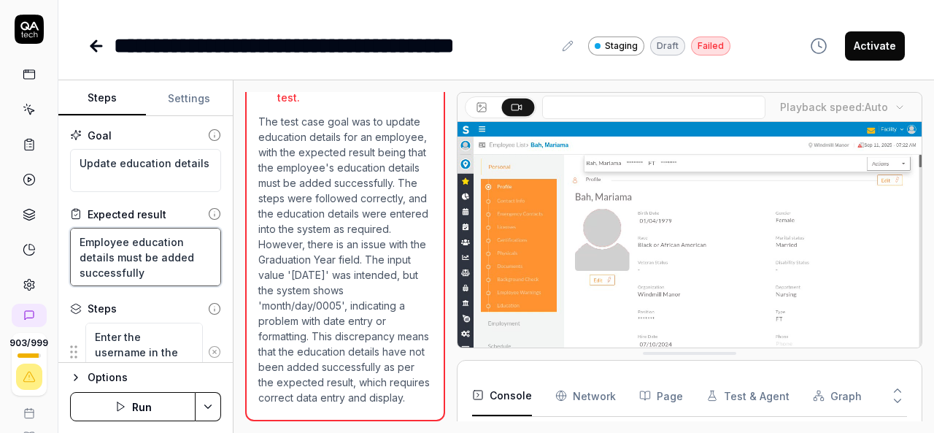
type textarea "Employee education details must be added successfully."
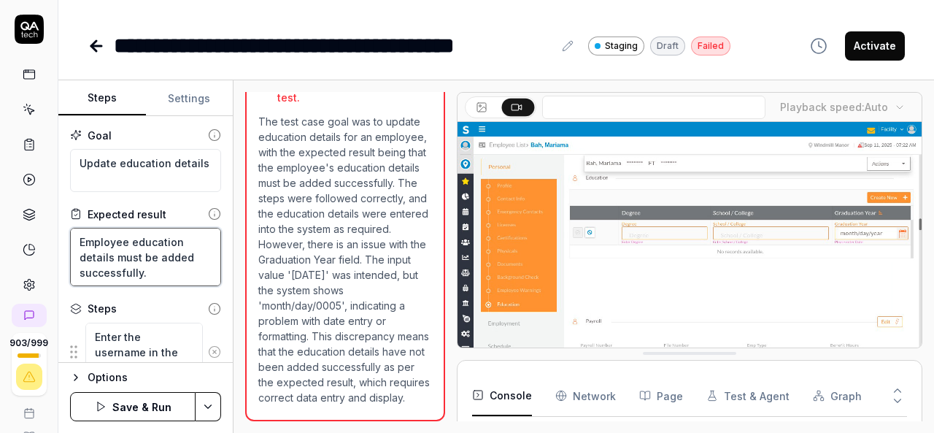
type textarea "*"
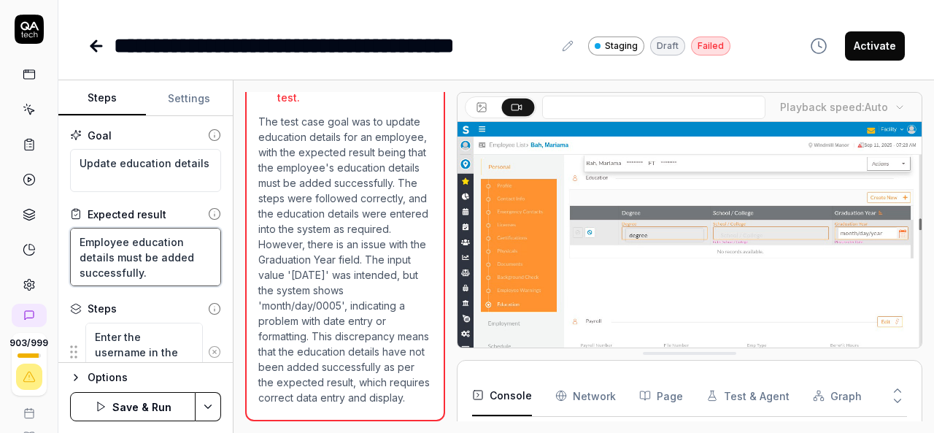
type textarea "Employee education details must be added successfully."
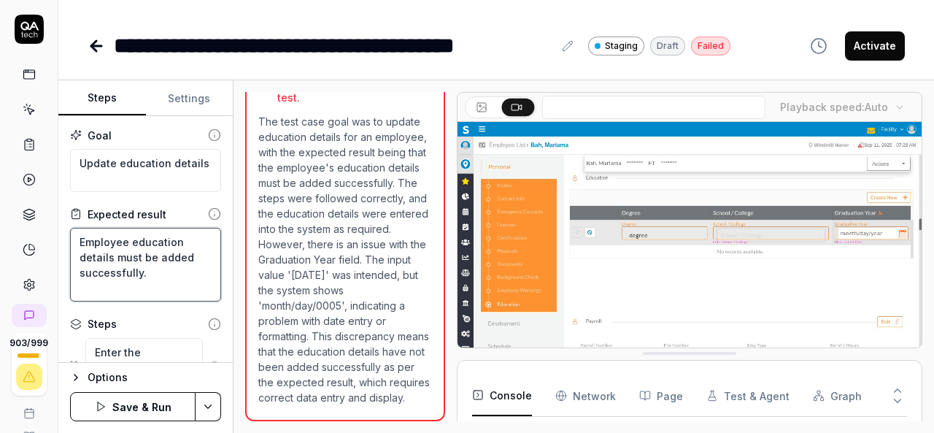
type textarea "*"
type textarea "Employee education details must be added successfully. P"
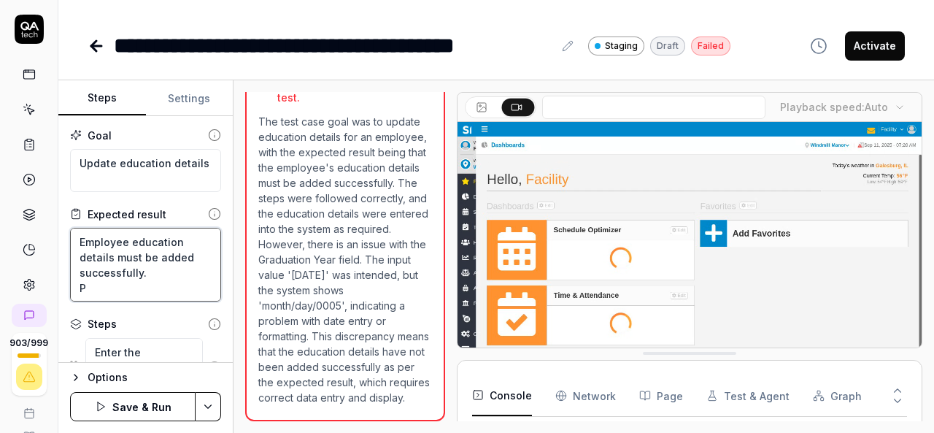
type textarea "*"
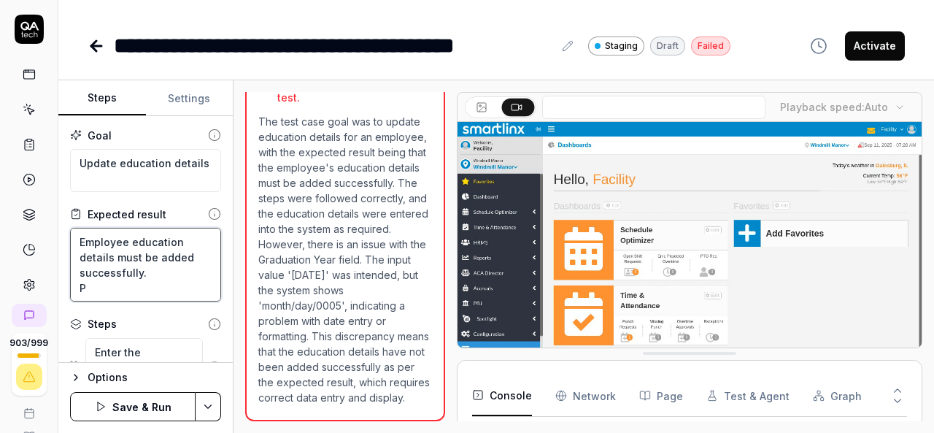
type textarea "Employee education details must be added successfully. Pi"
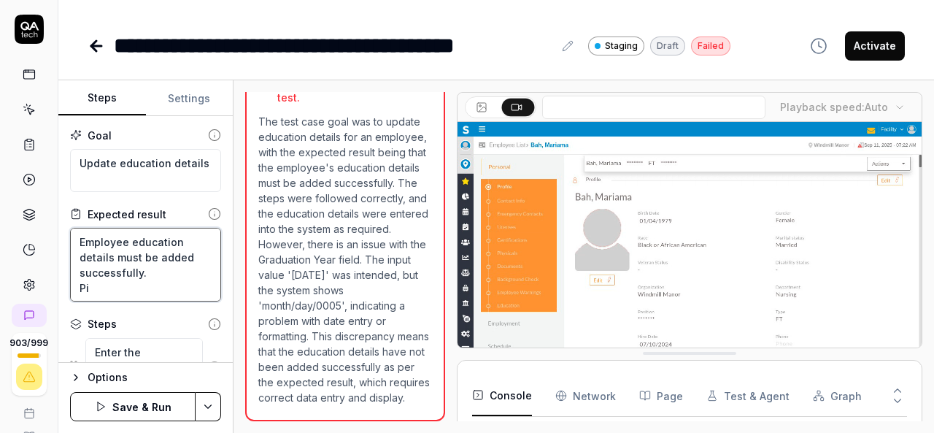
type textarea "*"
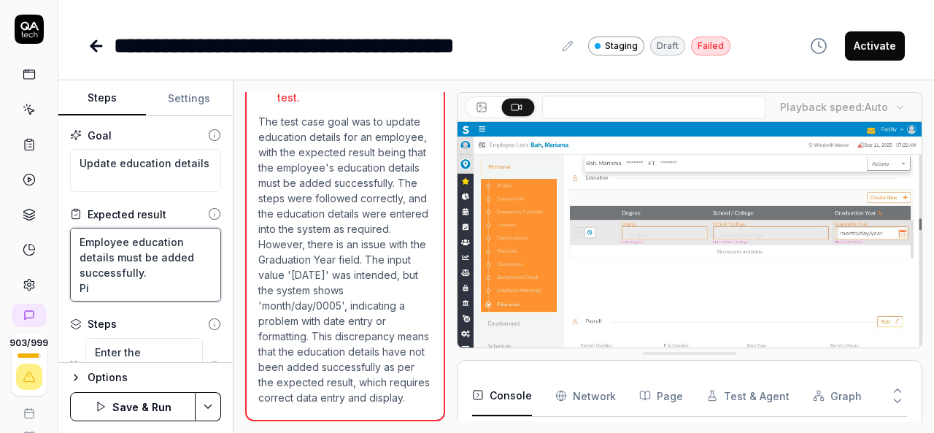
type textarea "Employee education details must be added successfully. Pic"
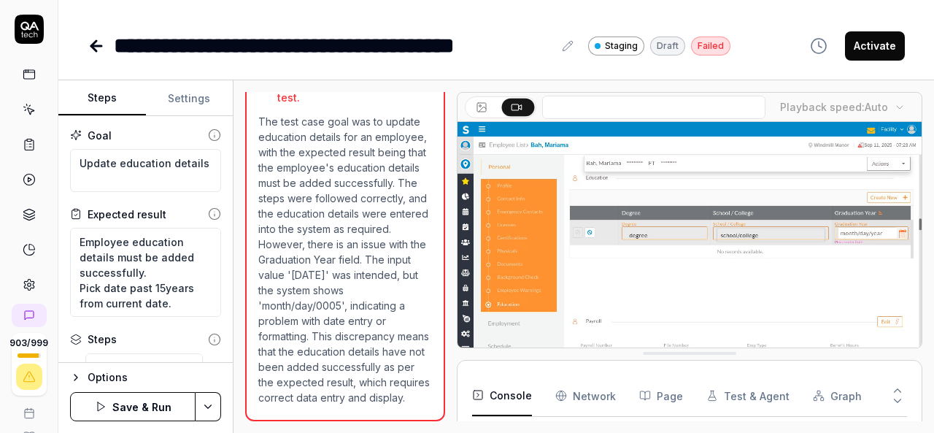
click at [207, 402] on html "**********" at bounding box center [467, 216] width 934 height 433
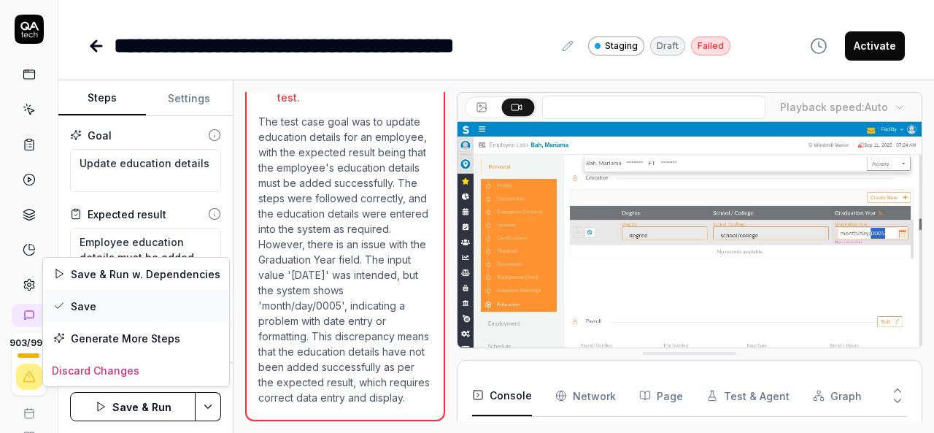
click at [91, 310] on div "Save" at bounding box center [136, 306] width 186 height 32
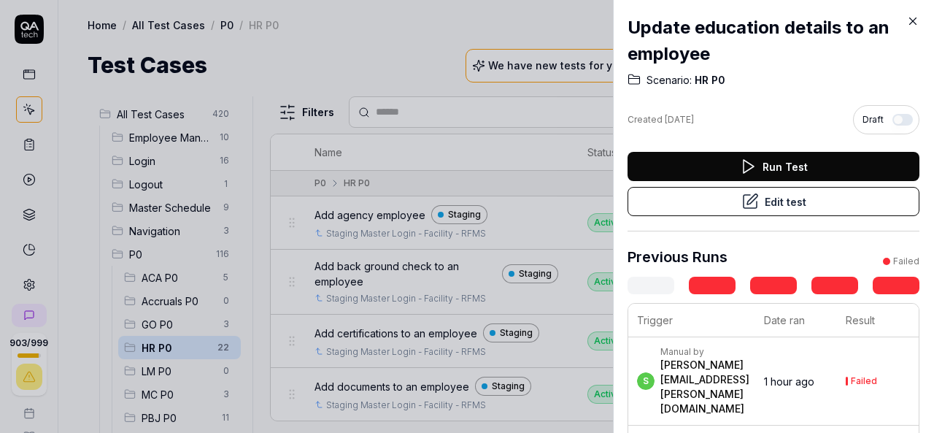
click at [715, 169] on button "Run Test" at bounding box center [774, 166] width 292 height 29
